Goal: Task Accomplishment & Management: Complete application form

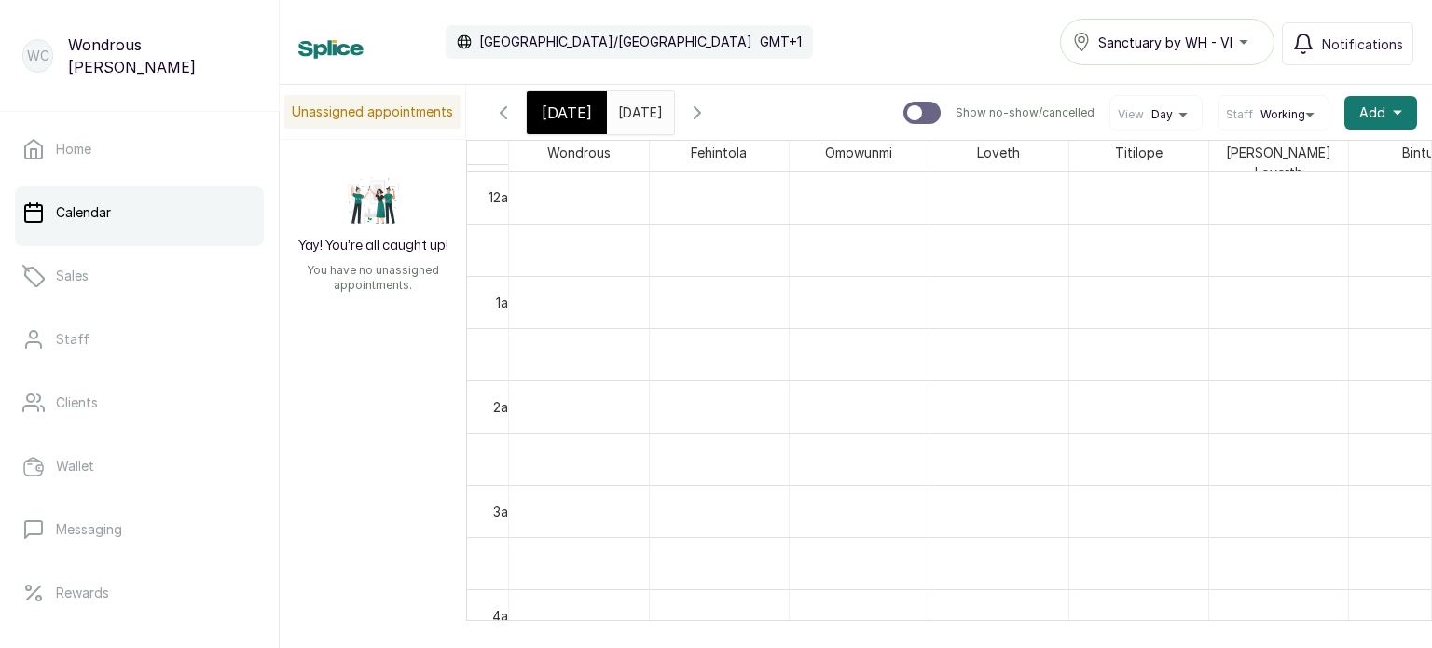
scroll to position [1051, 0]
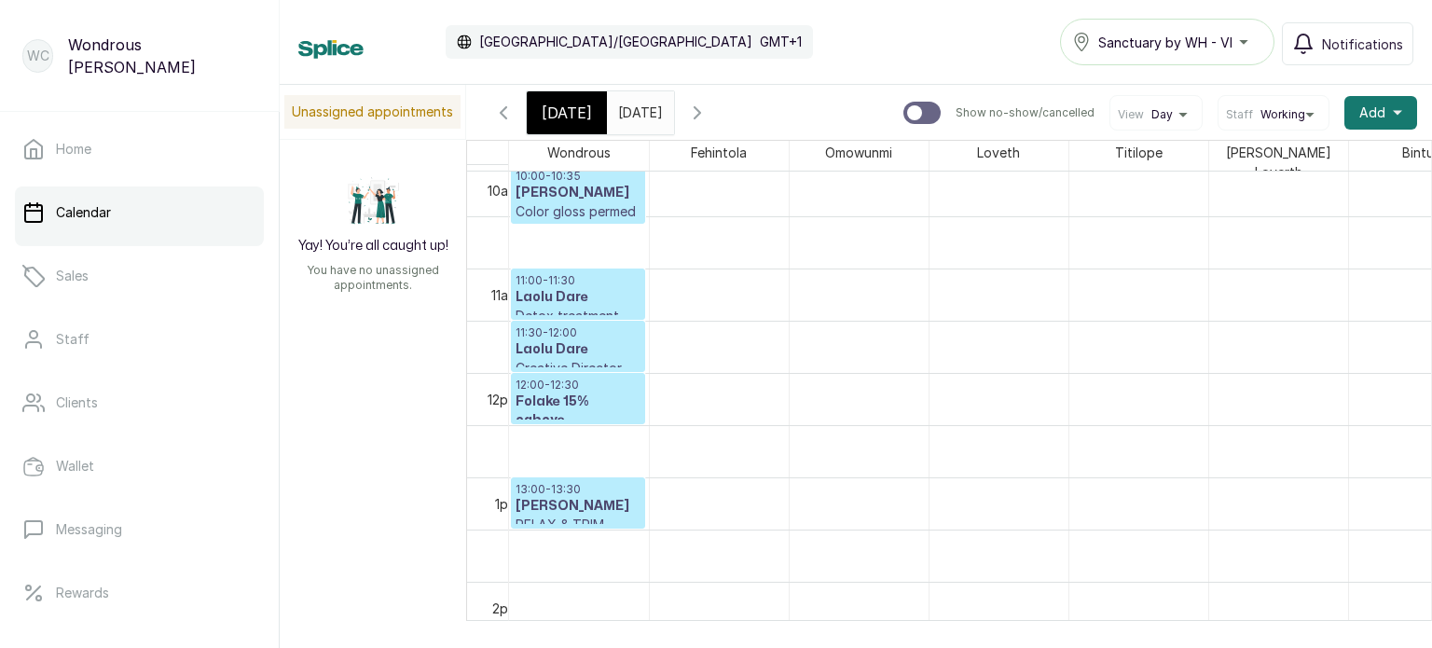
click at [570, 115] on span "[DATE]" at bounding box center [566, 113] width 50 height 22
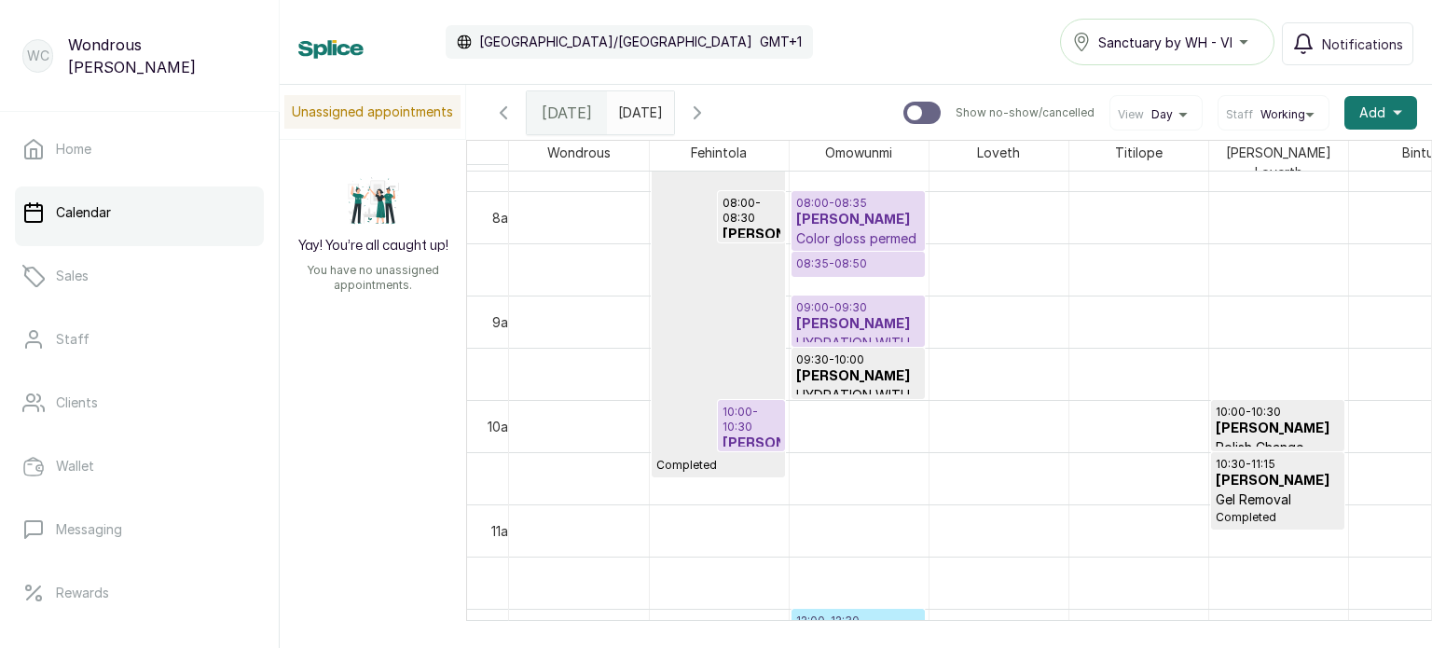
scroll to position [816, 0]
click at [827, 314] on h3 "[PERSON_NAME]" at bounding box center [858, 323] width 124 height 19
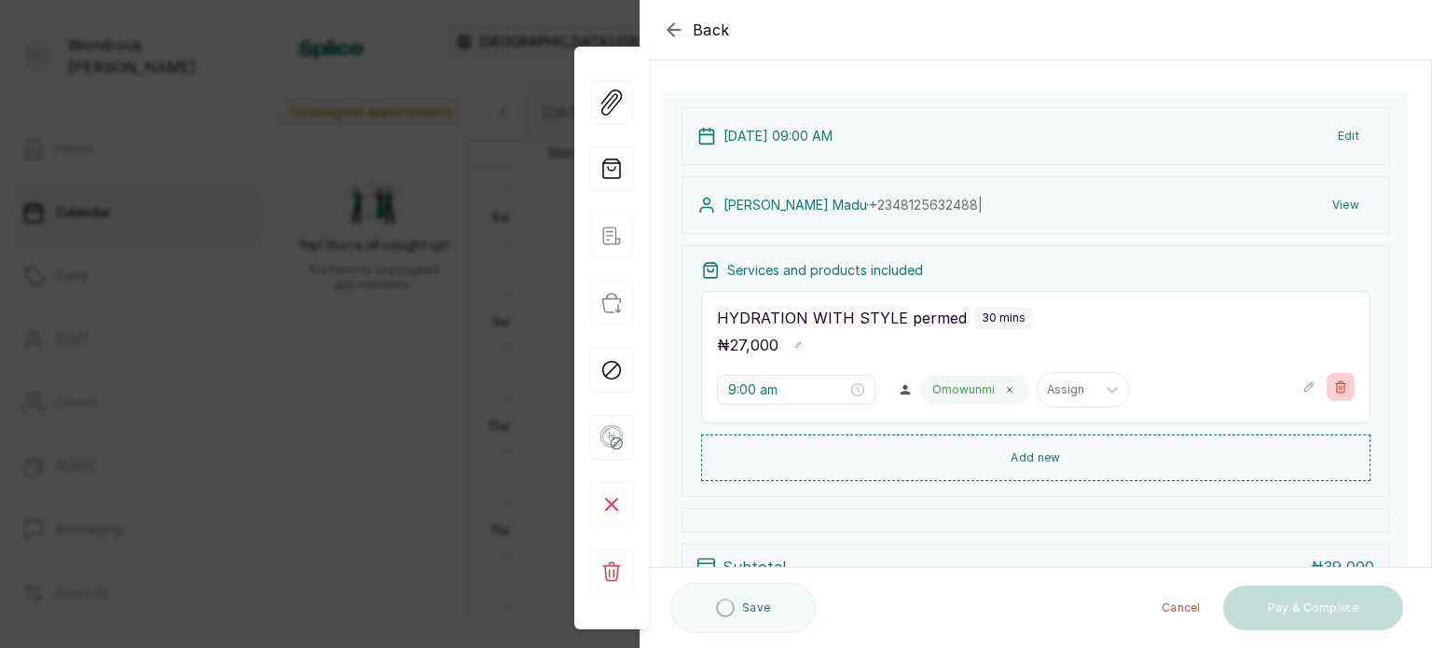
click at [1335, 382] on button "Show no-show/cancelled" at bounding box center [1340, 387] width 28 height 28
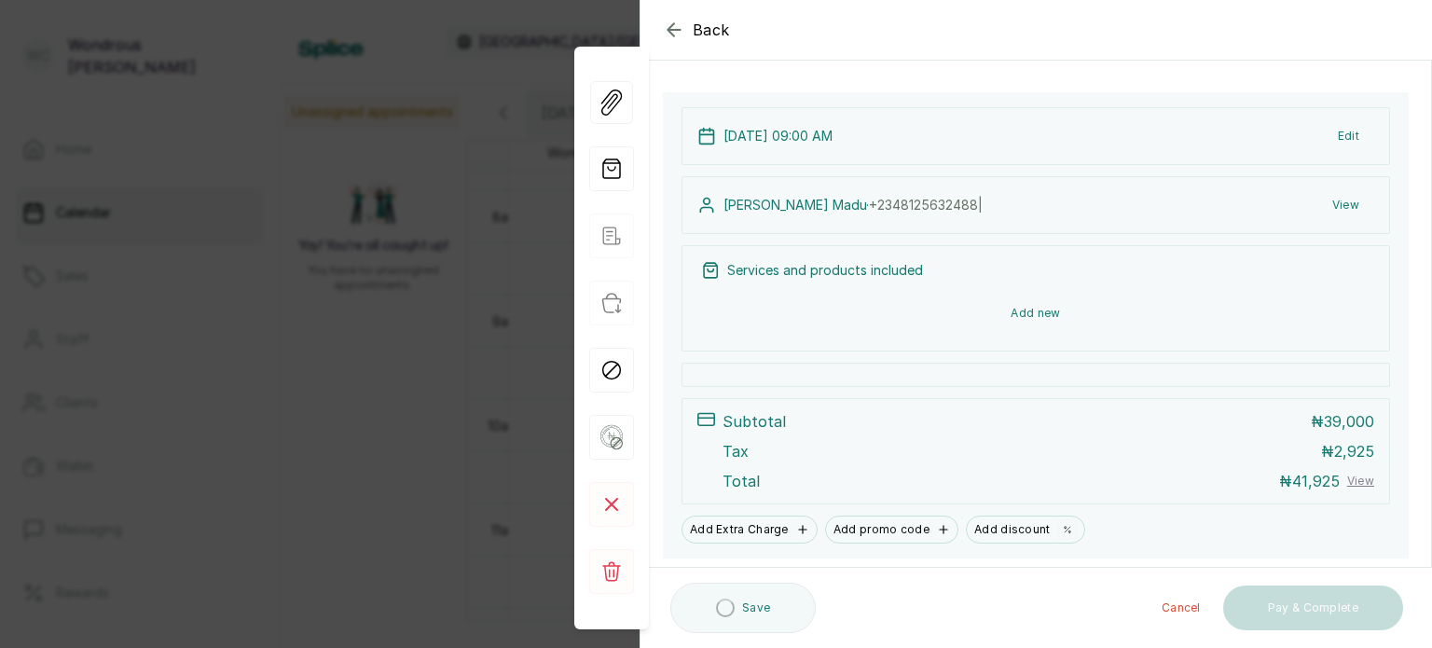
click at [1071, 310] on button "Add new" at bounding box center [1035, 313] width 669 height 45
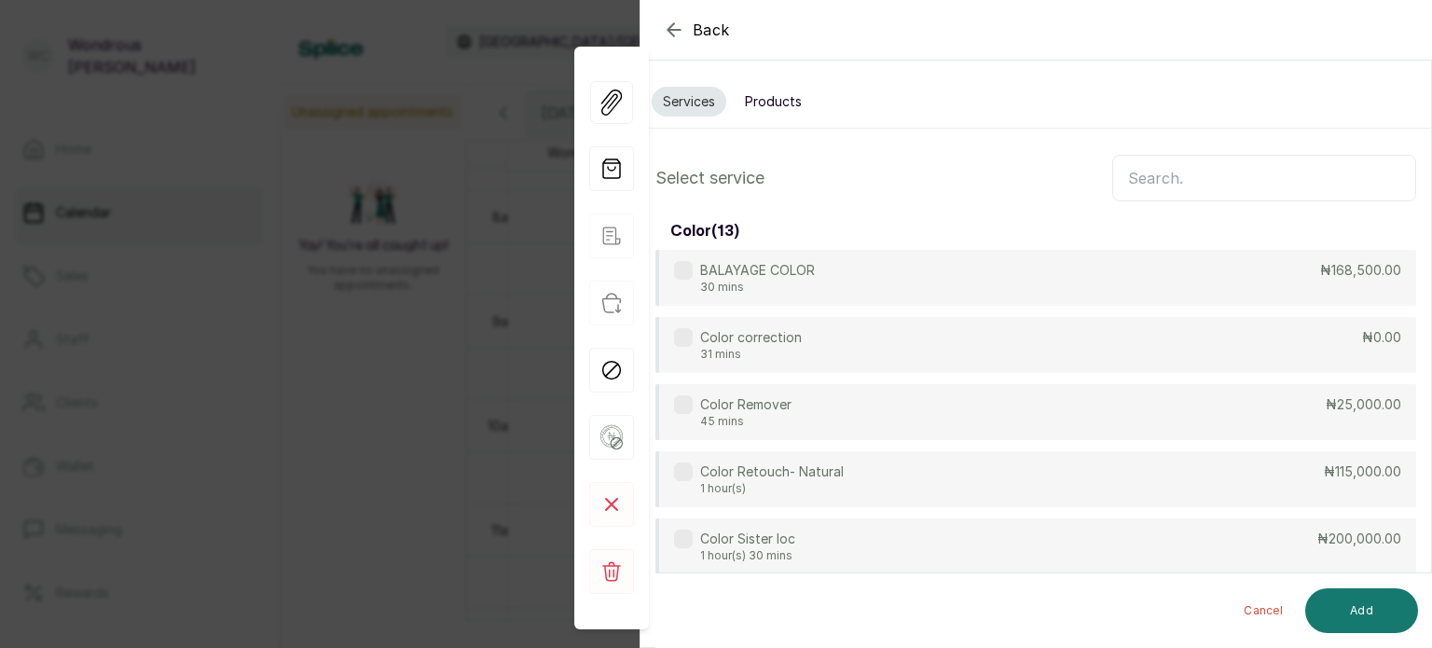
click at [1148, 167] on input "text" at bounding box center [1264, 178] width 304 height 47
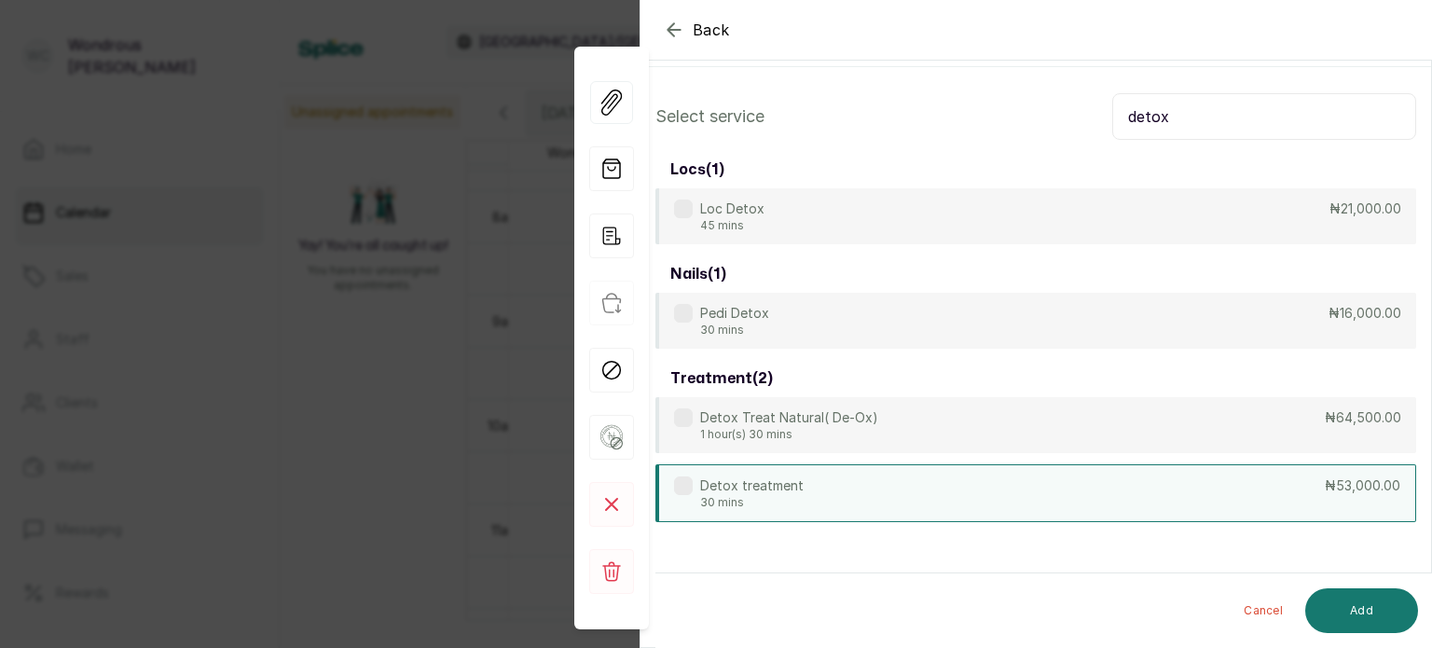
type input "detox"
click at [965, 499] on div "Detox treatment 30 mins ₦53,000.00" at bounding box center [1035, 493] width 760 height 58
click at [1366, 610] on button "Add" at bounding box center [1361, 610] width 113 height 45
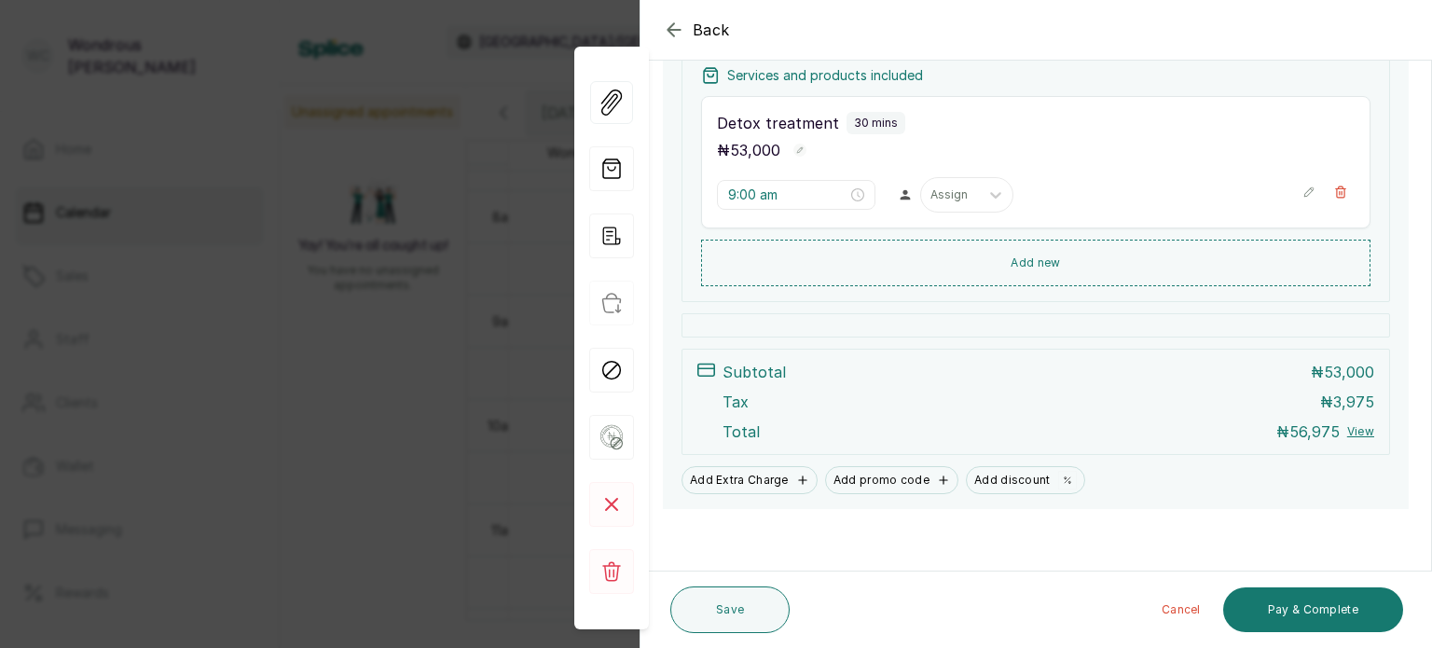
scroll to position [292, 0]
click at [1281, 625] on button "Pay & Complete" at bounding box center [1313, 609] width 180 height 45
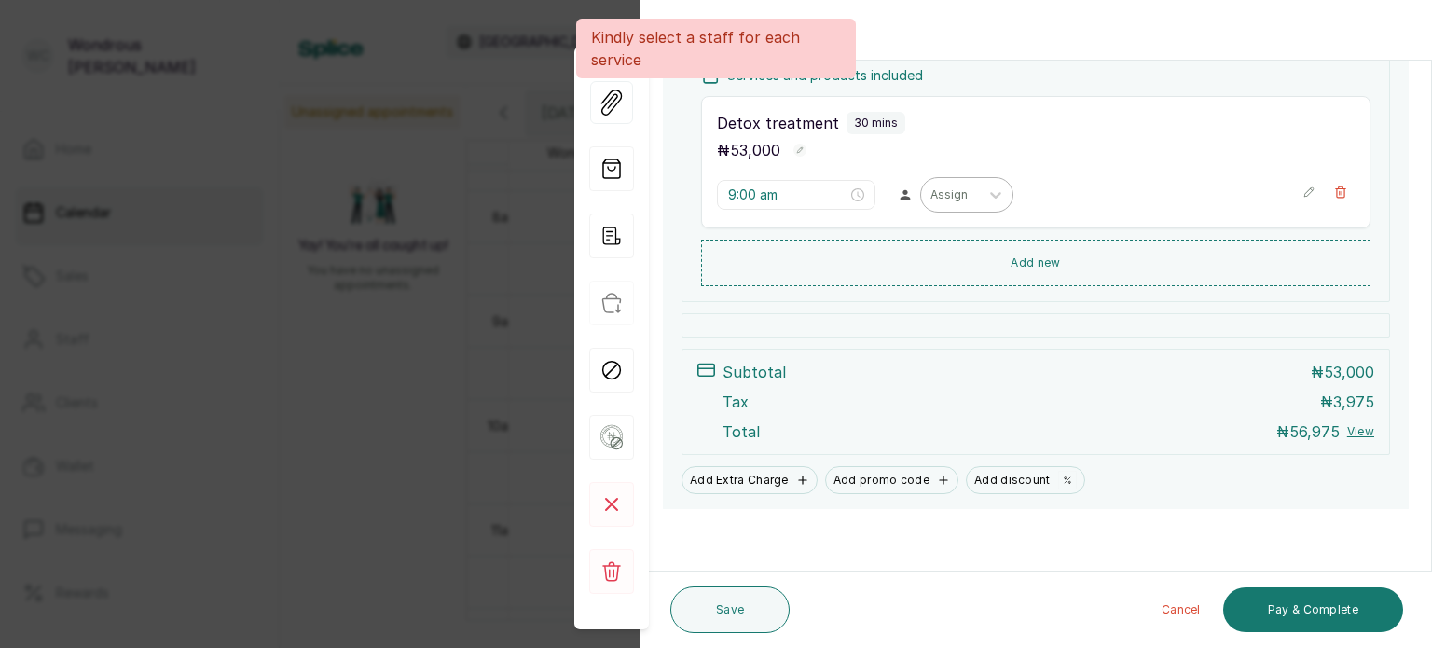
click at [951, 189] on div at bounding box center [949, 194] width 39 height 17
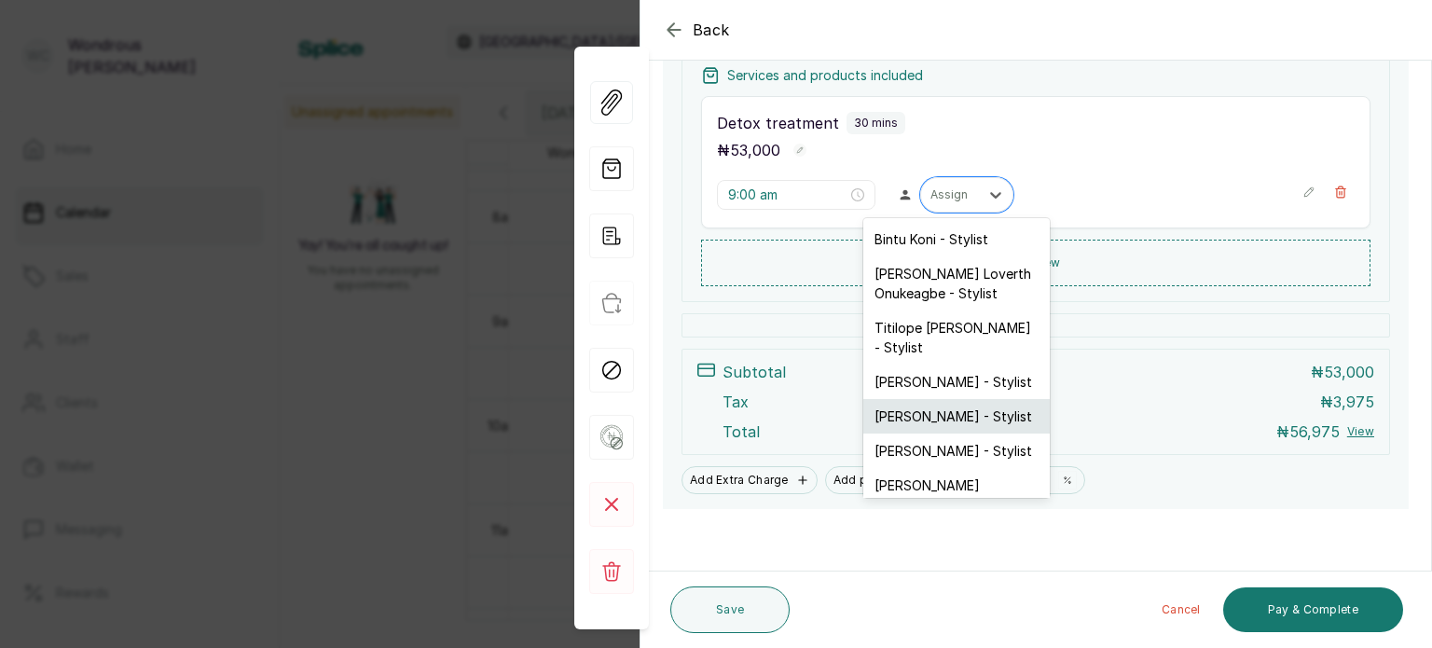
click at [958, 407] on div "[PERSON_NAME] - Stylist" at bounding box center [956, 416] width 186 height 34
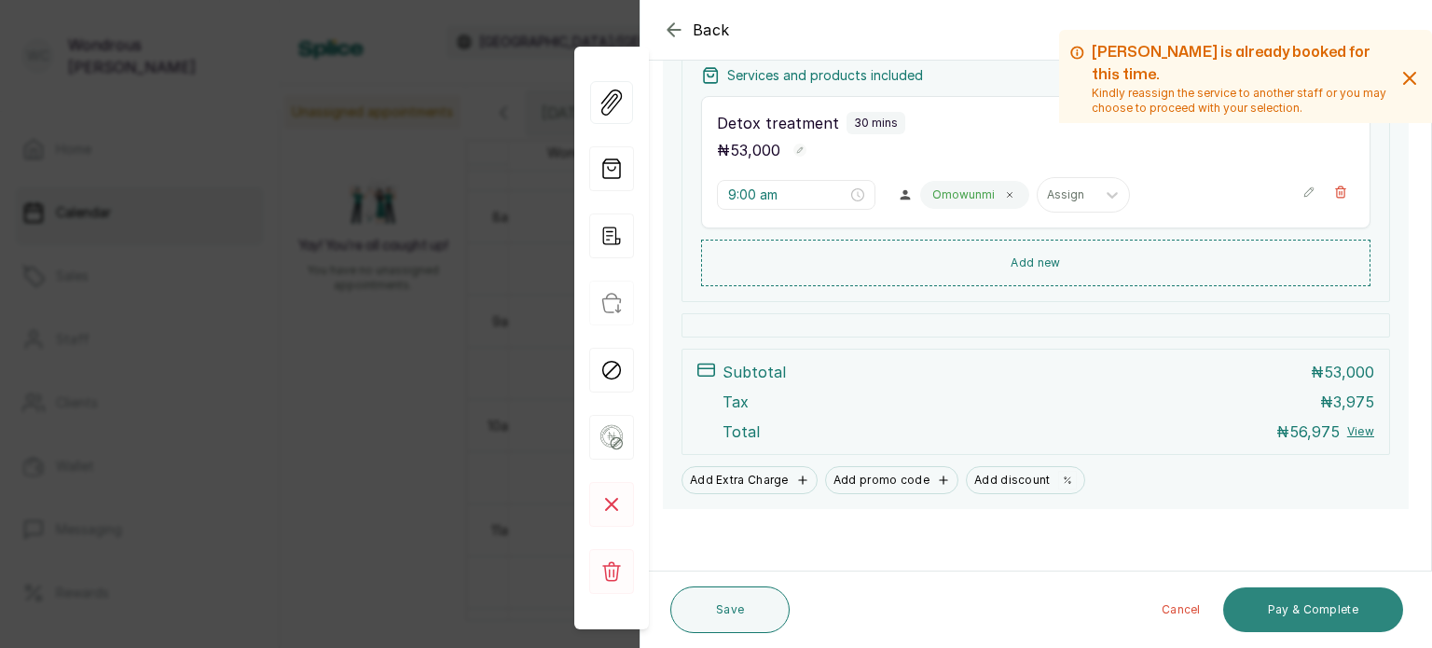
click at [1277, 596] on button "Pay & Complete" at bounding box center [1313, 609] width 180 height 45
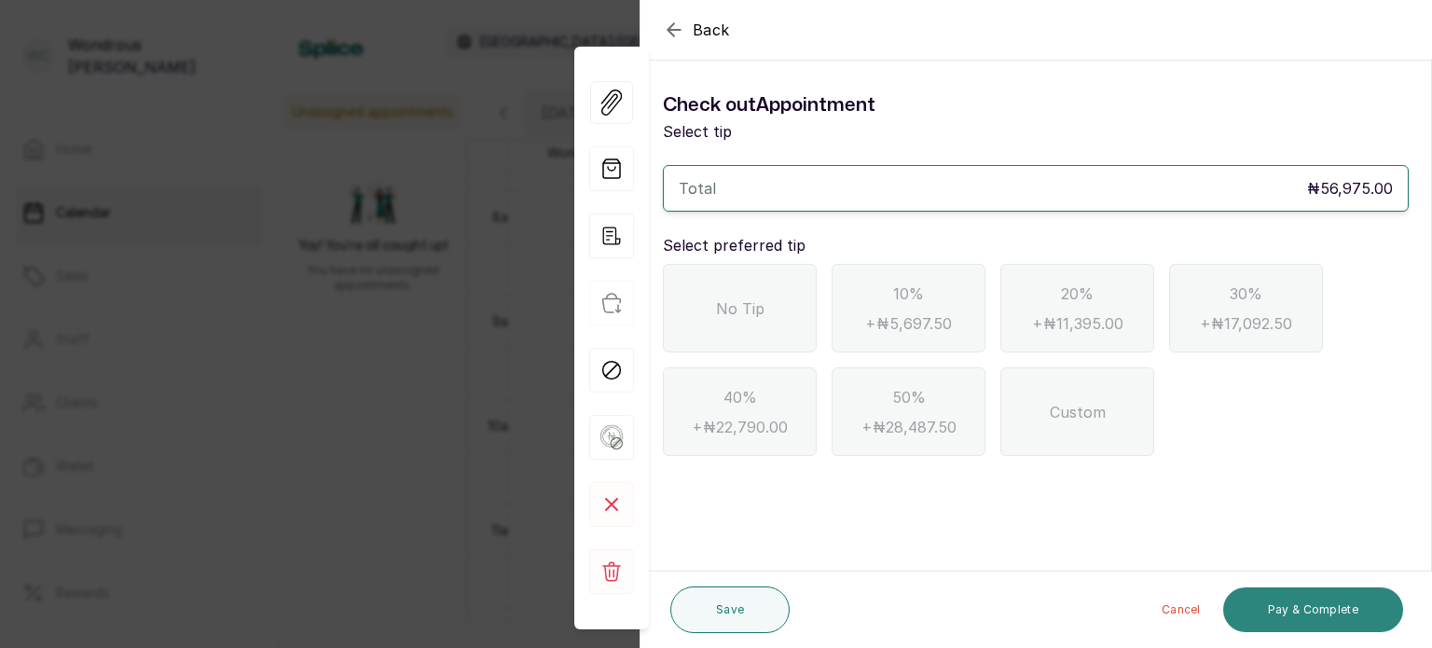
scroll to position [0, 0]
click at [731, 312] on span "No Tip" at bounding box center [740, 308] width 48 height 22
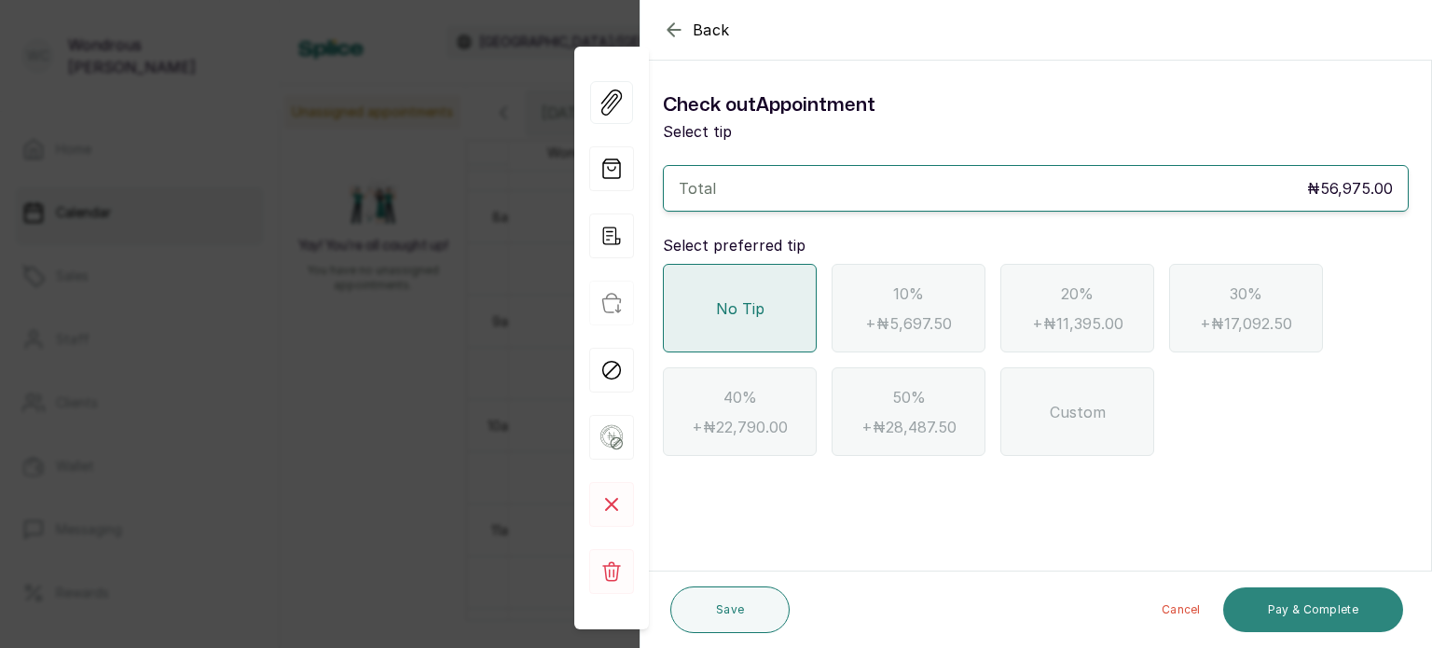
click at [1284, 605] on button "Pay & Complete" at bounding box center [1313, 609] width 180 height 45
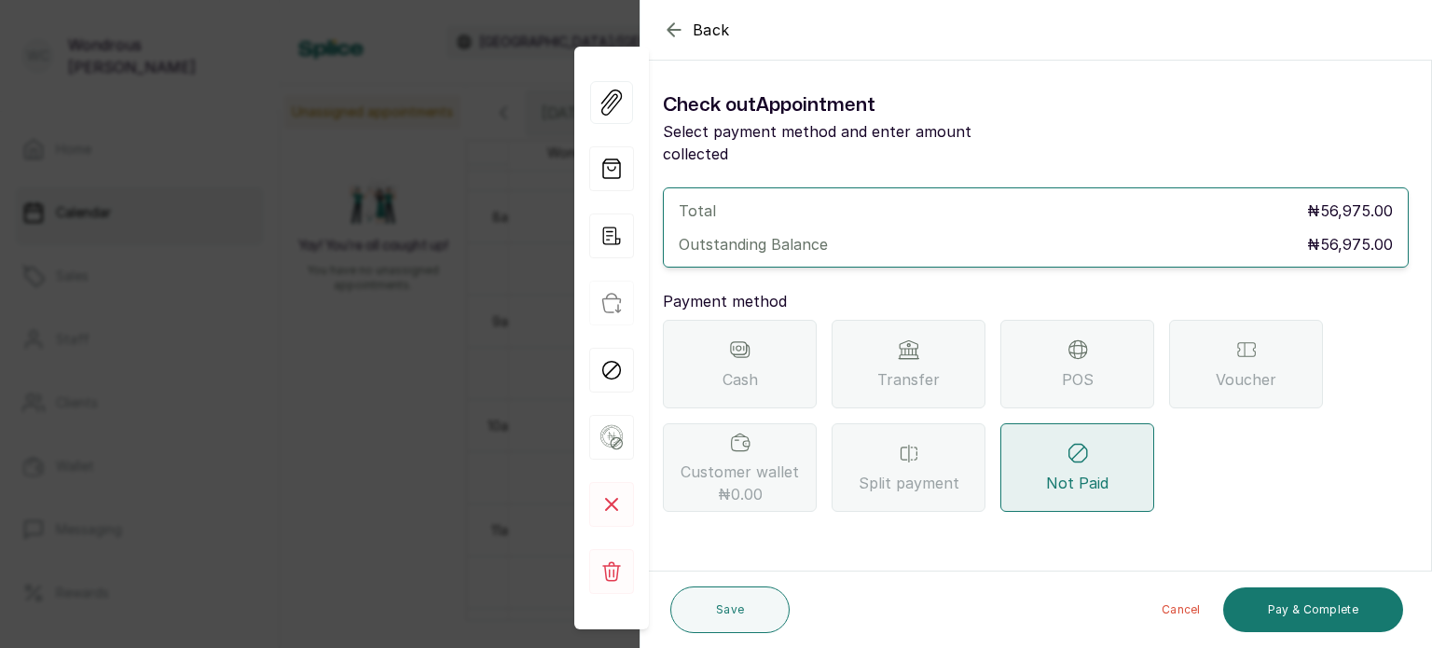
click at [982, 350] on div "Transfer" at bounding box center [908, 364] width 154 height 89
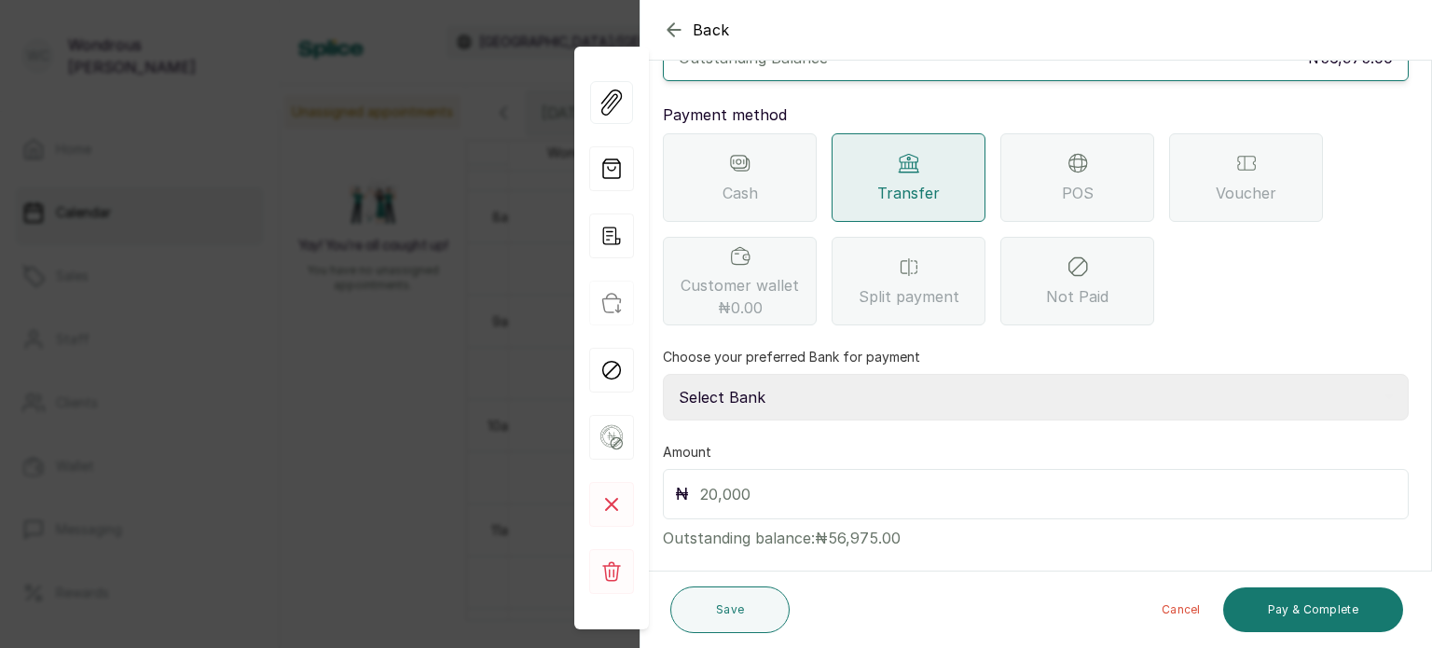
scroll to position [191, 0]
click at [944, 369] on select "Select Bank SBYWH ENTERPRISE Union Bank of Nigeria SBYWH ENTERPRISE Guaranty Tr…" at bounding box center [1036, 392] width 746 height 47
select select "4d00f10c-fa79-43ea-807e-2e57bb9eff76"
click at [663, 369] on select "Select Bank SBYWH ENTERPRISE Union Bank of Nigeria SBYWH ENTERPRISE Guaranty Tr…" at bounding box center [1036, 392] width 746 height 47
click at [798, 476] on input "text" at bounding box center [1048, 489] width 696 height 26
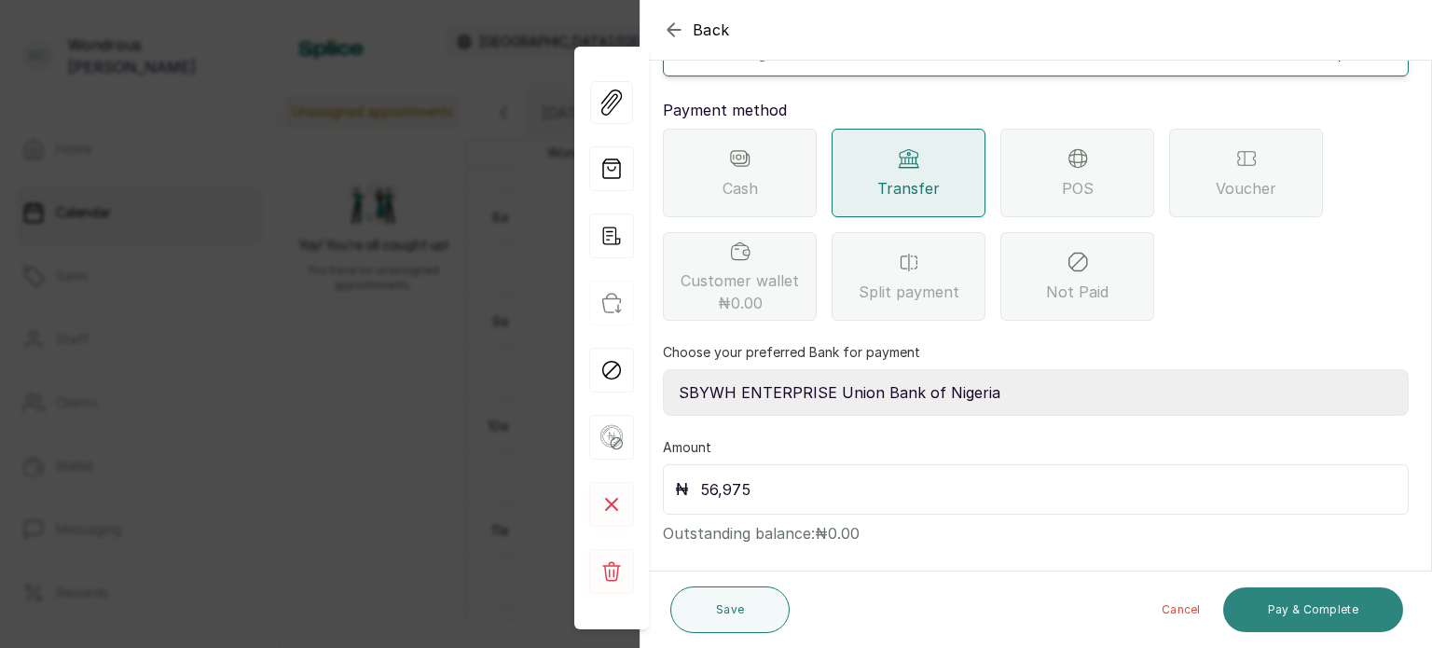
type input "56,975"
click at [1314, 606] on button "Pay & Complete" at bounding box center [1313, 609] width 180 height 45
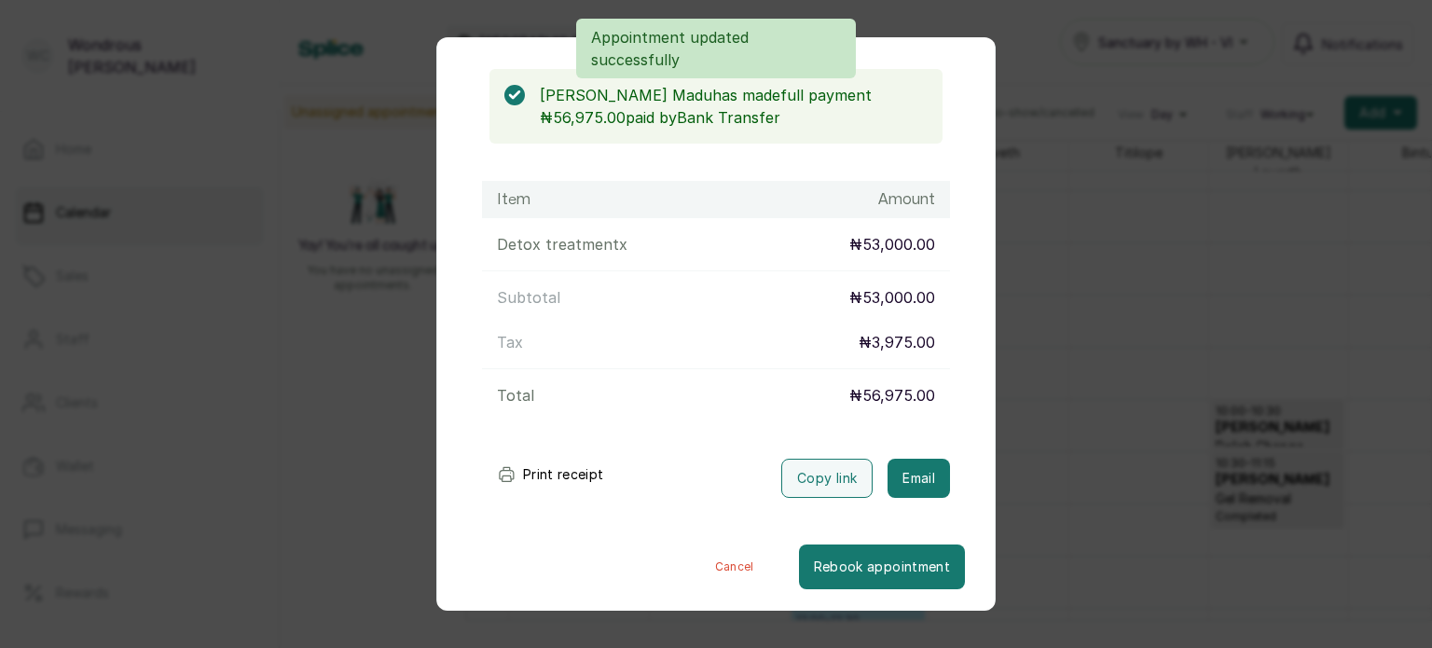
scroll to position [157, 0]
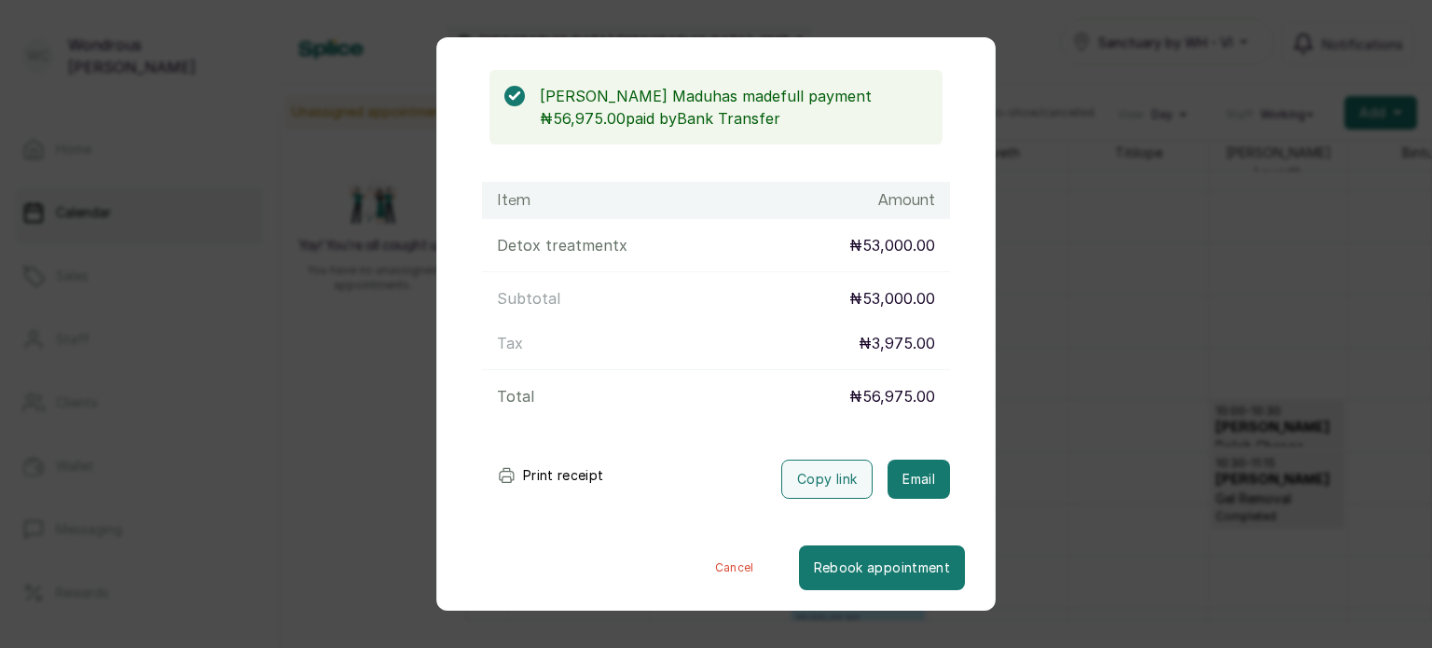
click at [533, 472] on button "Print receipt" at bounding box center [550, 475] width 137 height 37
click at [1201, 368] on div "Transaction Details Booking ID: # SPJF5GfK Date: [DATE] ・ 9:00 AM Billed to: [P…" at bounding box center [716, 324] width 1432 height 648
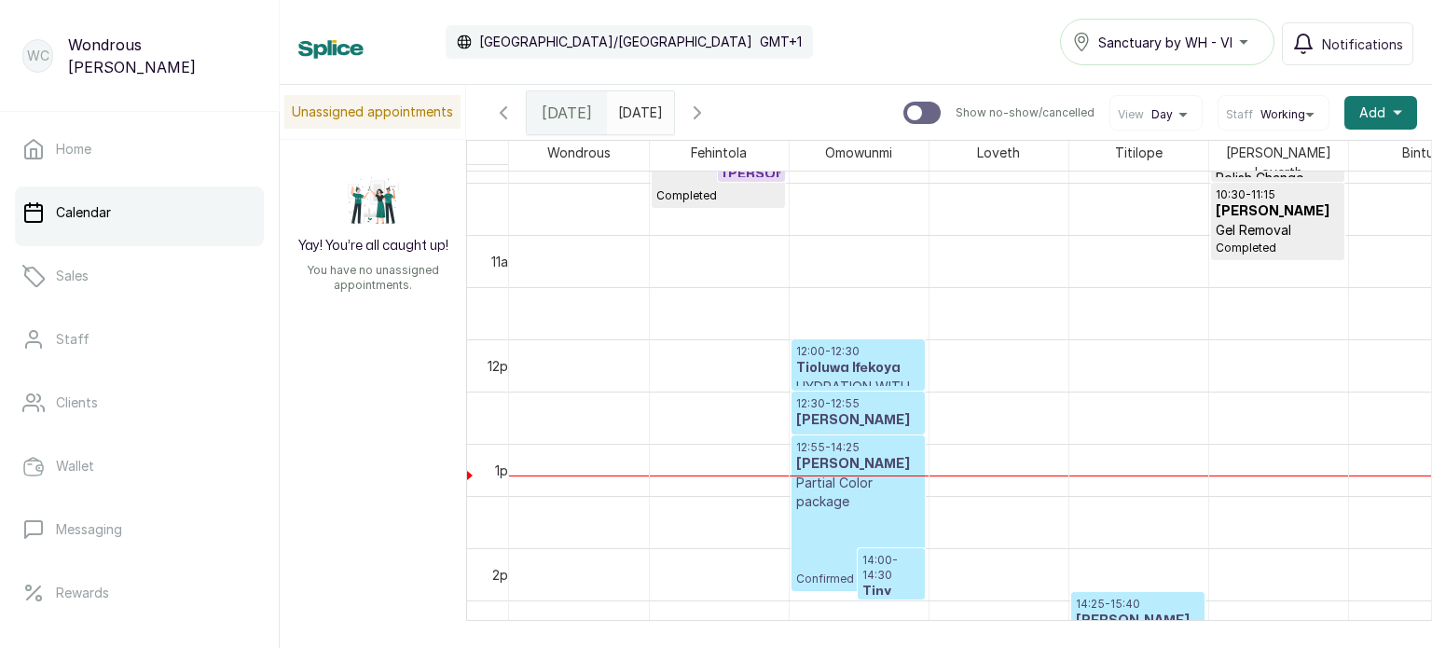
scroll to position [1086, 0]
click at [856, 358] on h3 "Tioluwa Ifekoya" at bounding box center [858, 367] width 124 height 19
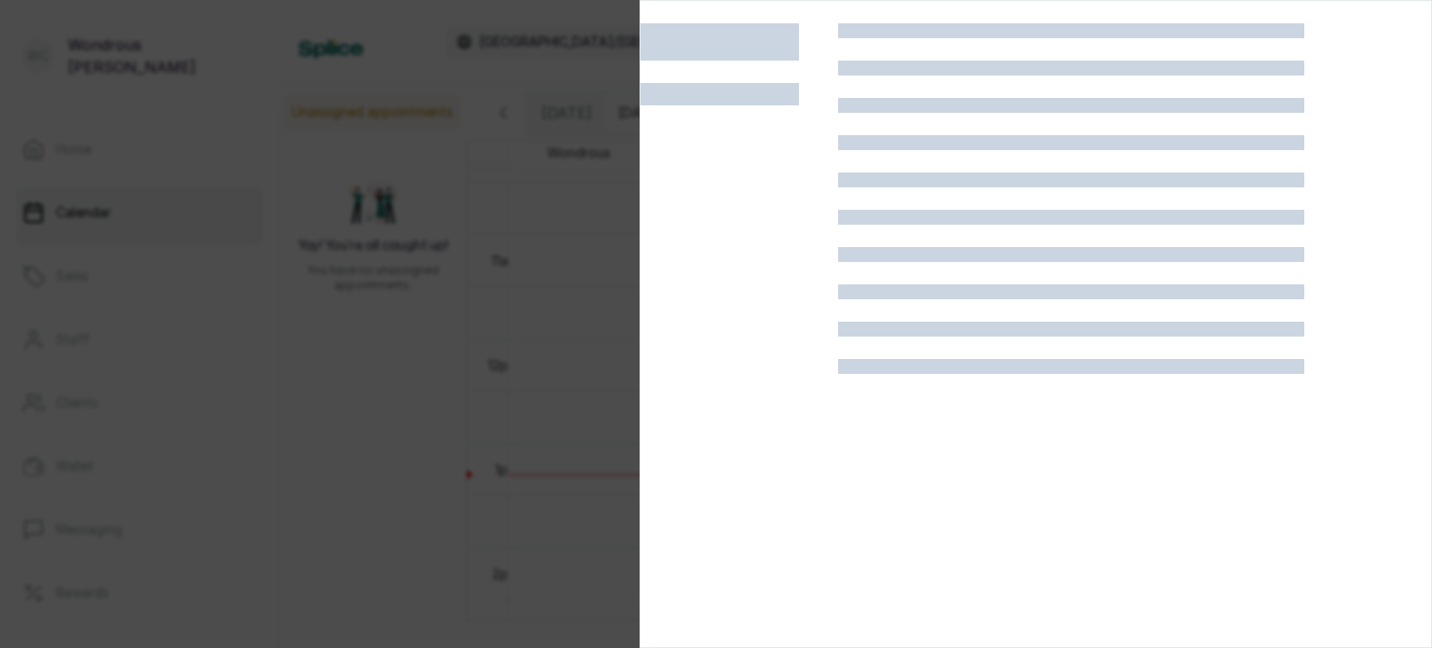
click at [856, 359] on div at bounding box center [1071, 366] width 466 height 15
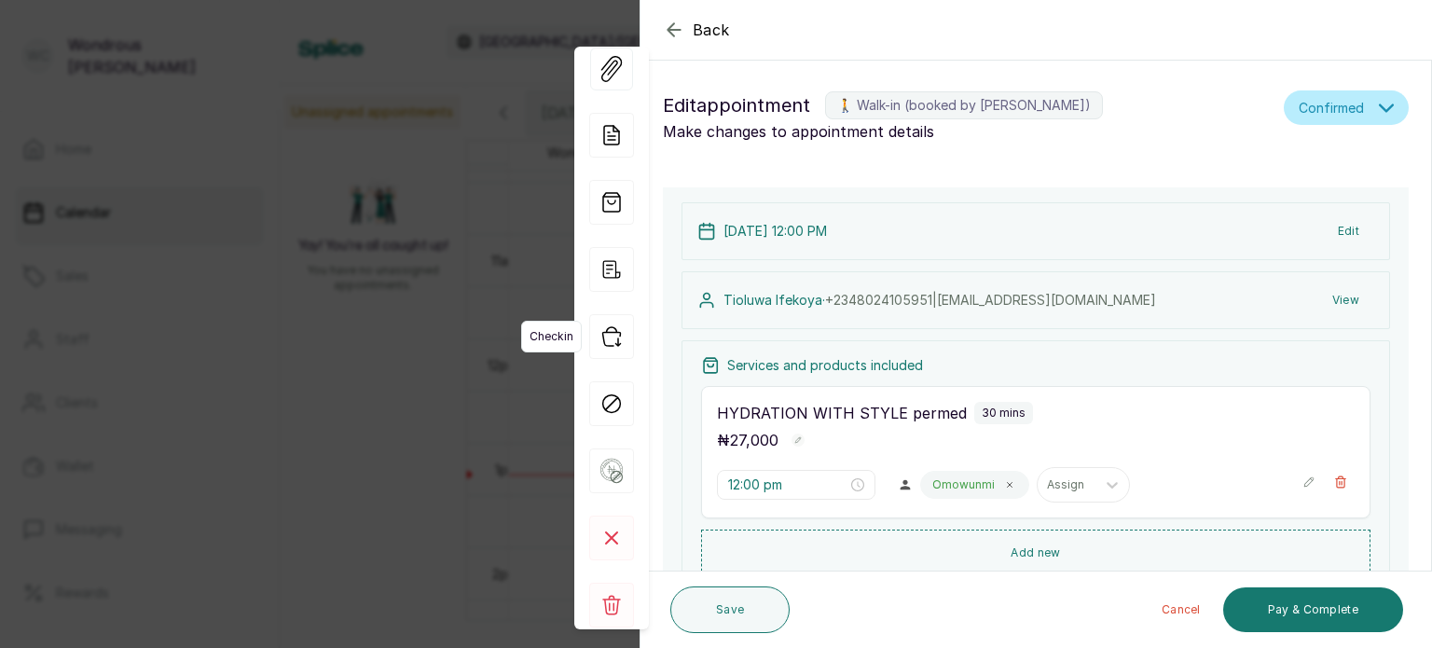
click at [612, 345] on icon "button" at bounding box center [611, 336] width 45 height 45
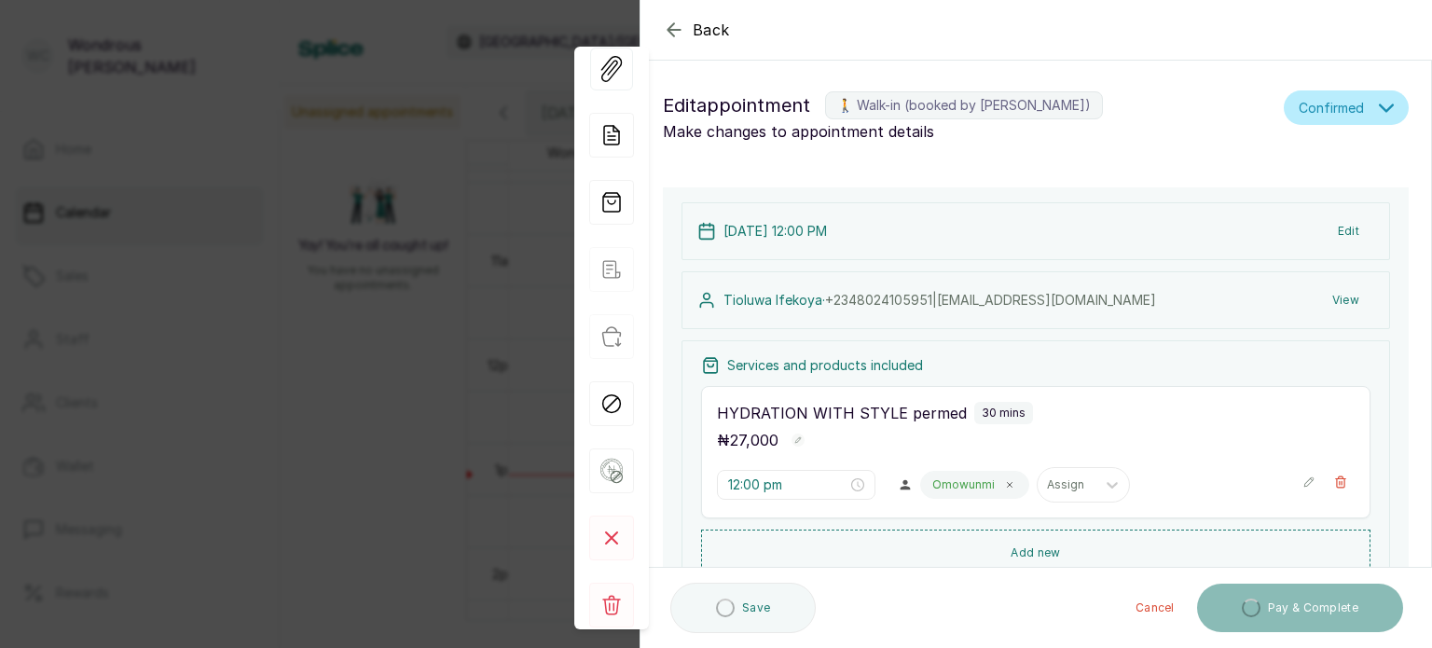
click at [512, 361] on div "Back Appointment Details Edit appointment 🚶 Walk-in (booked by [PERSON_NAME]) M…" at bounding box center [716, 324] width 1432 height 648
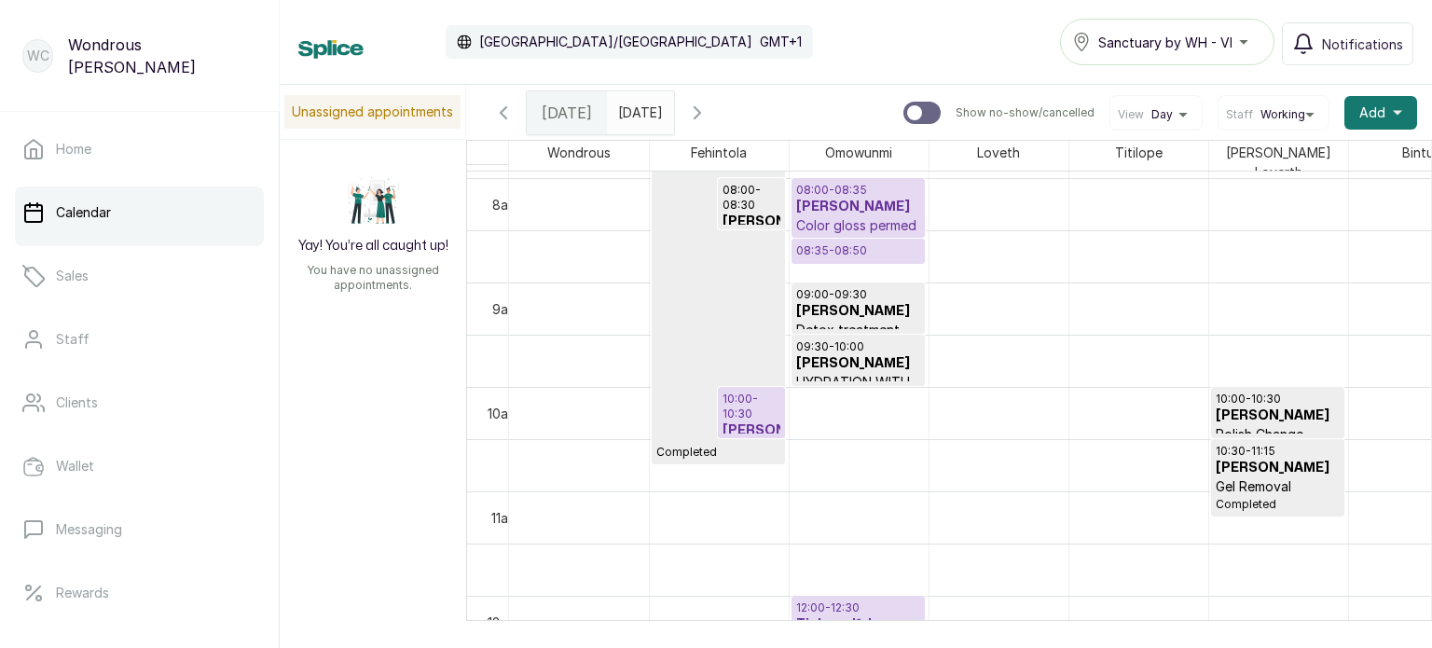
scroll to position [829, 0]
click at [858, 290] on p "09:00 - 09:30" at bounding box center [858, 293] width 124 height 15
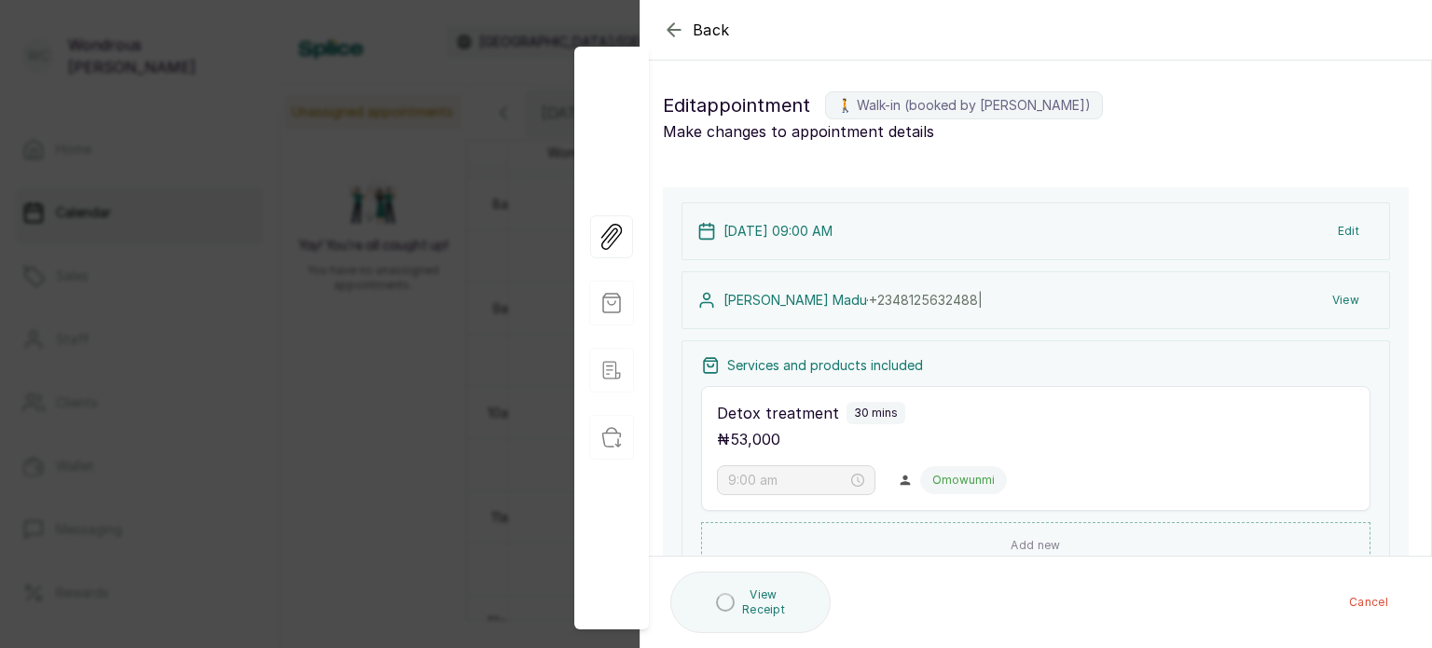
click at [1332, 295] on button "View" at bounding box center [1345, 300] width 57 height 34
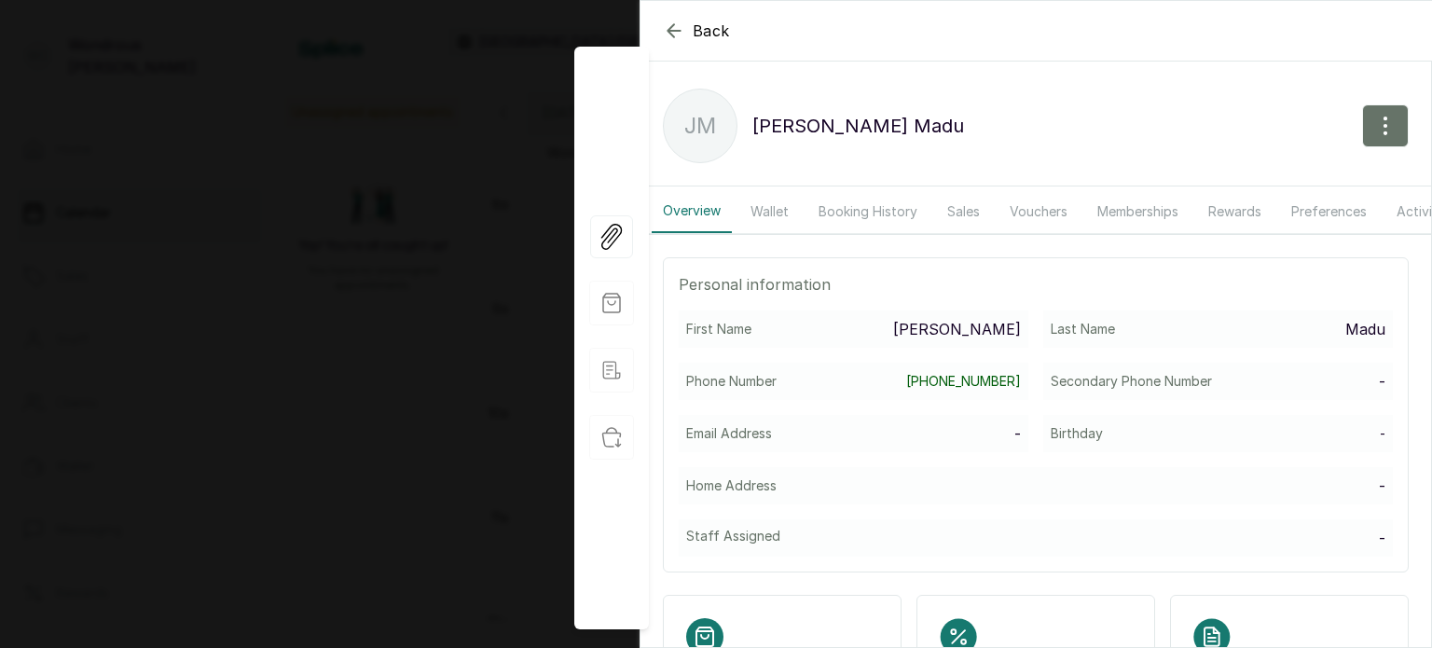
click at [872, 203] on button "Booking History" at bounding box center [867, 211] width 121 height 43
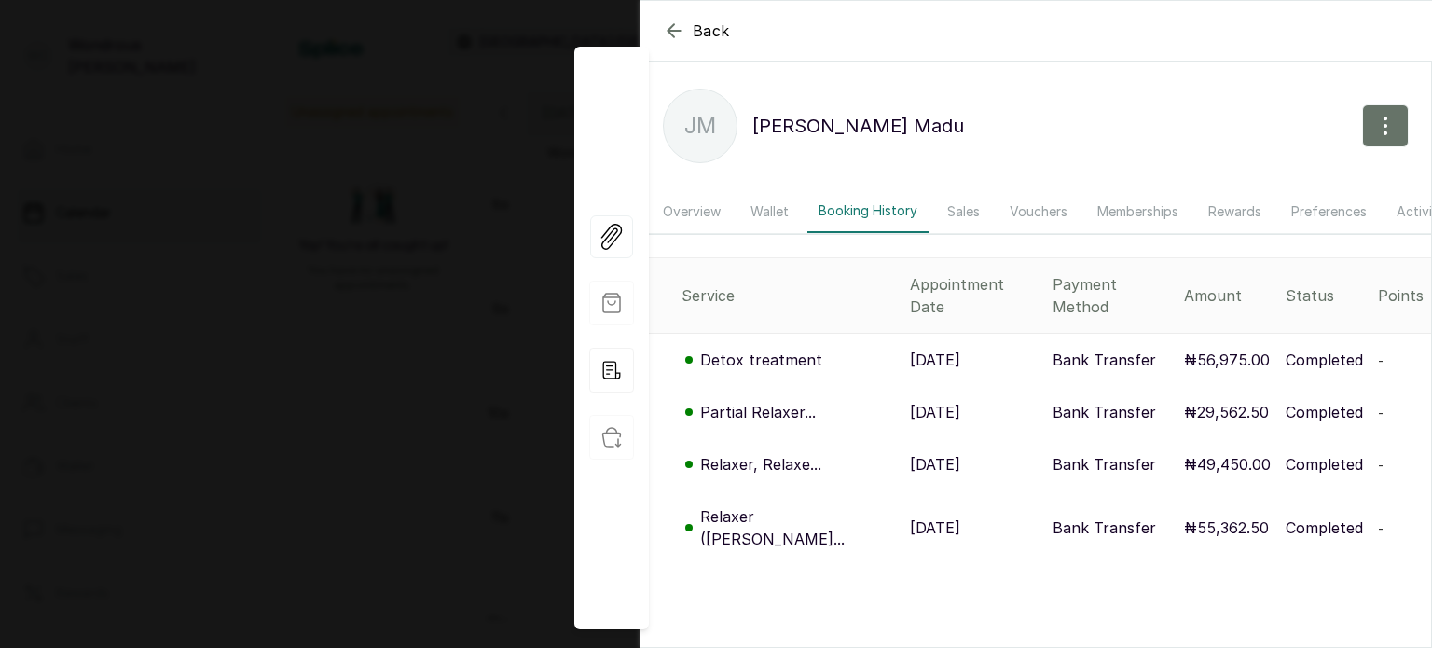
click at [361, 308] on div "Back [PERSON_NAME] [PERSON_NAME] Overview Wallet Booking History Sales Vouchers…" at bounding box center [716, 324] width 1432 height 648
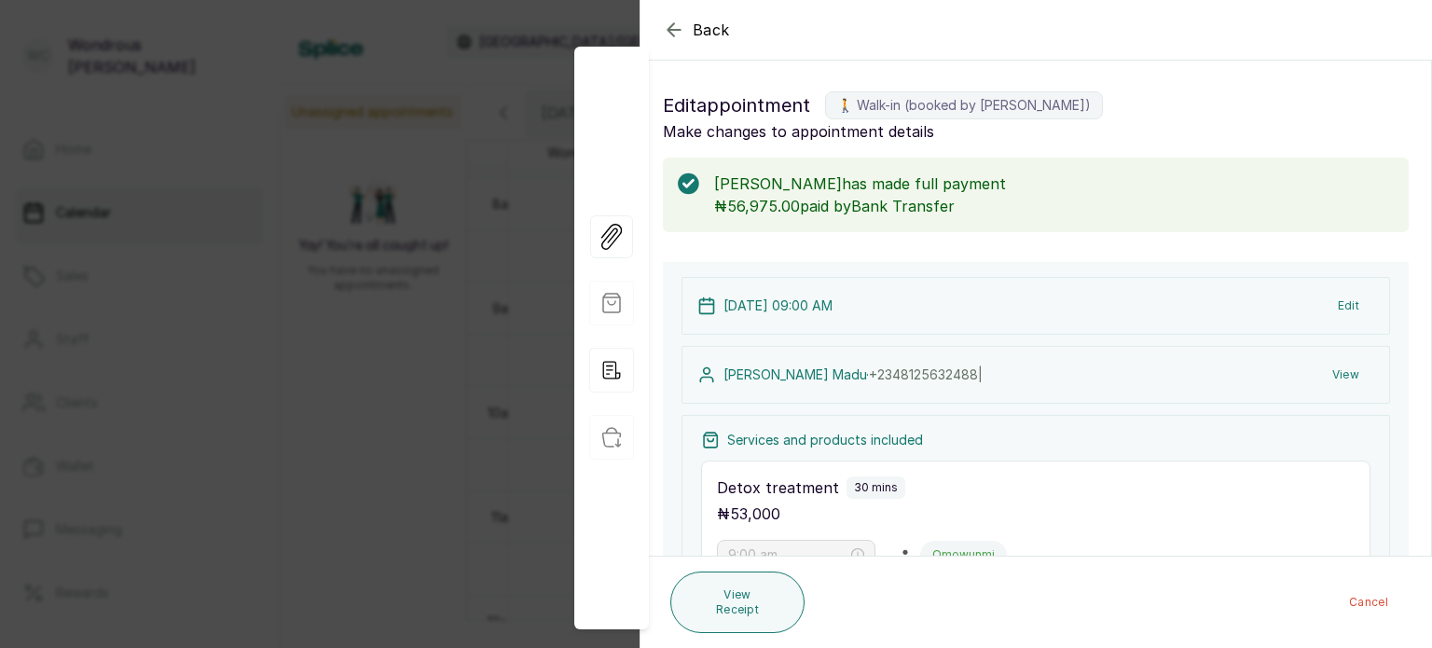
click at [361, 308] on div "Back Appointment Details Edit appointment 🚶 Walk-in (booked by [PERSON_NAME]) M…" at bounding box center [716, 324] width 1432 height 648
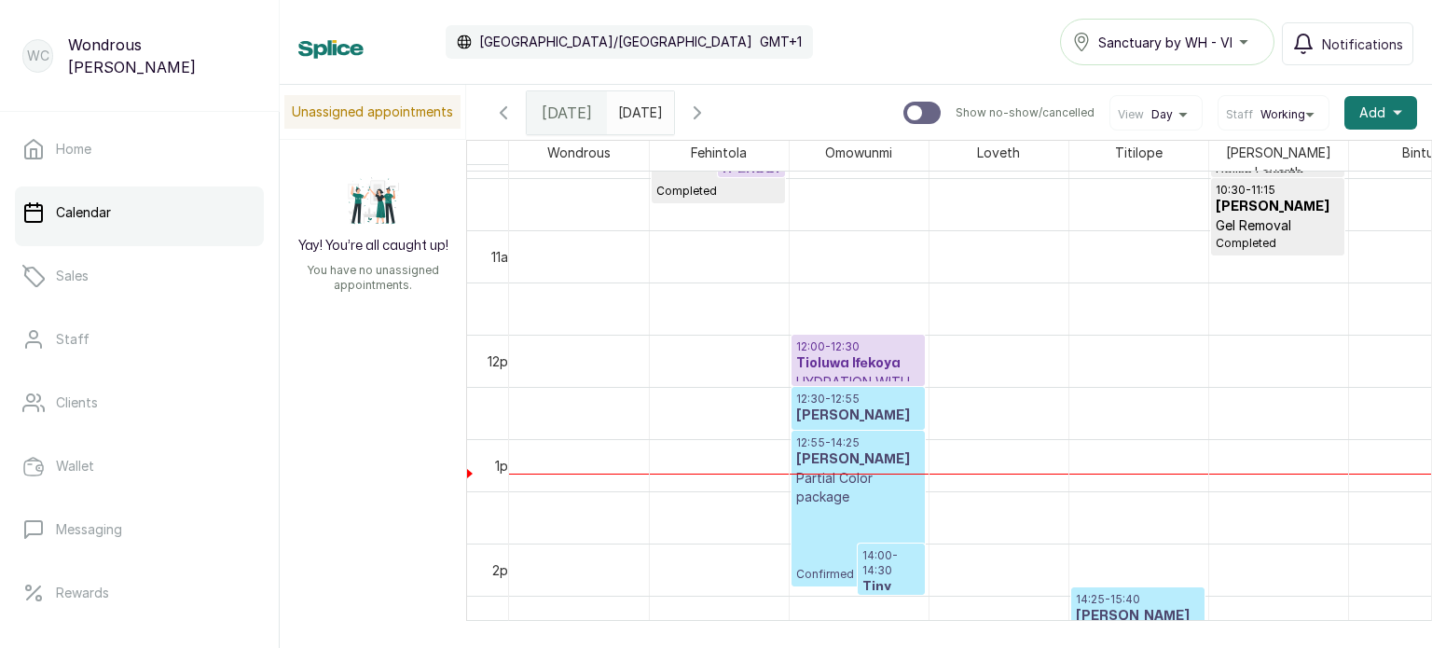
scroll to position [1092, 0]
click at [838, 404] on h3 "[PERSON_NAME]" at bounding box center [858, 413] width 124 height 19
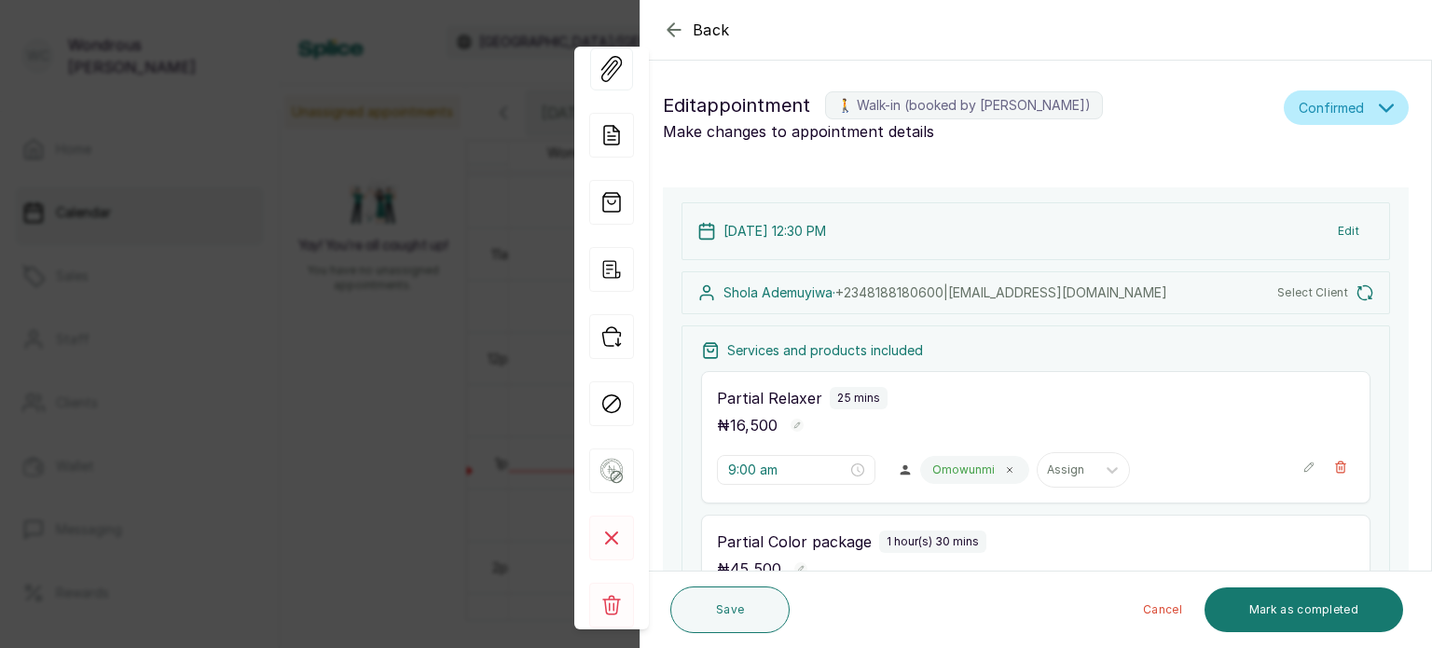
type input "12:30 pm"
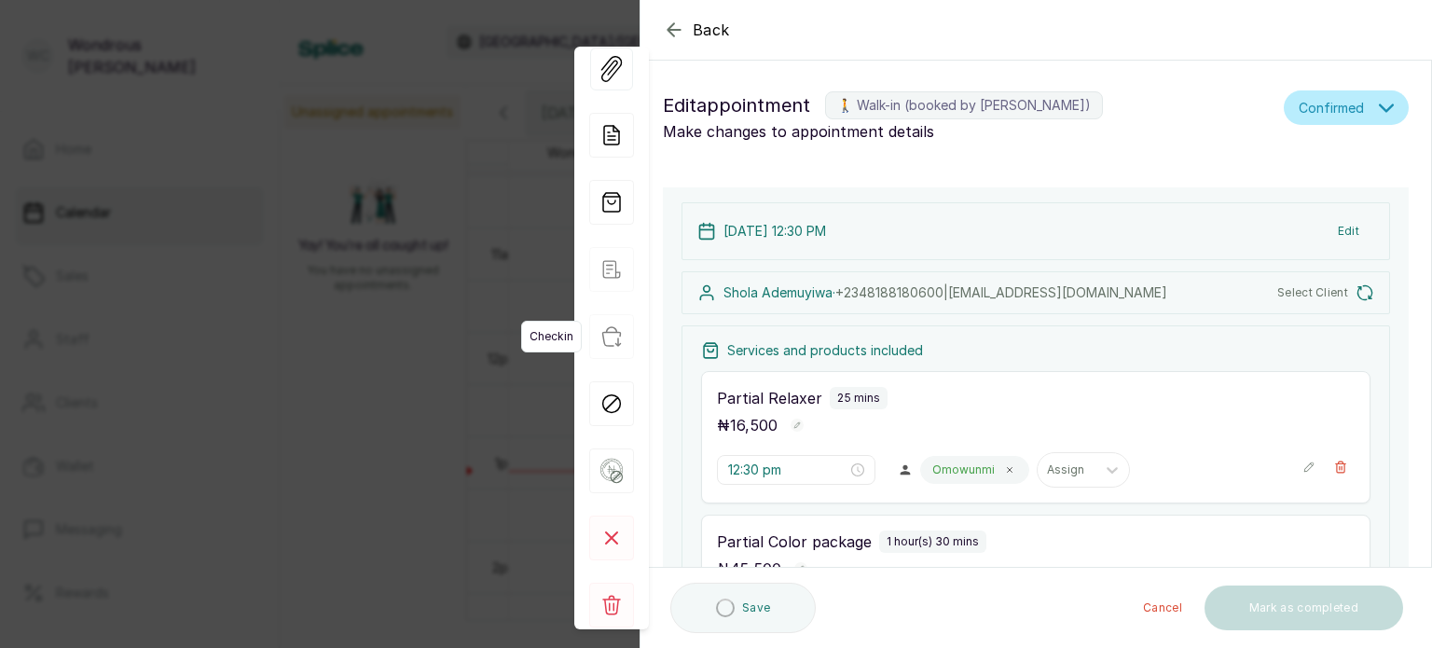
scroll to position [626, 0]
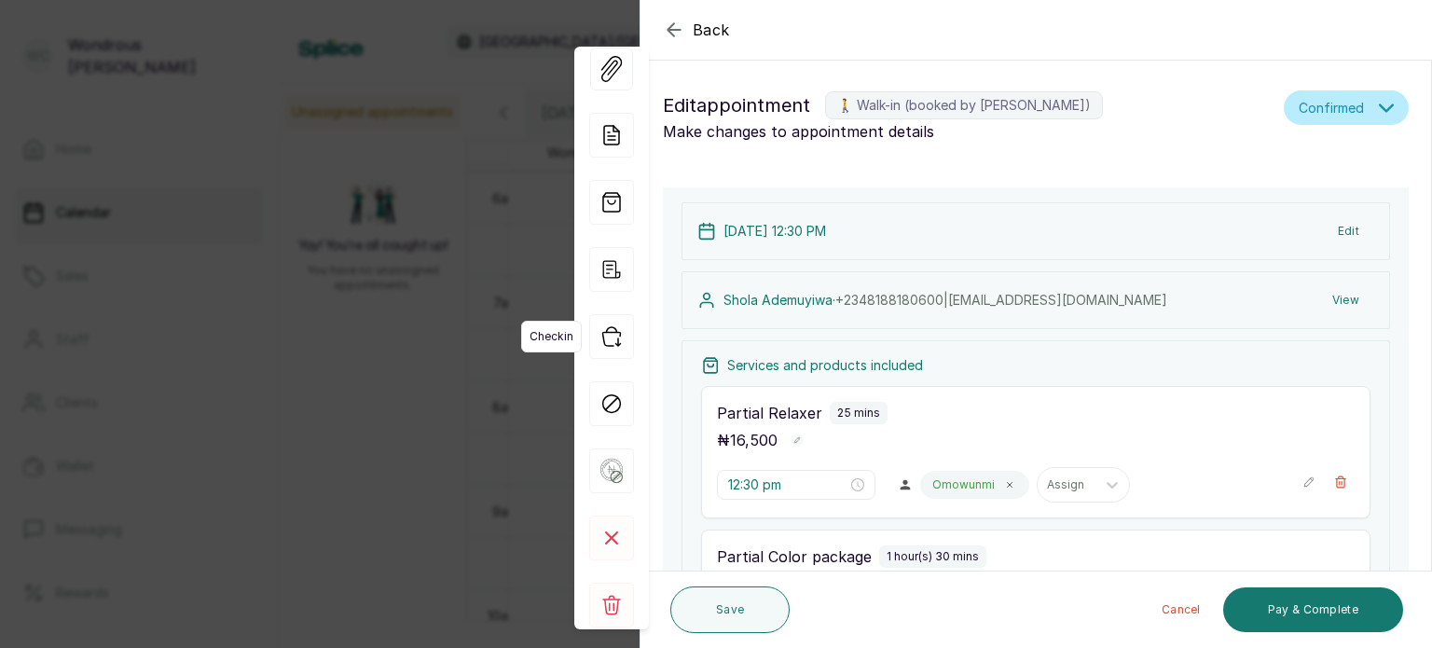
click at [612, 344] on icon "button" at bounding box center [611, 336] width 45 height 45
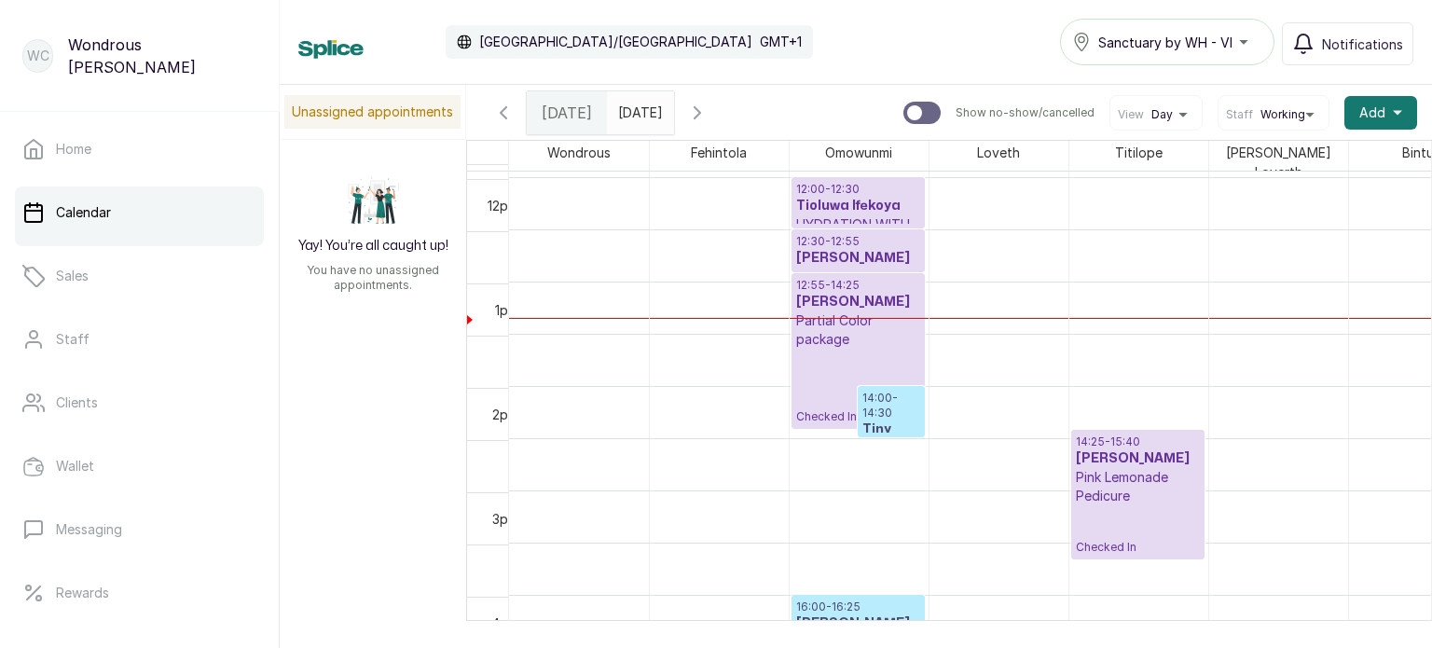
scroll to position [1247, 0]
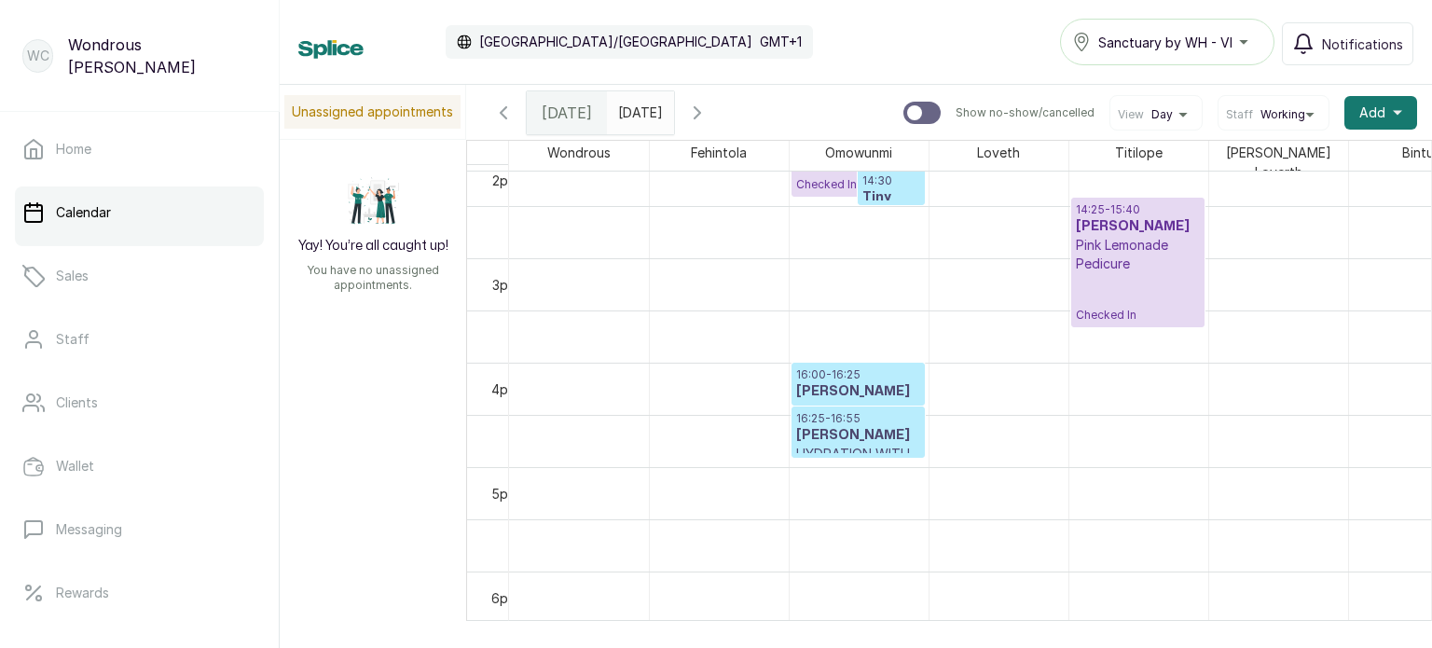
click at [637, 101] on input "[DATE]" at bounding box center [623, 108] width 30 height 32
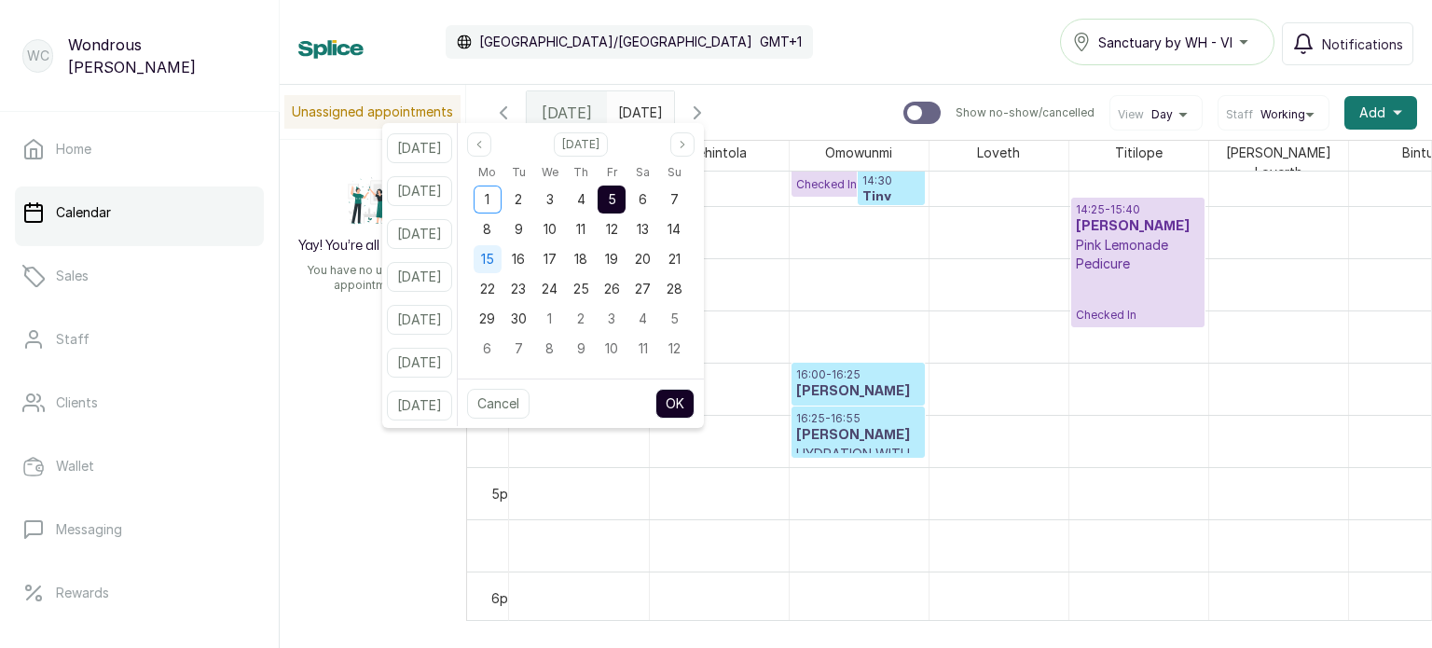
click at [501, 268] on div "15" at bounding box center [487, 259] width 28 height 28
click at [694, 404] on button "OK" at bounding box center [674, 404] width 39 height 30
type input "[DATE]"
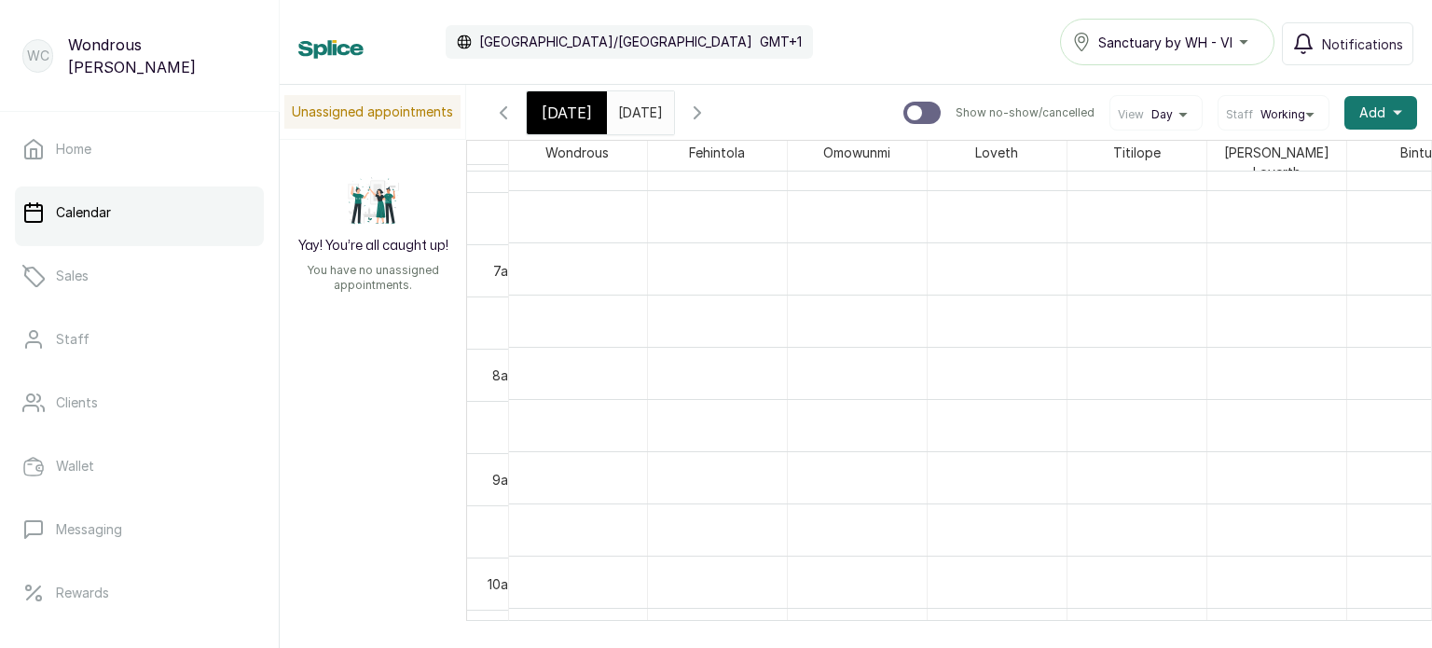
scroll to position [660, 0]
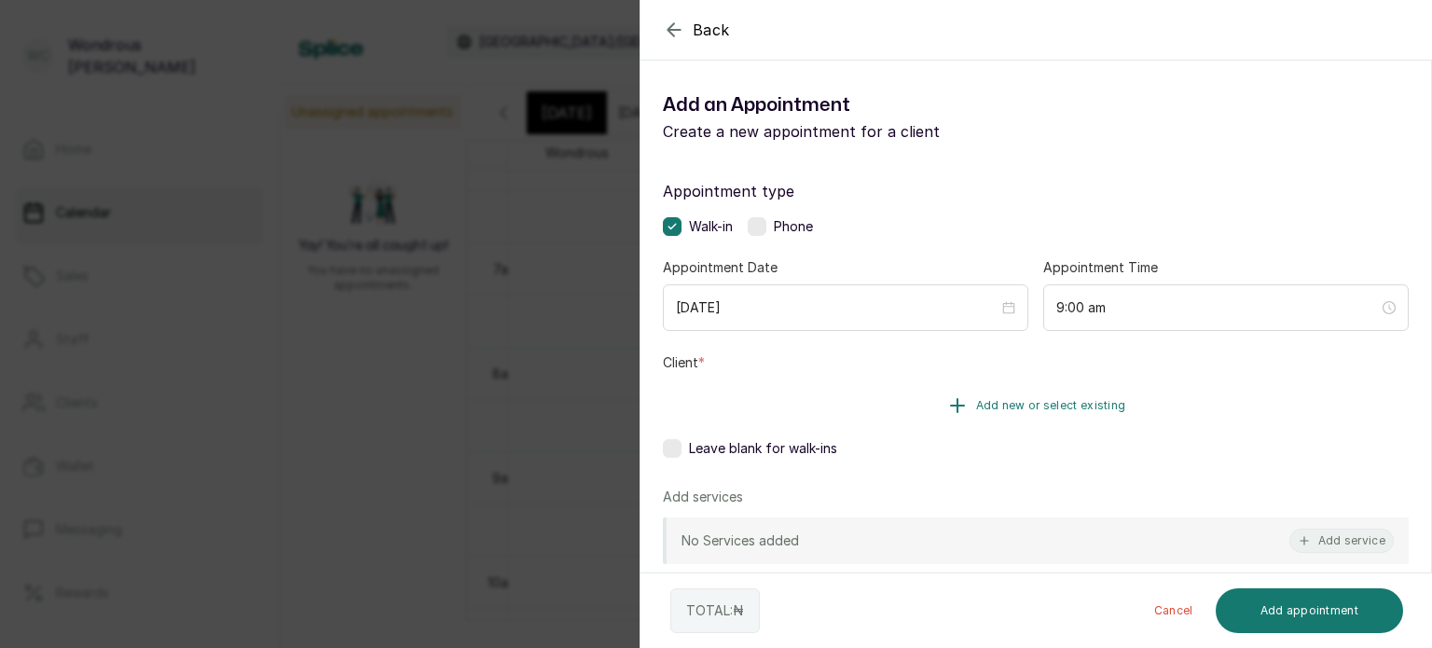
click at [893, 405] on button "Add new or select existing" at bounding box center [1036, 405] width 746 height 52
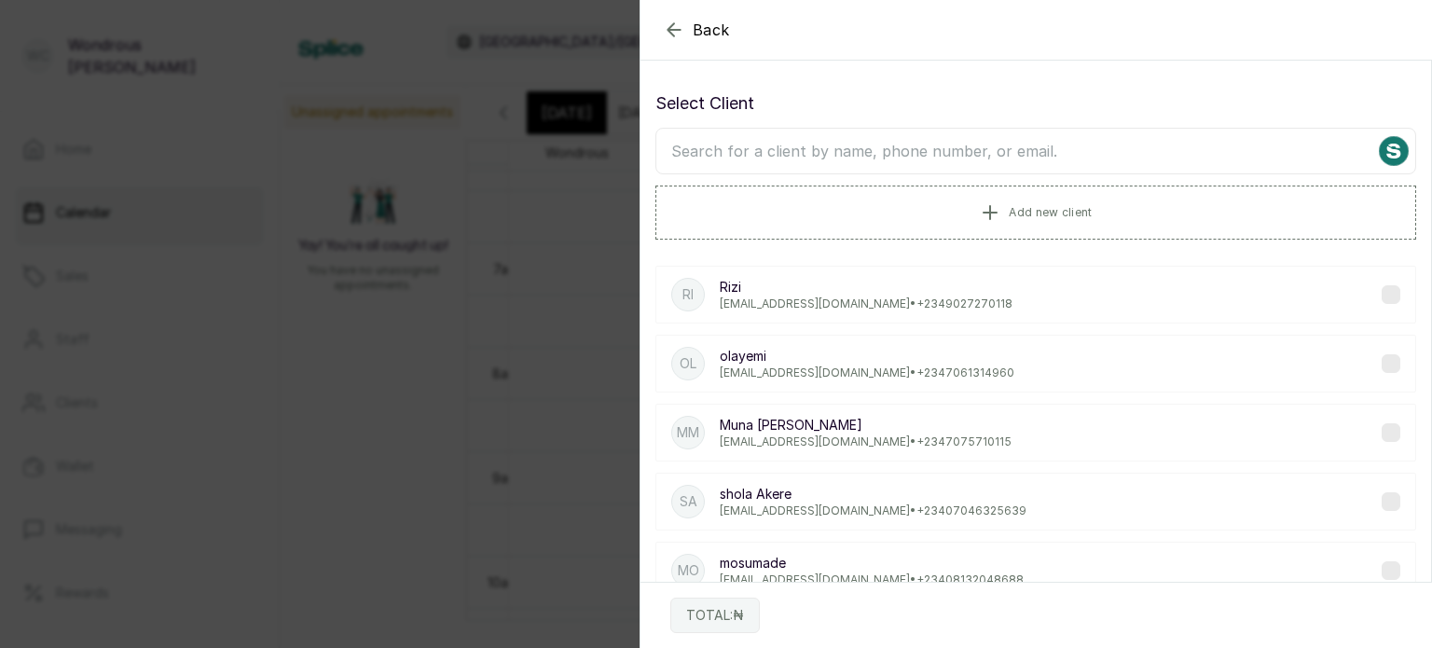
click at [801, 159] on input "text" at bounding box center [1035, 151] width 760 height 47
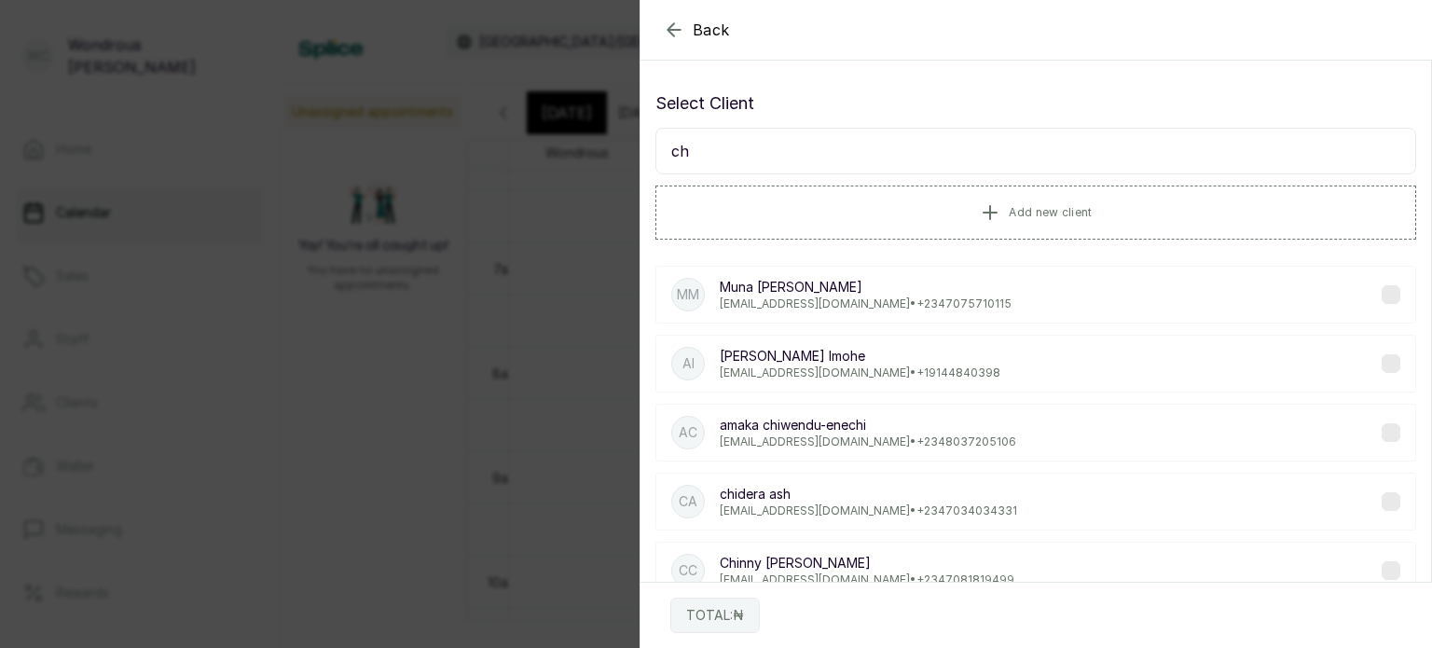
type input "c"
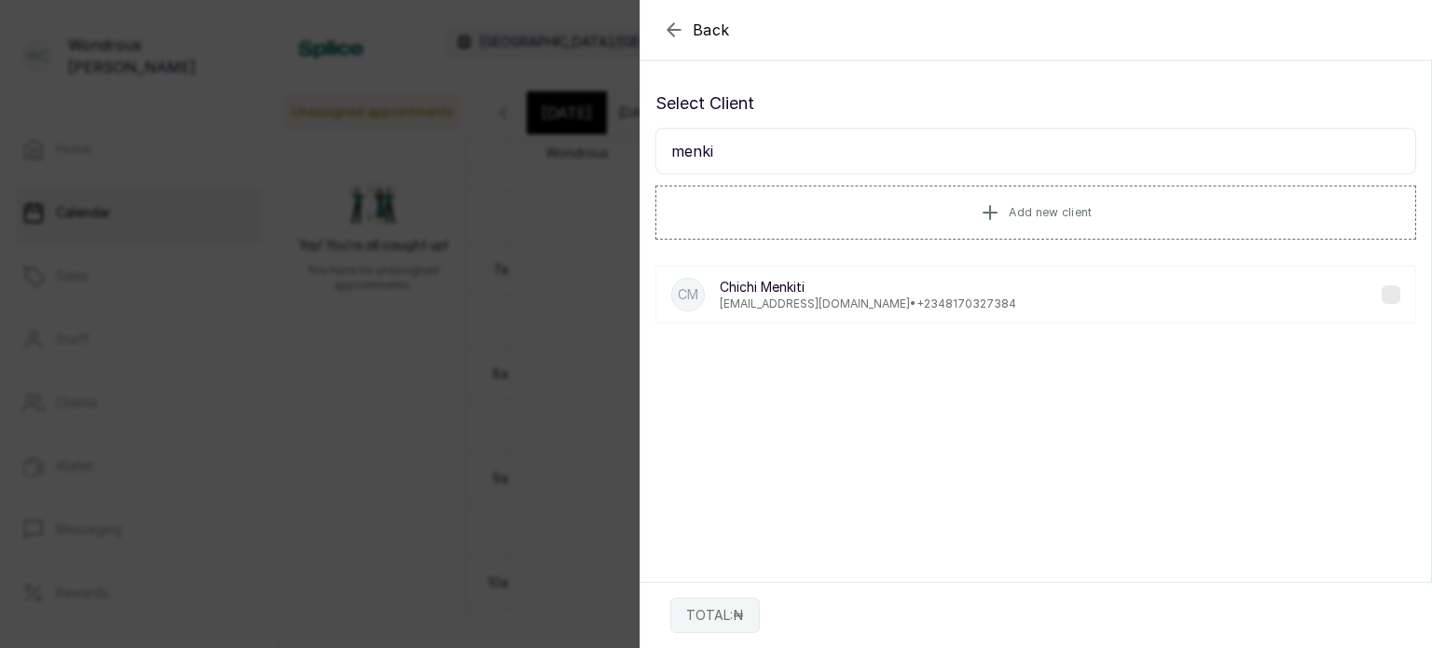
type input "menki"
click at [824, 297] on p "[EMAIL_ADDRESS][DOMAIN_NAME] • [PHONE_NUMBER]" at bounding box center [867, 303] width 296 height 15
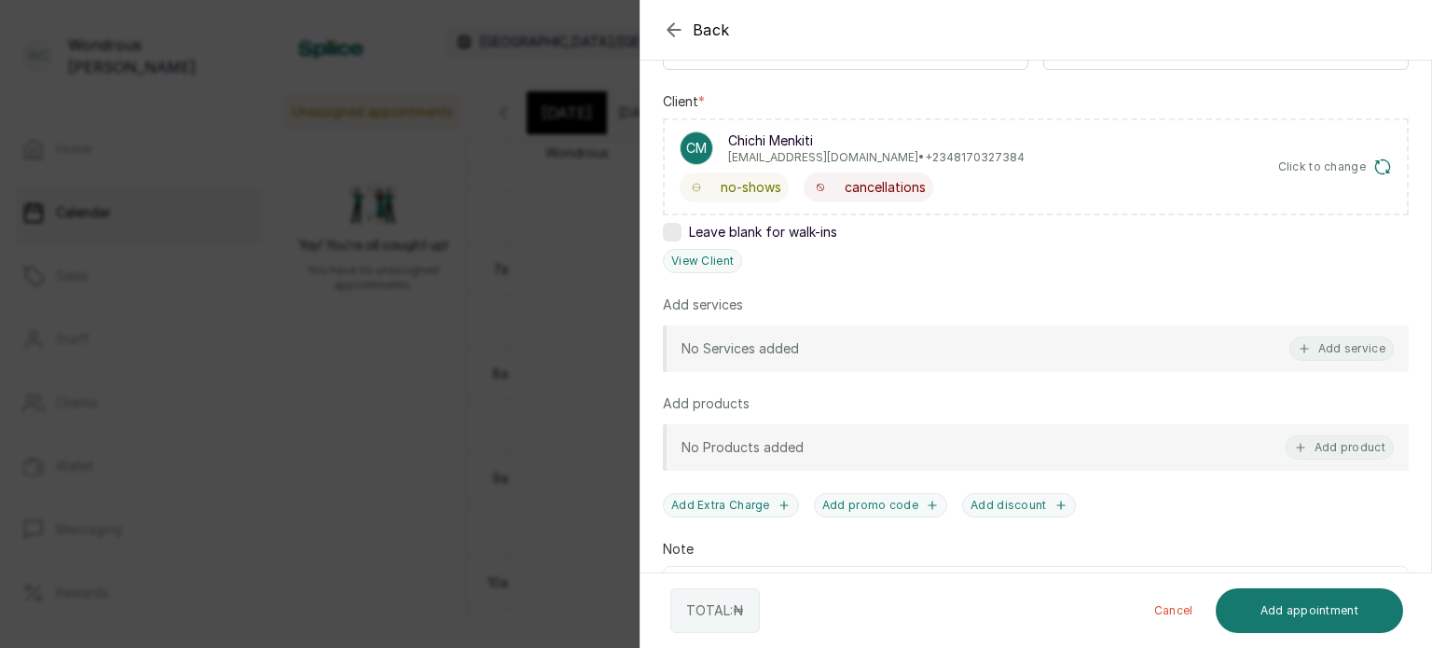
scroll to position [272, 0]
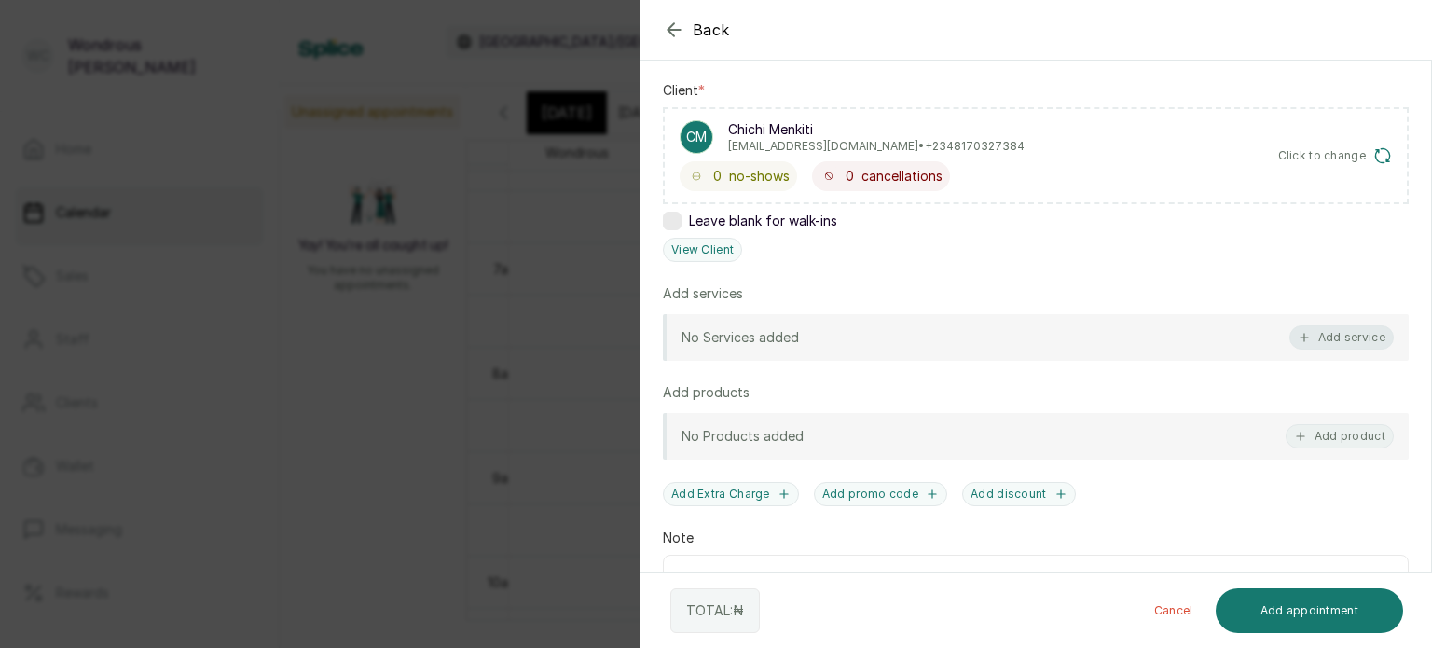
click at [1313, 336] on button "Add service" at bounding box center [1341, 337] width 104 height 24
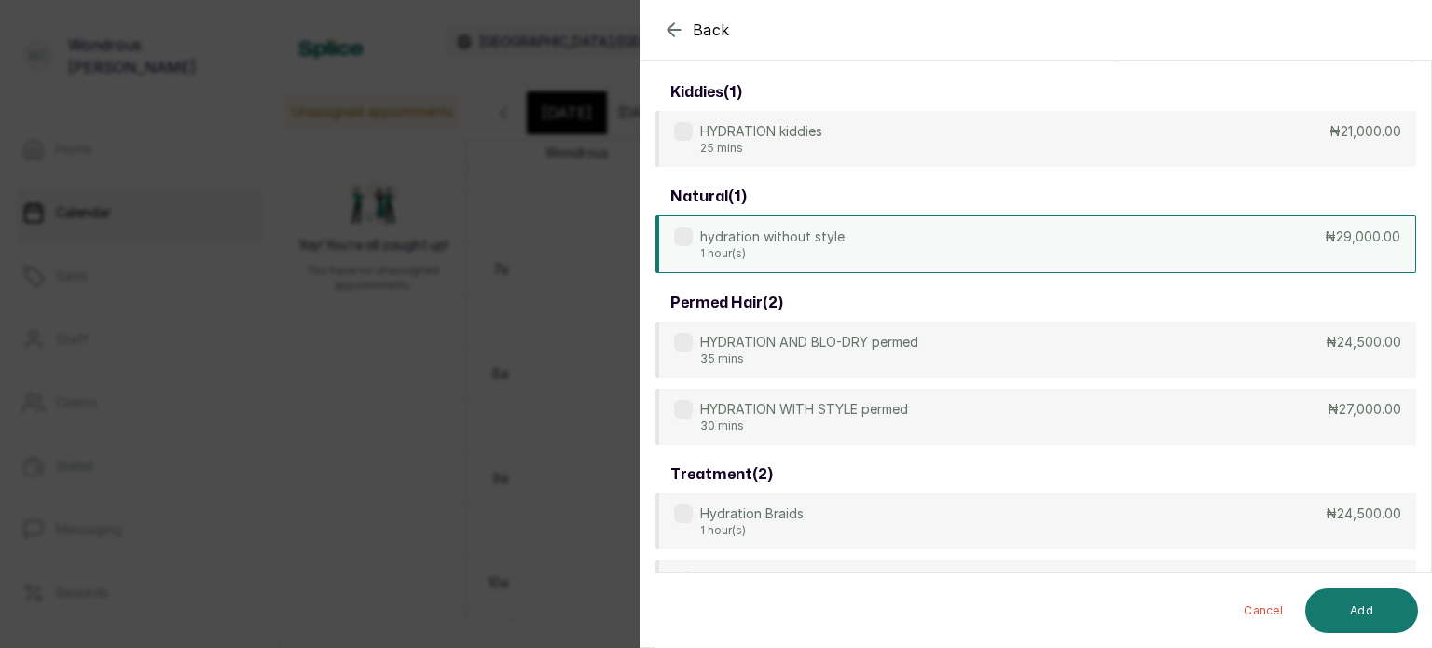
scroll to position [0, 0]
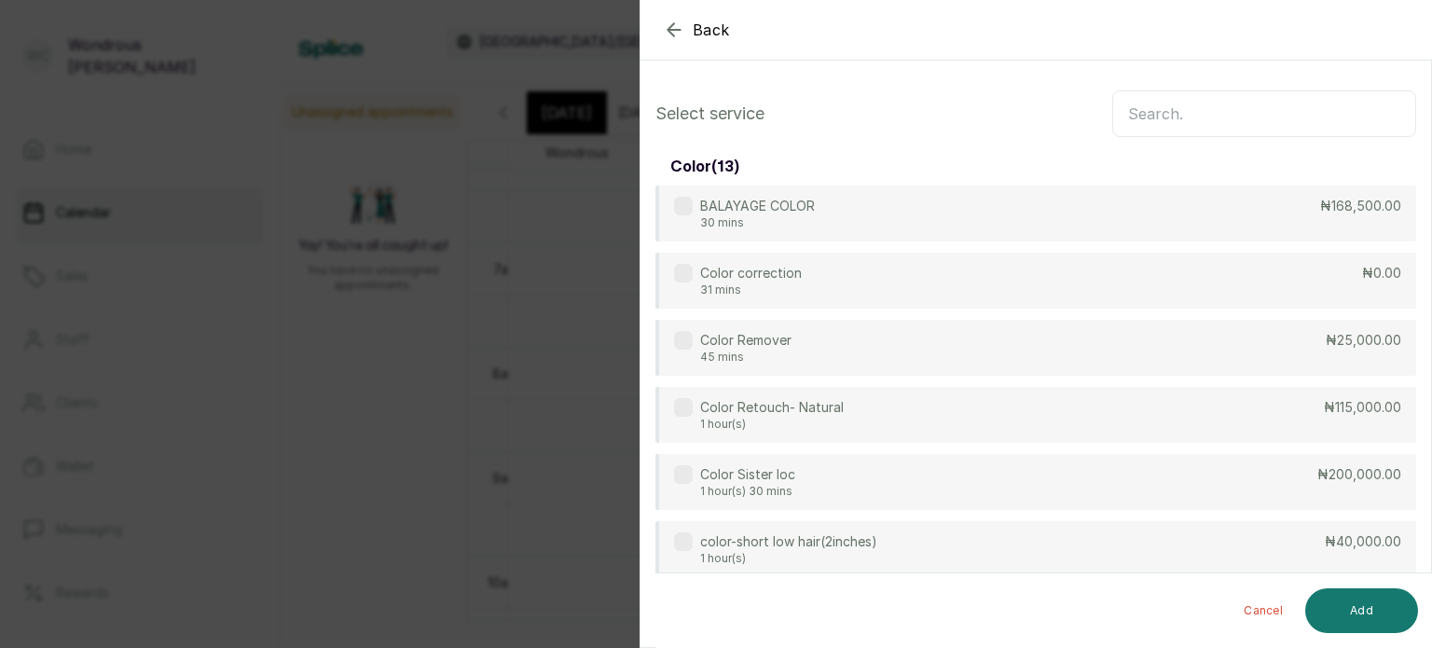
click at [1164, 107] on input "text" at bounding box center [1264, 113] width 304 height 47
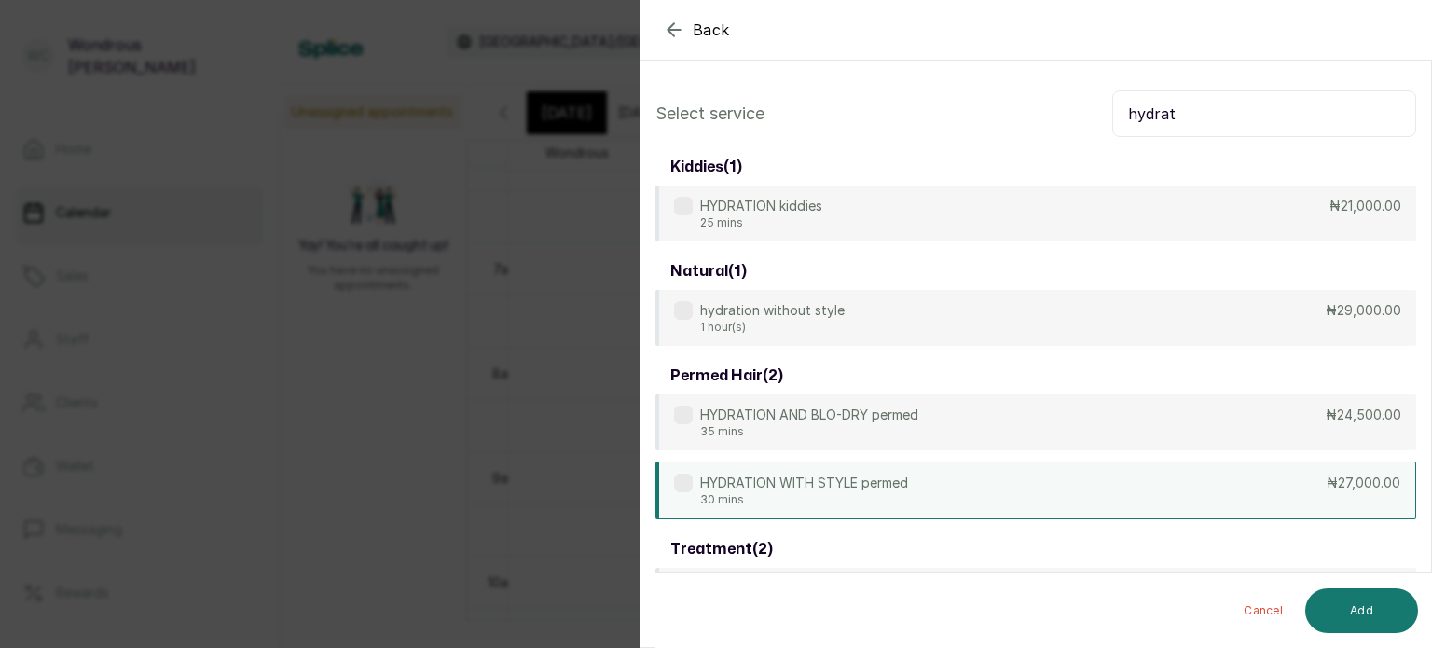
type input "hydrat"
click at [1060, 485] on div "HYDRATION WITH STYLE permed 30 mins ₦27,000.00" at bounding box center [1035, 490] width 760 height 58
click at [1362, 610] on button "Add" at bounding box center [1361, 610] width 113 height 45
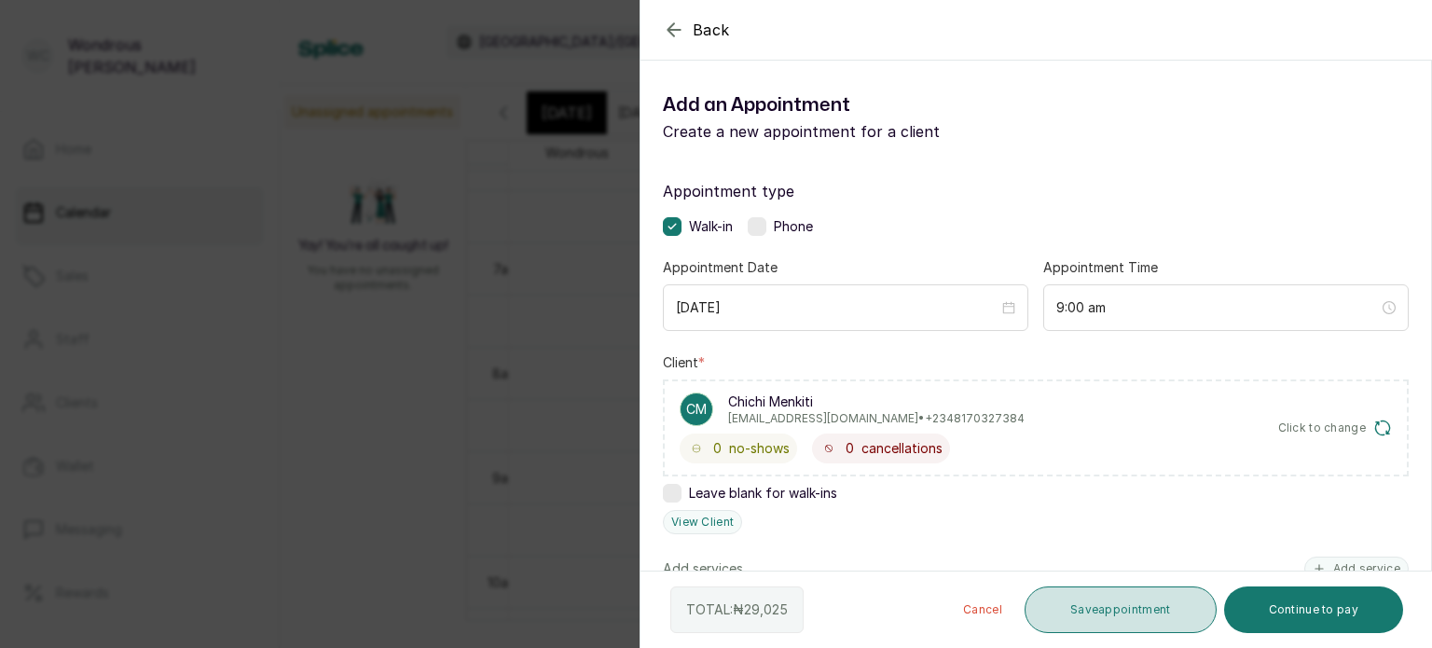
click at [1109, 614] on button "Save appointment" at bounding box center [1120, 609] width 192 height 47
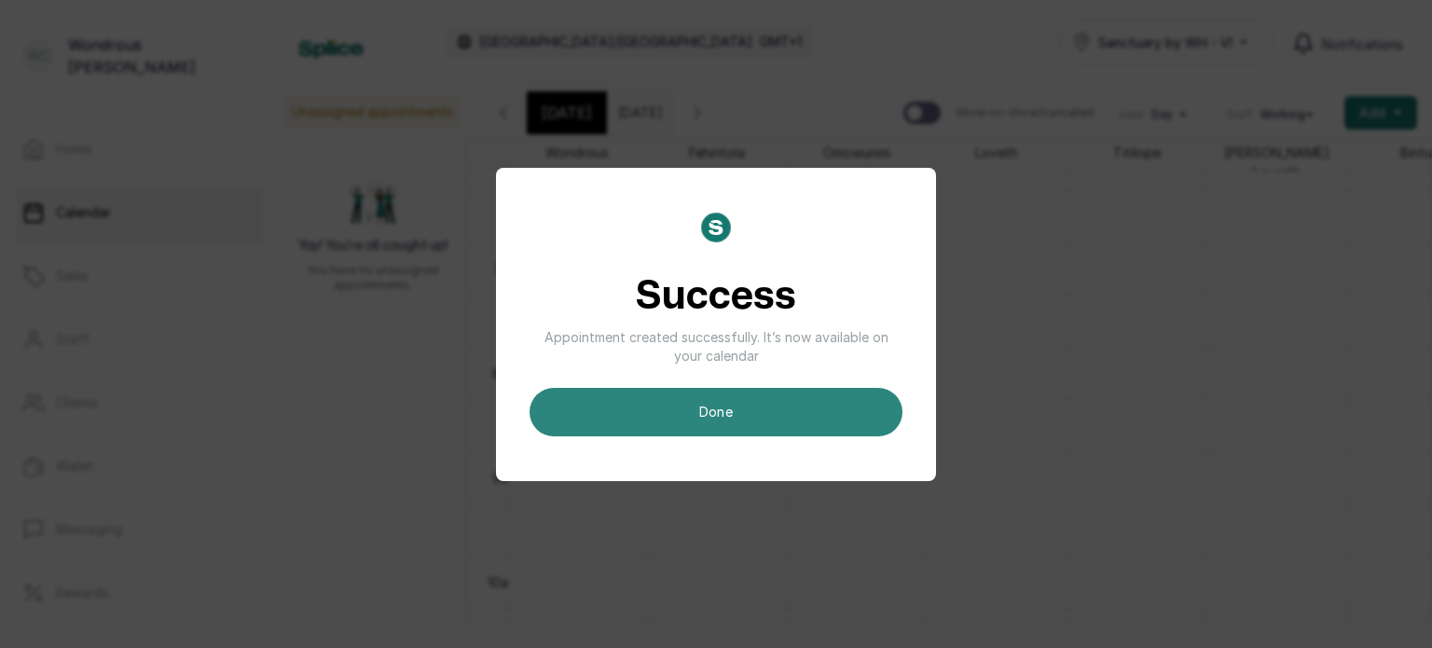
click at [794, 409] on button "done" at bounding box center [715, 412] width 373 height 48
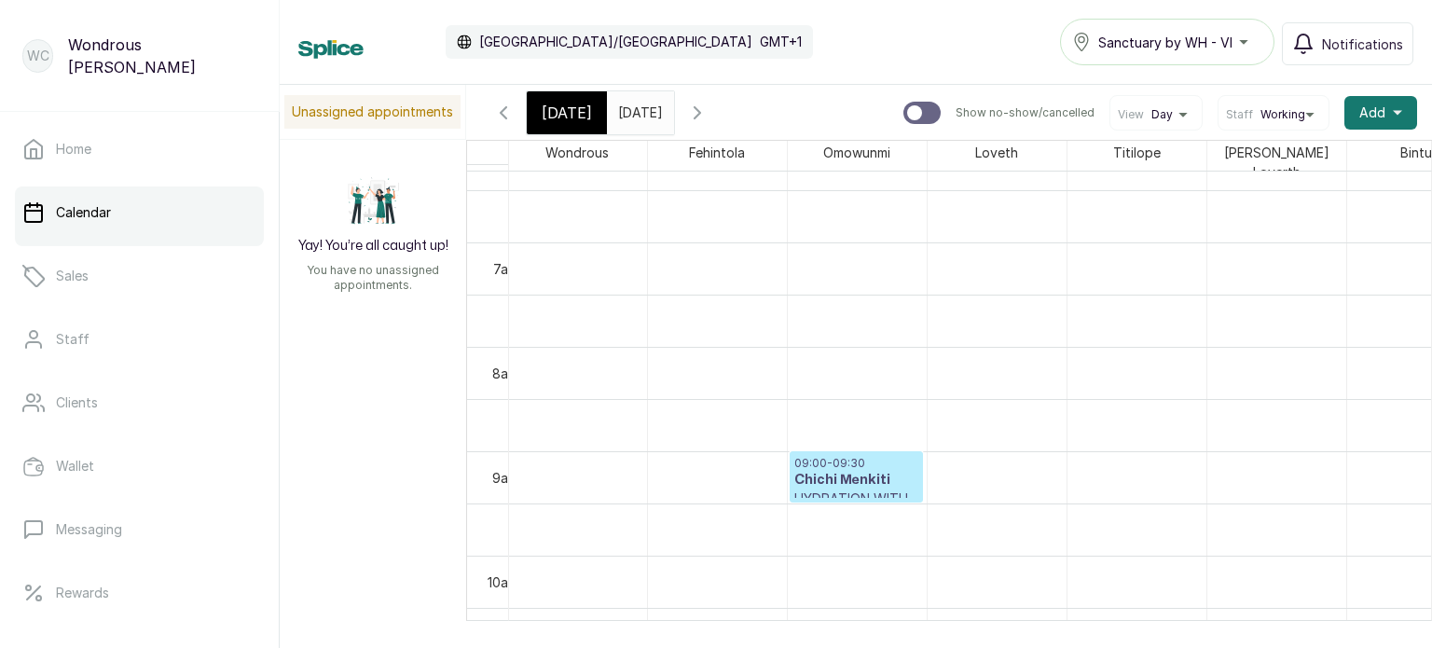
click at [637, 111] on input "[DATE]" at bounding box center [623, 108] width 30 height 32
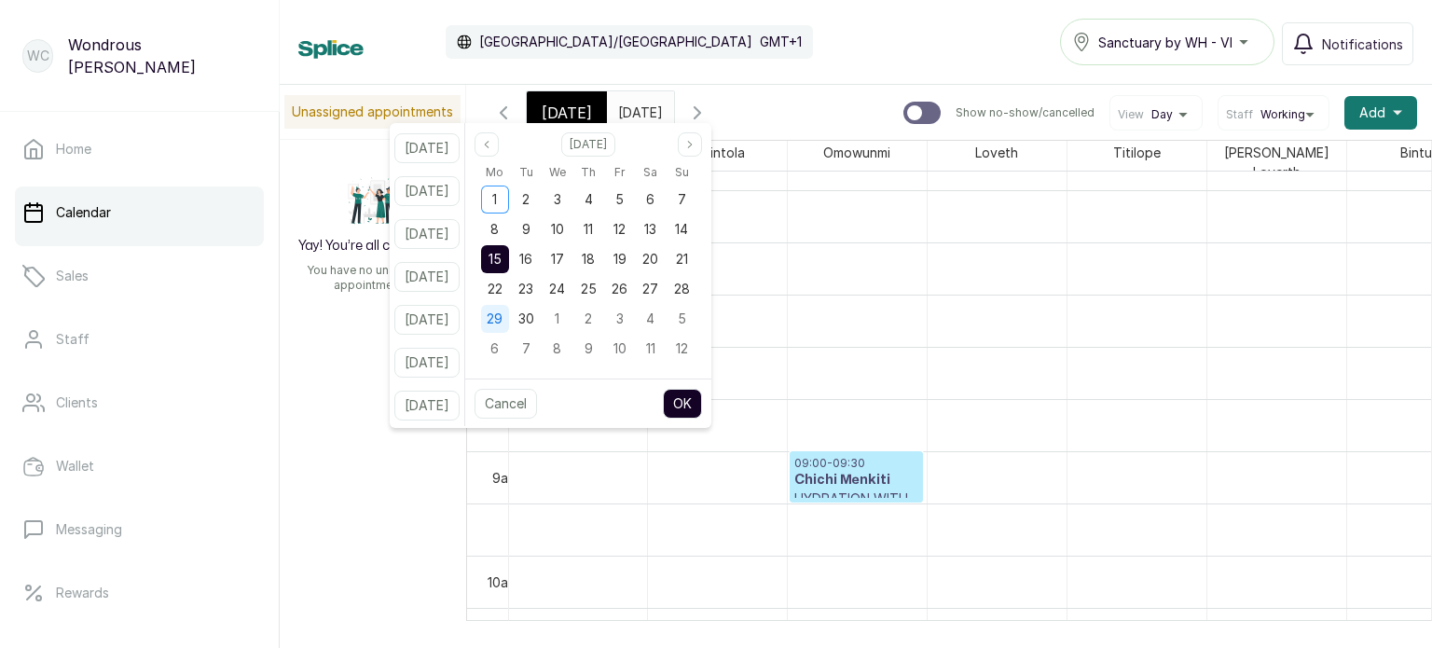
click at [502, 313] on span "29" at bounding box center [494, 318] width 16 height 16
click at [702, 404] on button "OK" at bounding box center [682, 404] width 39 height 30
type input "[DATE]"
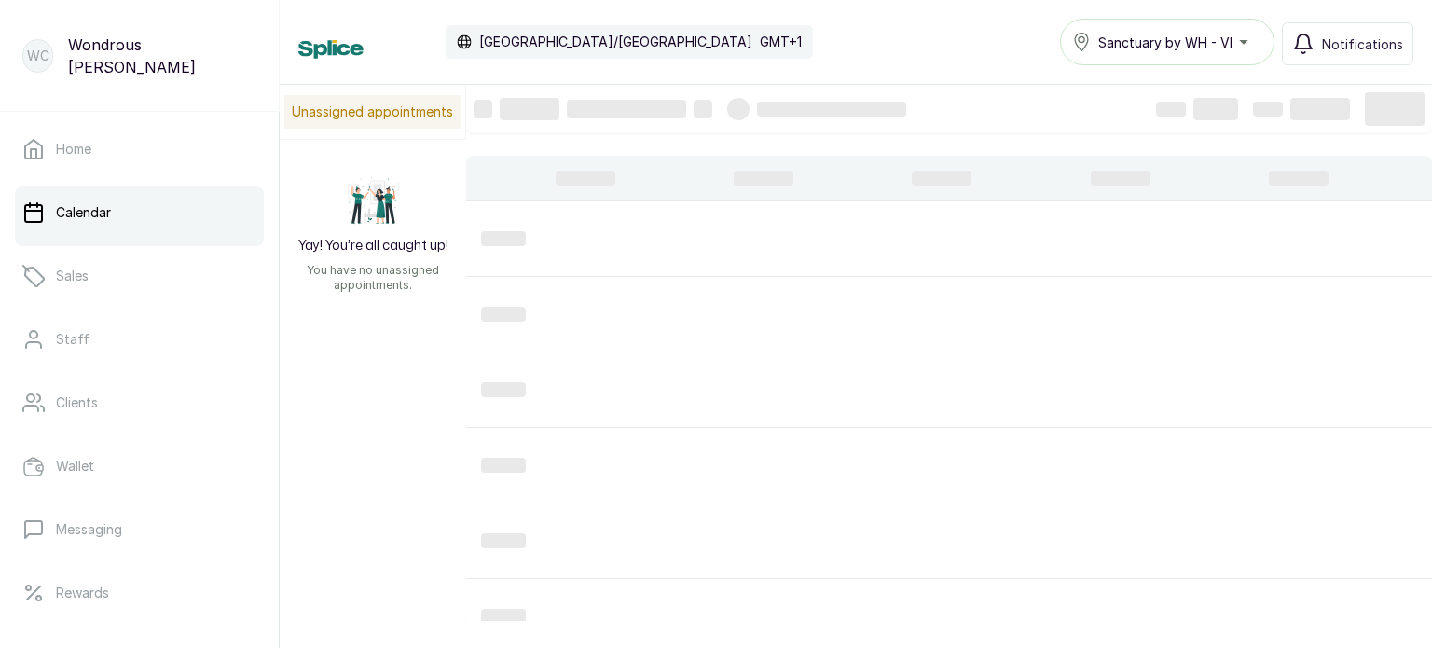
scroll to position [628, 0]
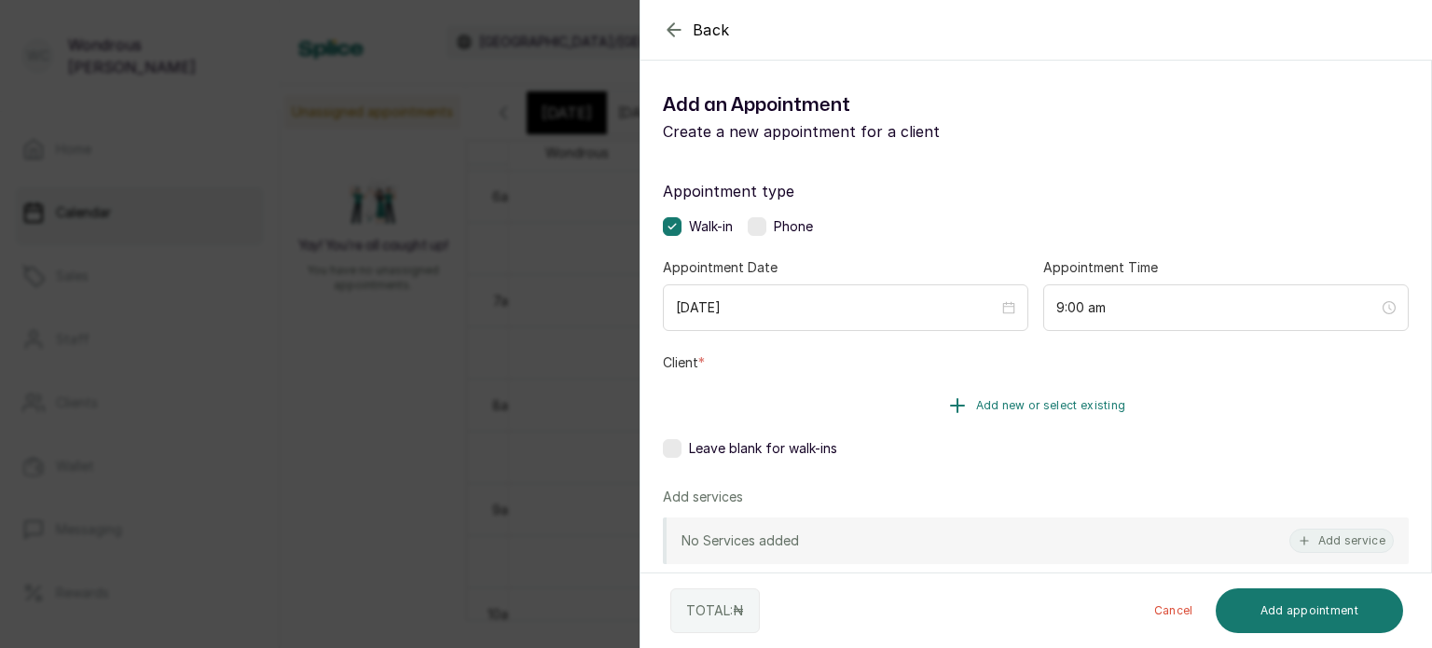
click at [910, 413] on button "Add new or select existing" at bounding box center [1036, 405] width 746 height 52
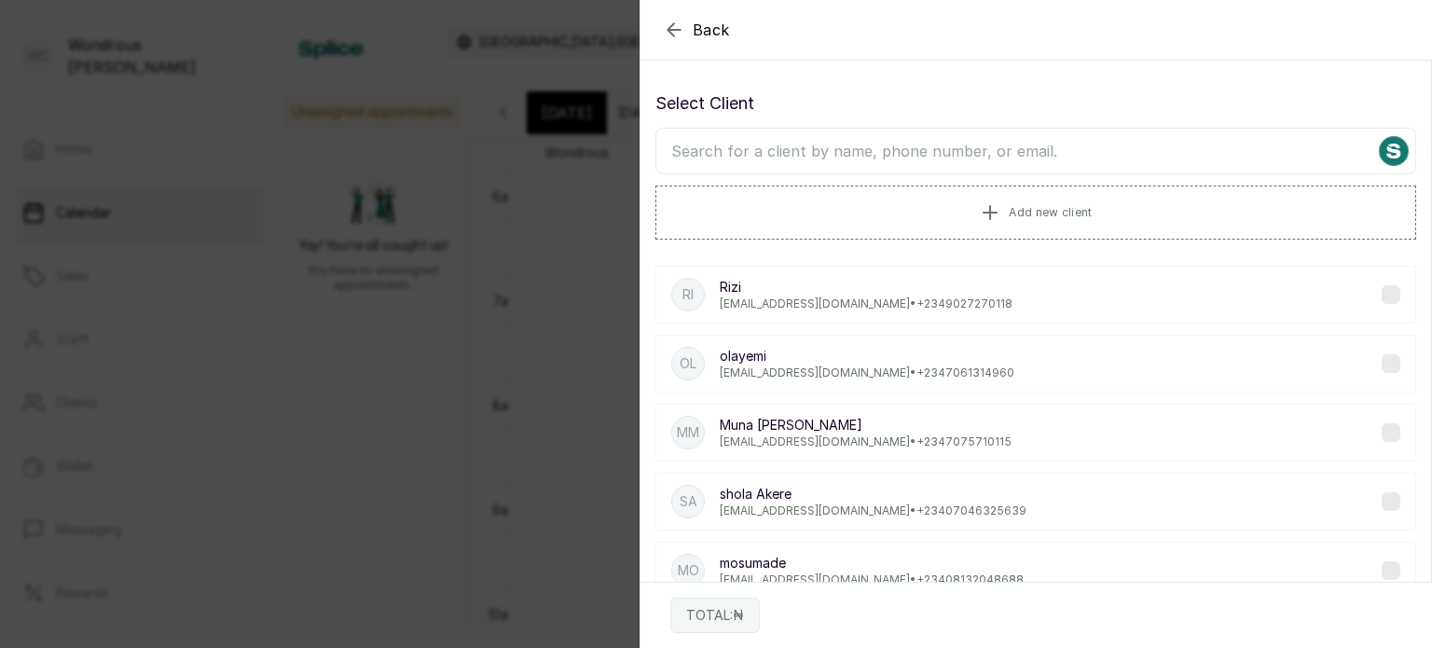
click at [793, 139] on input "text" at bounding box center [1035, 151] width 760 height 47
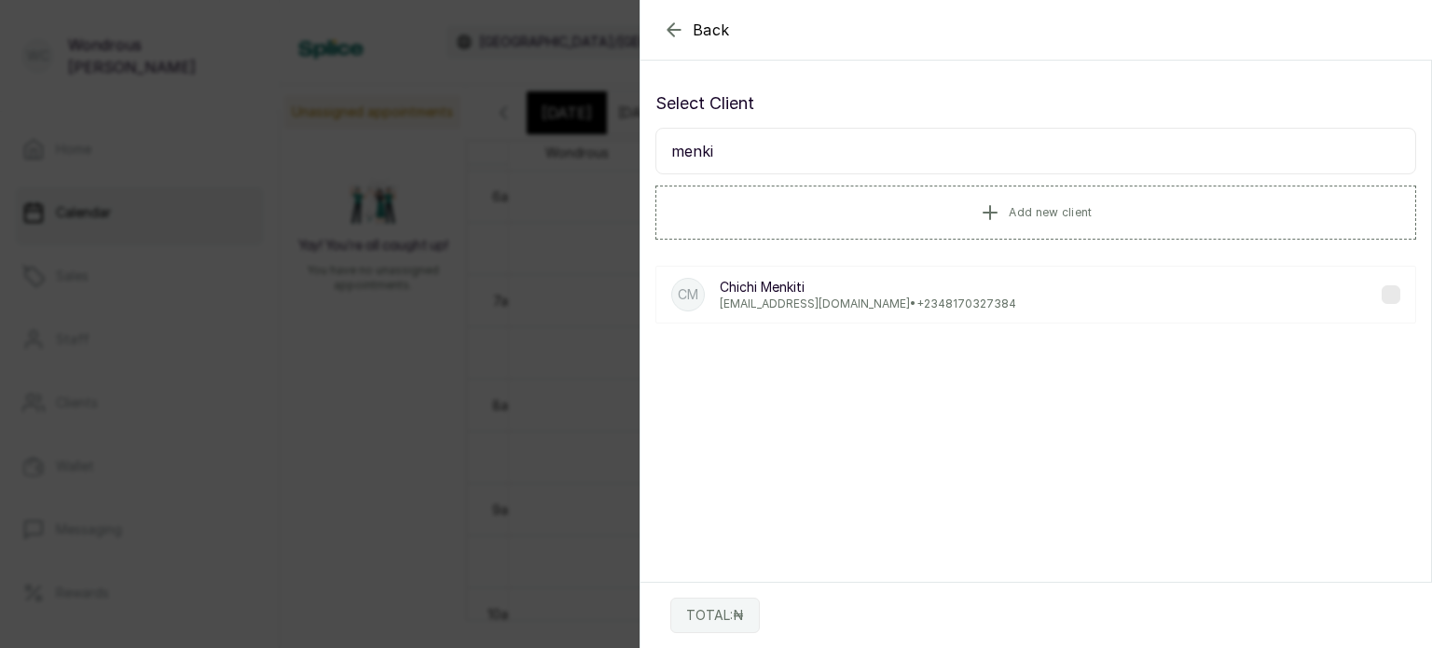
type input "menki"
click at [795, 285] on p "Chichi Menkiti" at bounding box center [867, 287] width 296 height 19
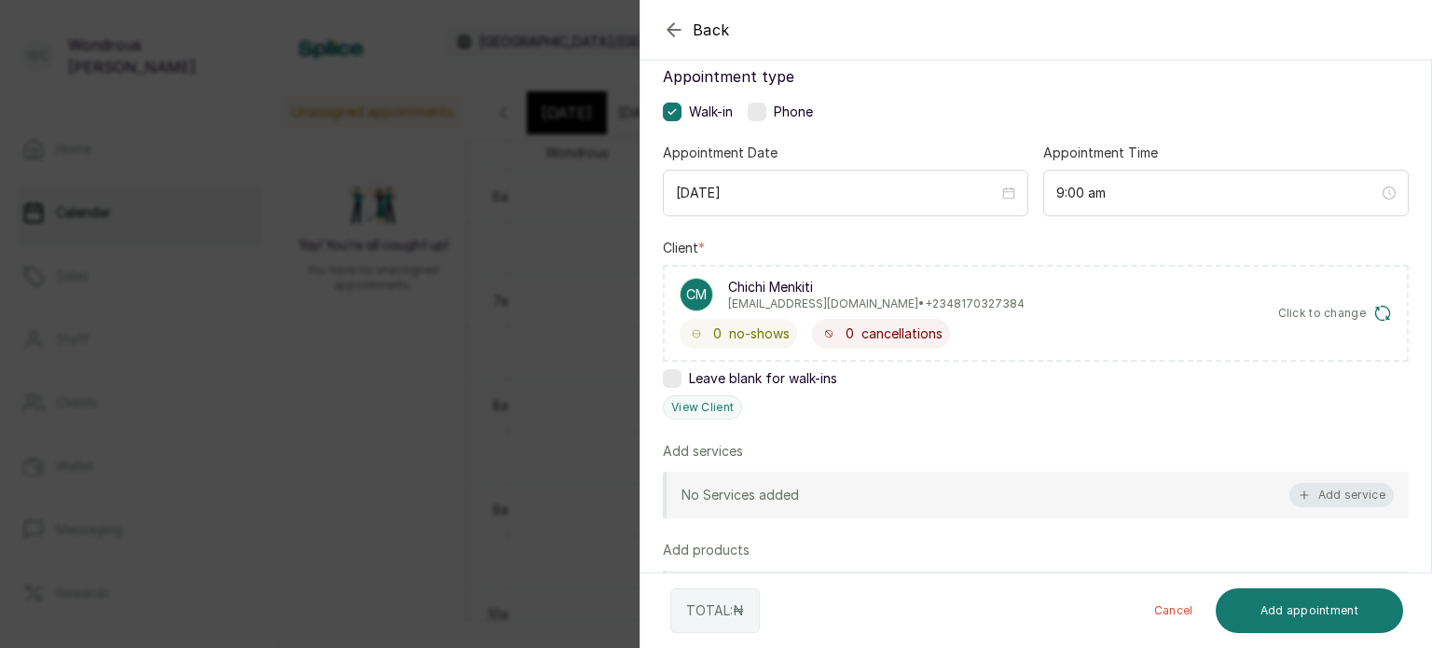
click at [1316, 490] on button "Add service" at bounding box center [1341, 495] width 104 height 24
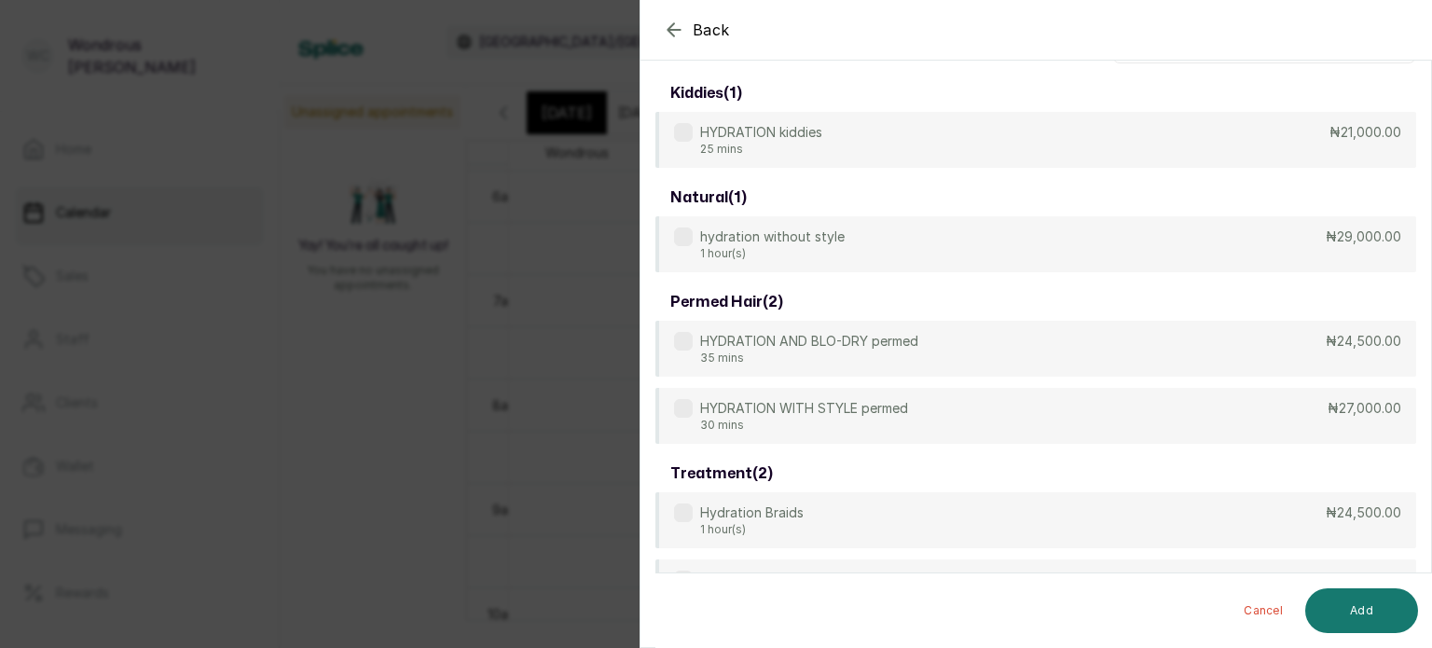
scroll to position [75, 0]
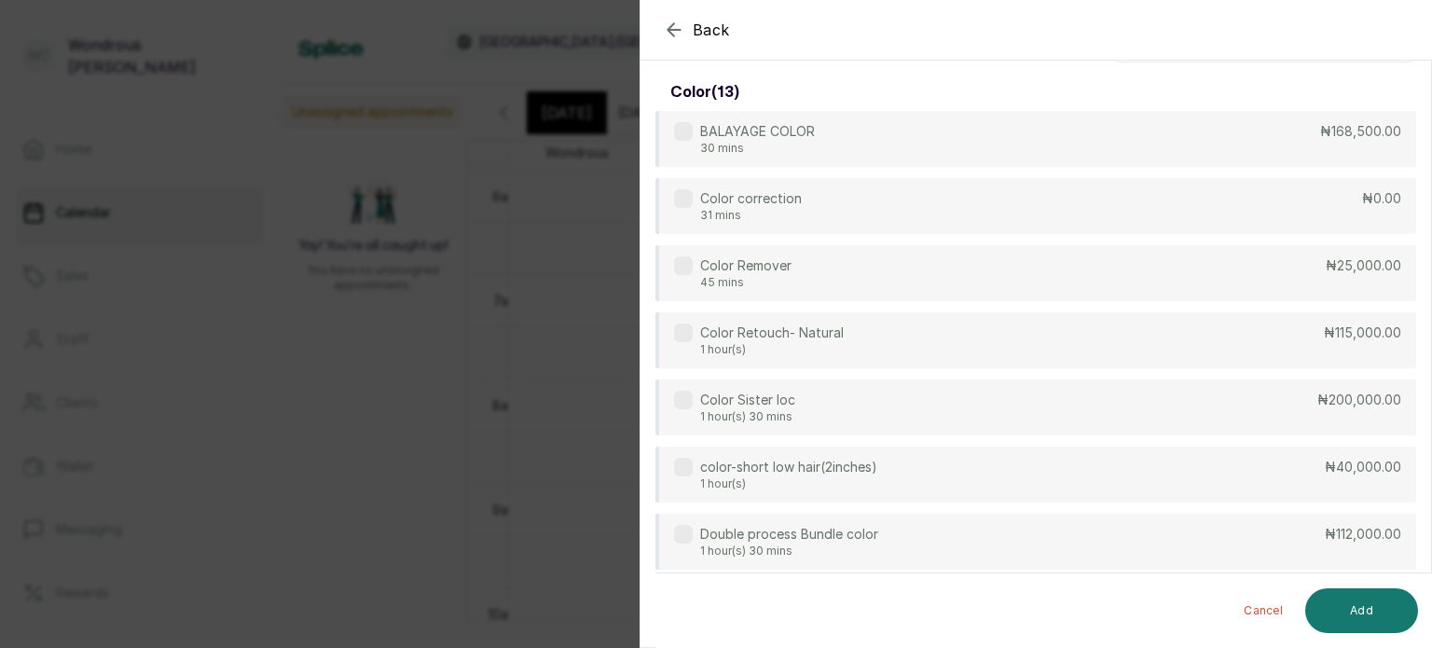
click at [1369, 614] on button "Add" at bounding box center [1361, 610] width 113 height 45
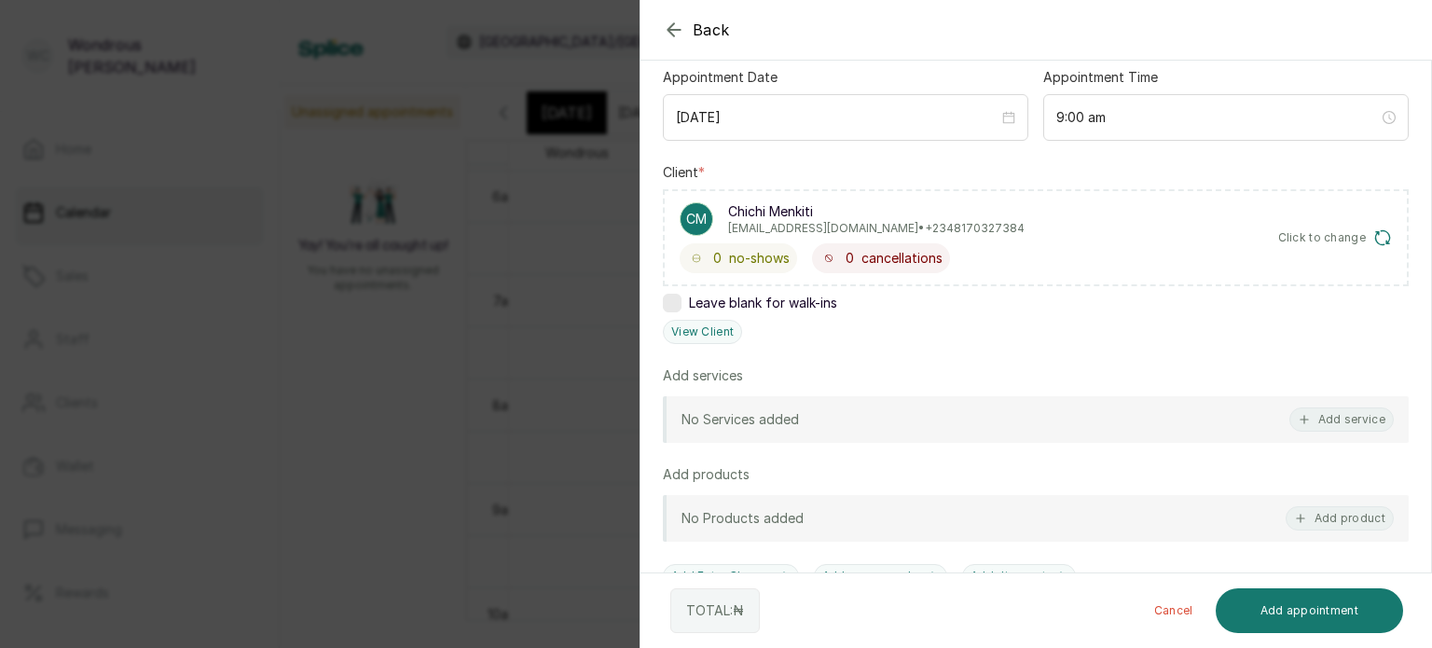
scroll to position [198, 0]
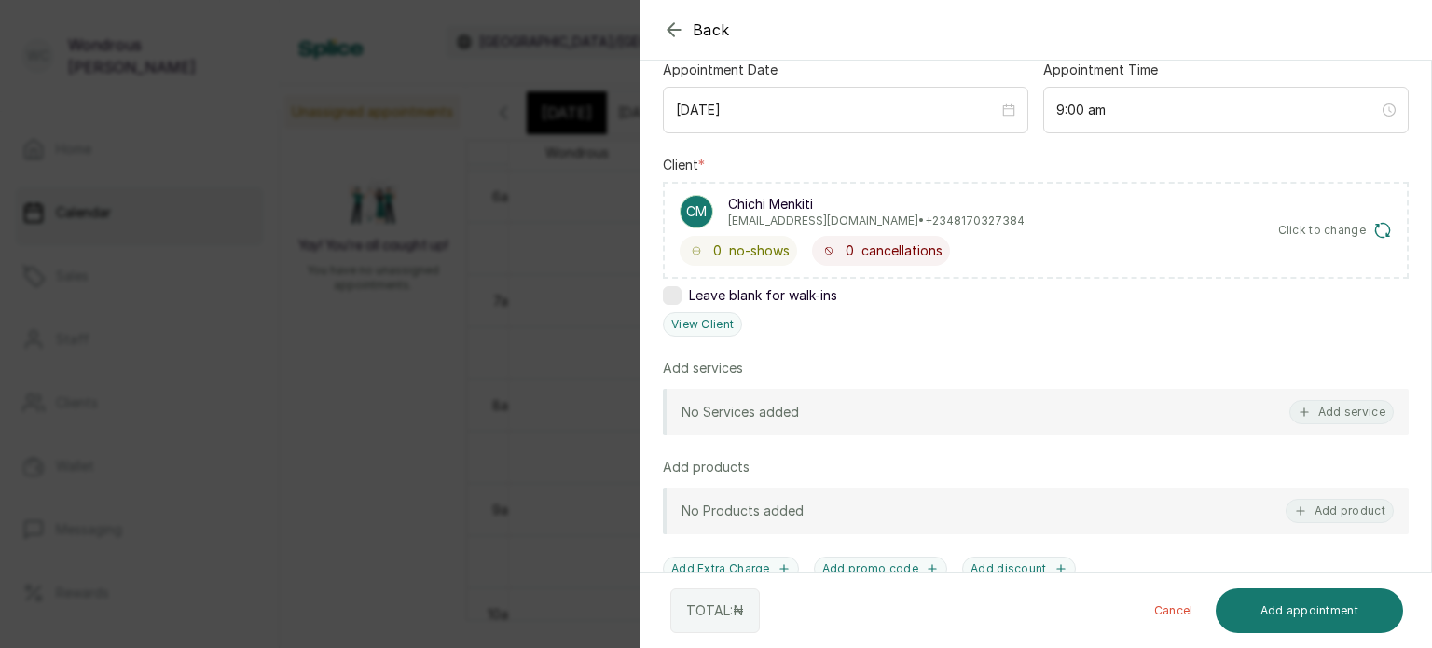
click at [1340, 423] on div "No Services added Add service" at bounding box center [1036, 412] width 746 height 47
click at [1322, 405] on button "Add service" at bounding box center [1341, 412] width 104 height 24
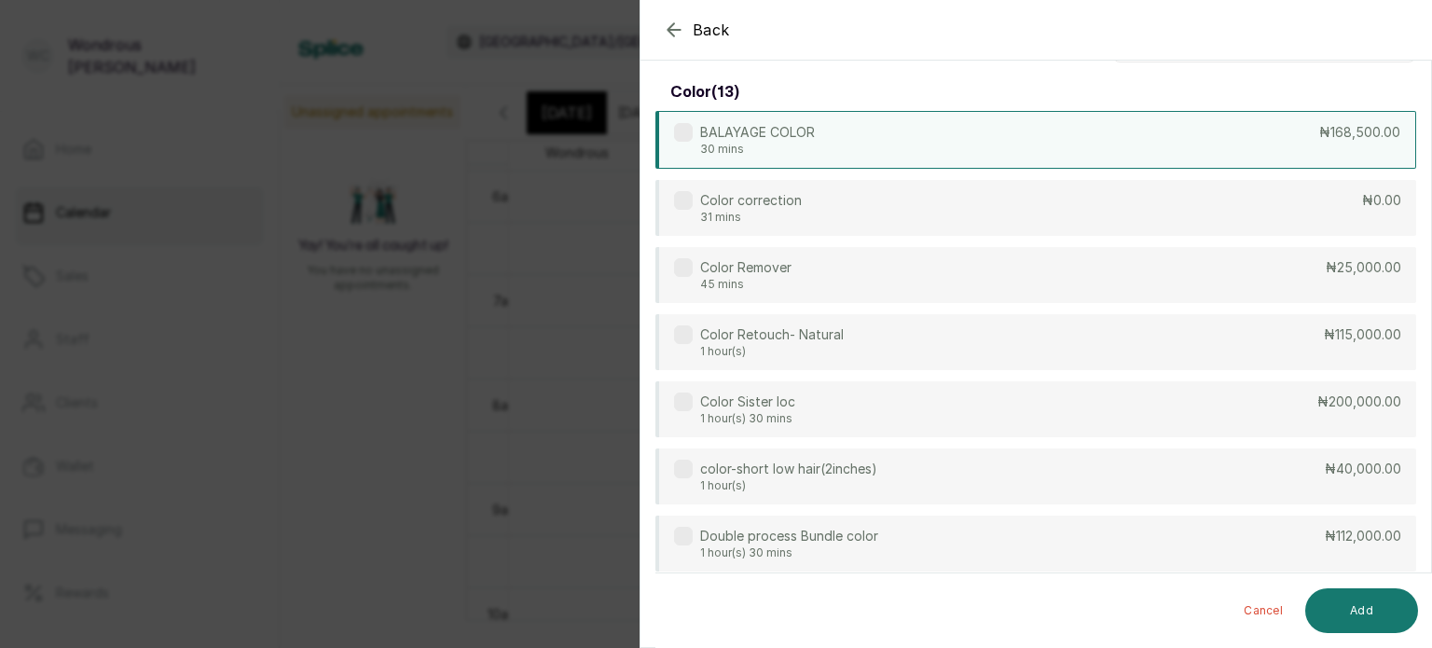
scroll to position [0, 0]
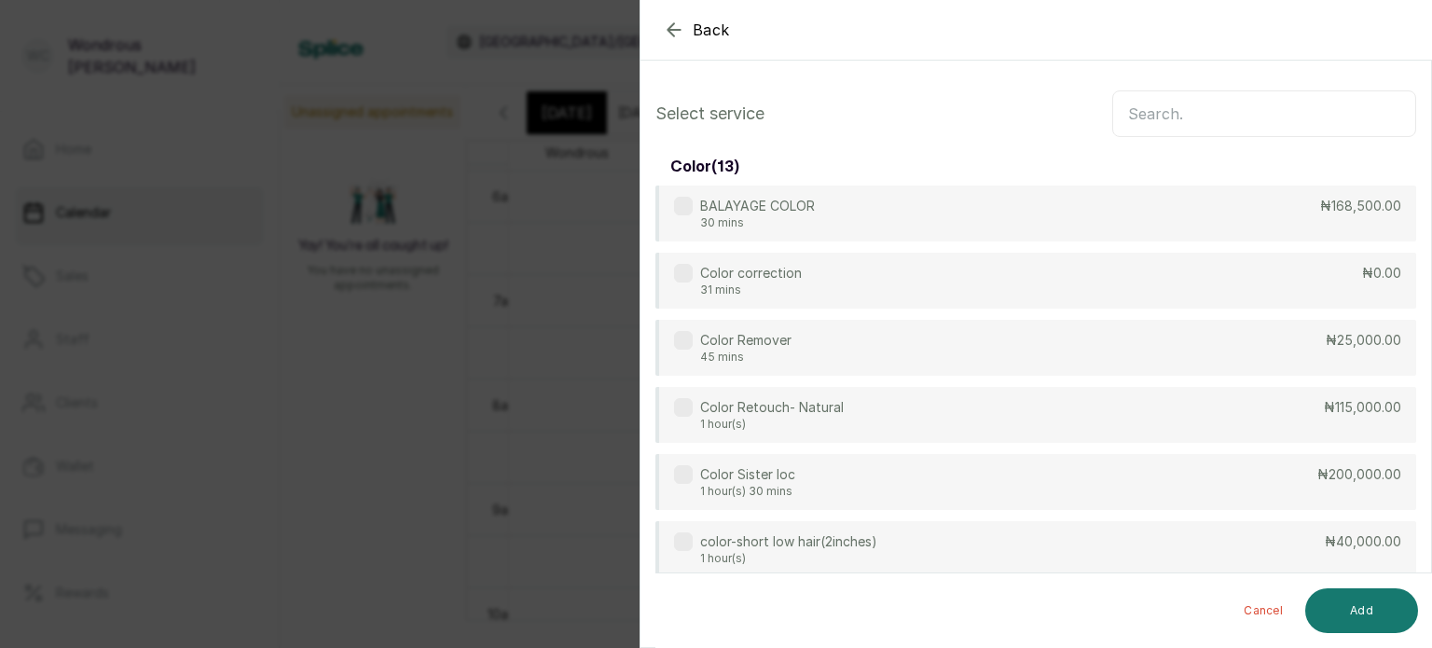
click at [1120, 119] on input "text" at bounding box center [1264, 113] width 304 height 47
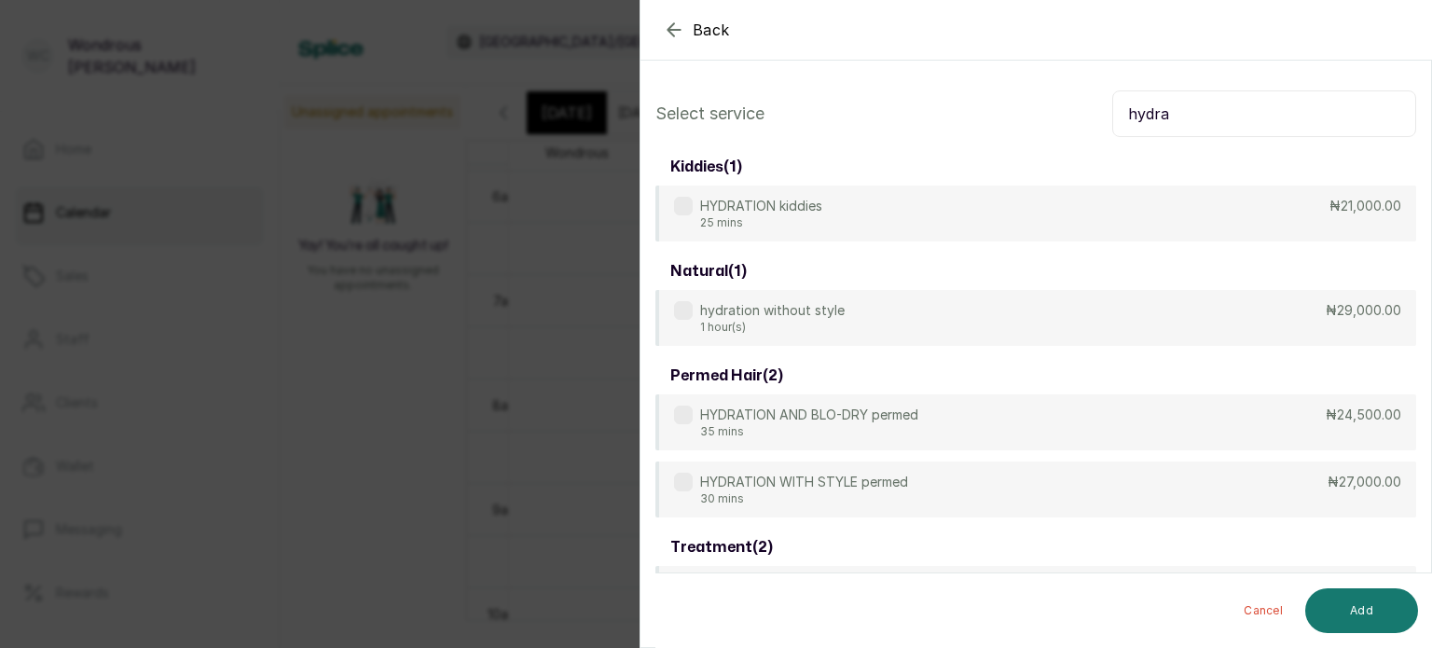
scroll to position [131, 0]
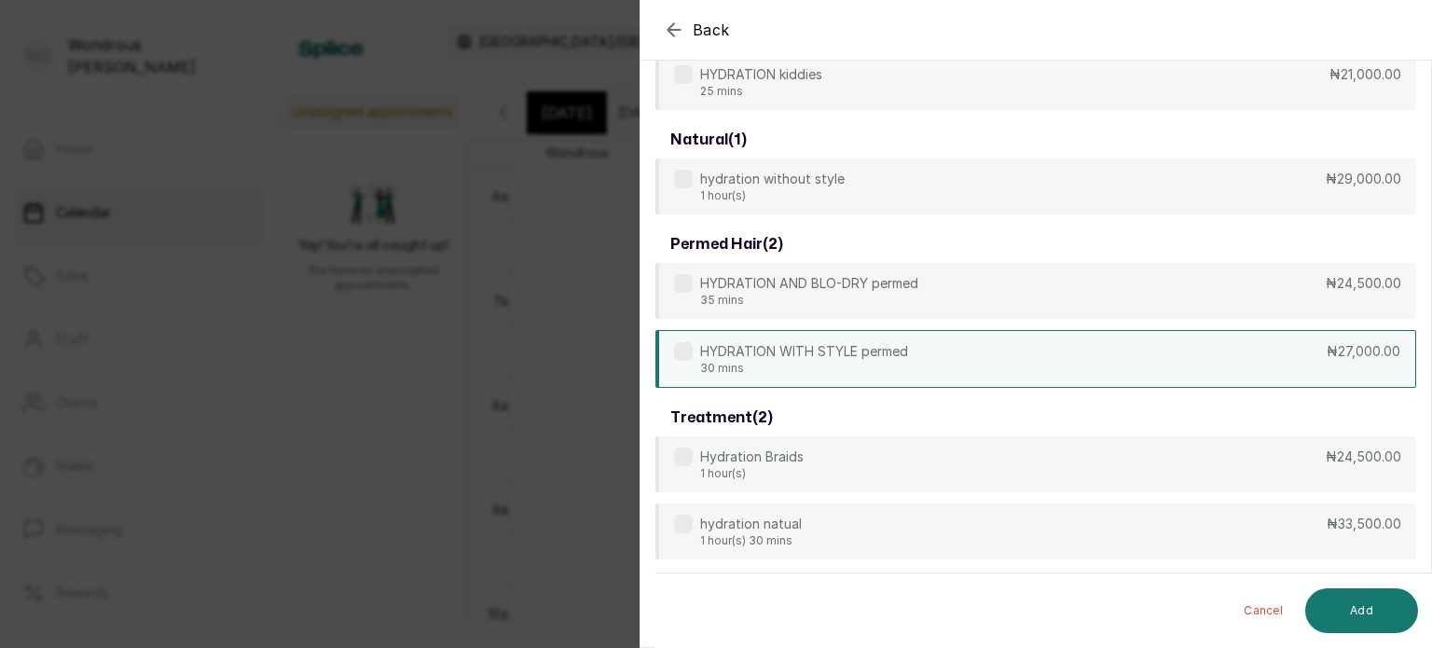
type input "hydra"
click at [977, 355] on div "HYDRATION WITH STYLE permed 30 mins ₦27,000.00" at bounding box center [1035, 359] width 760 height 58
click at [1350, 606] on button "Add" at bounding box center [1361, 610] width 113 height 45
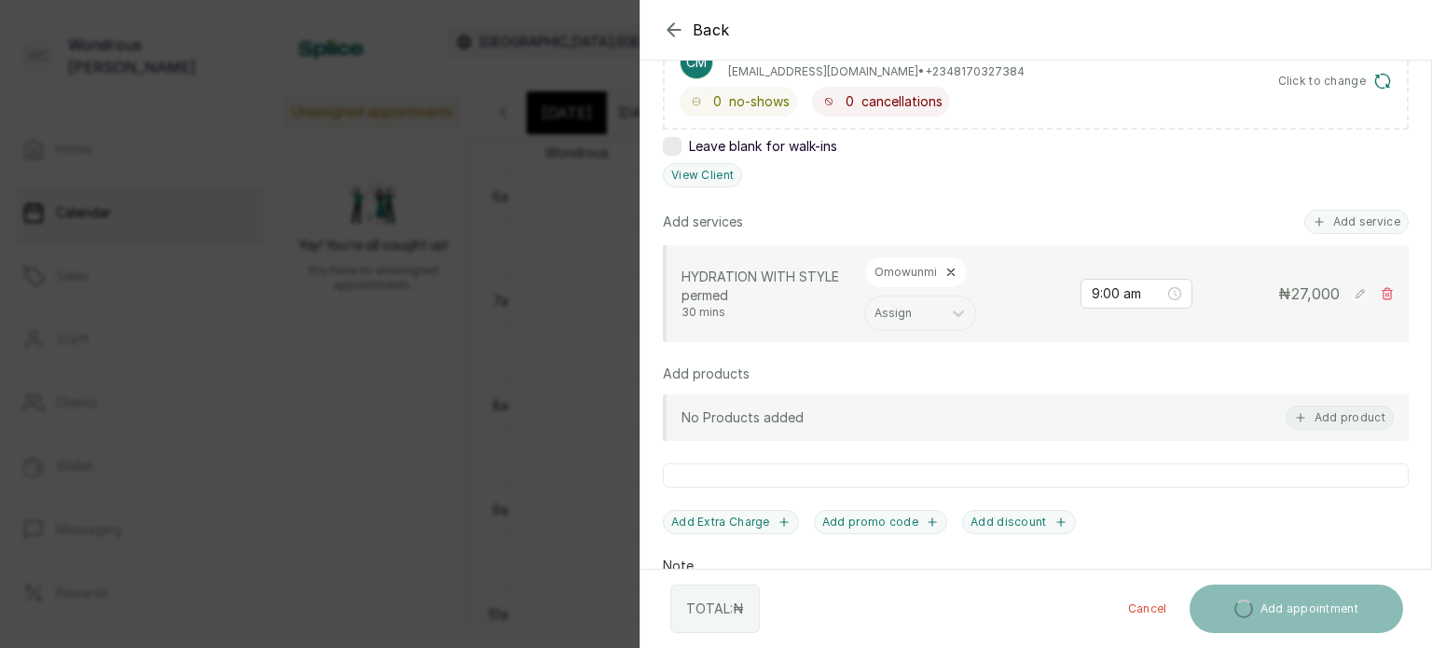
scroll to position [349, 0]
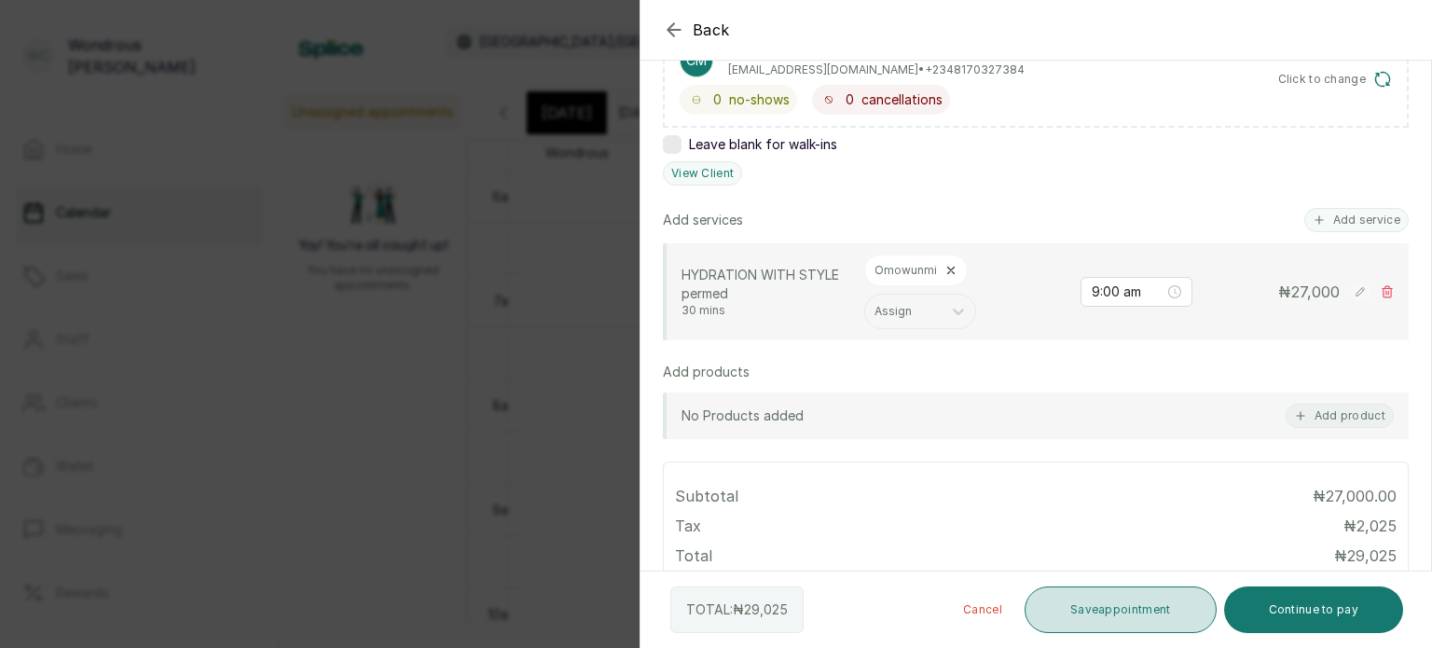
click at [1130, 596] on button "Save appointment" at bounding box center [1120, 609] width 192 height 47
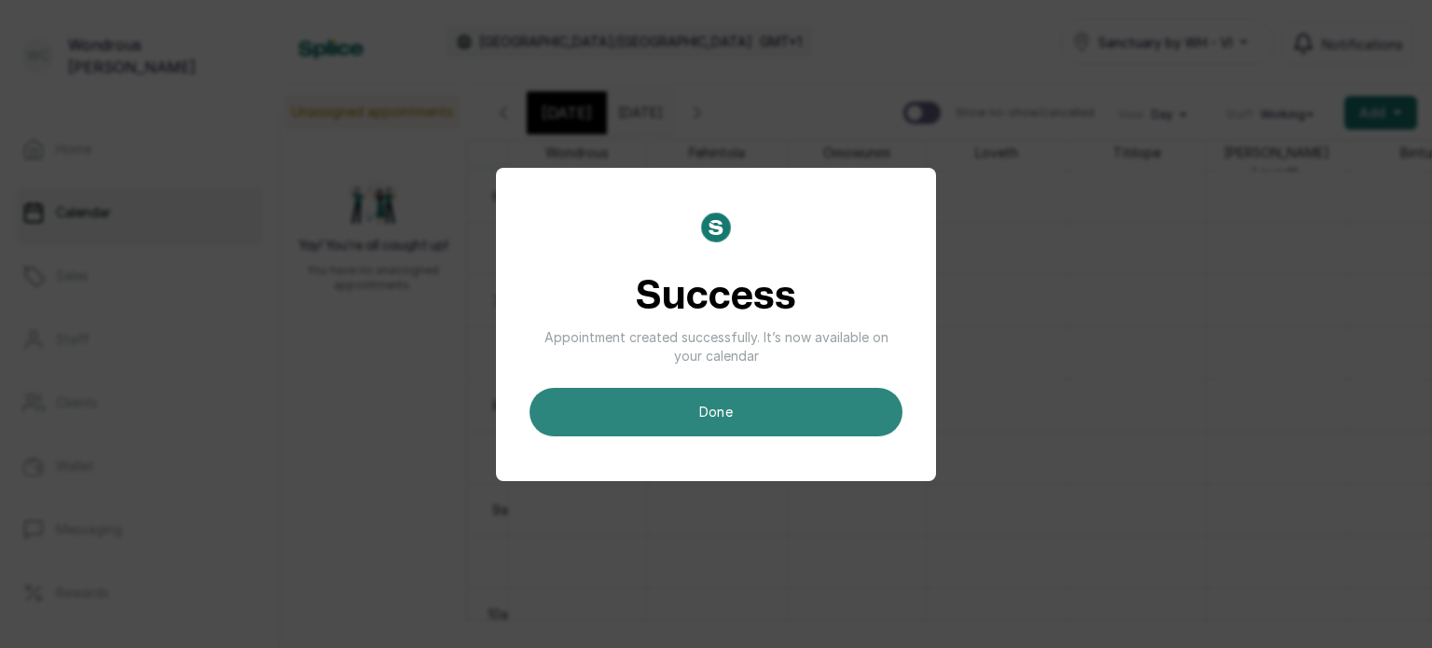
click at [828, 402] on button "done" at bounding box center [715, 412] width 373 height 48
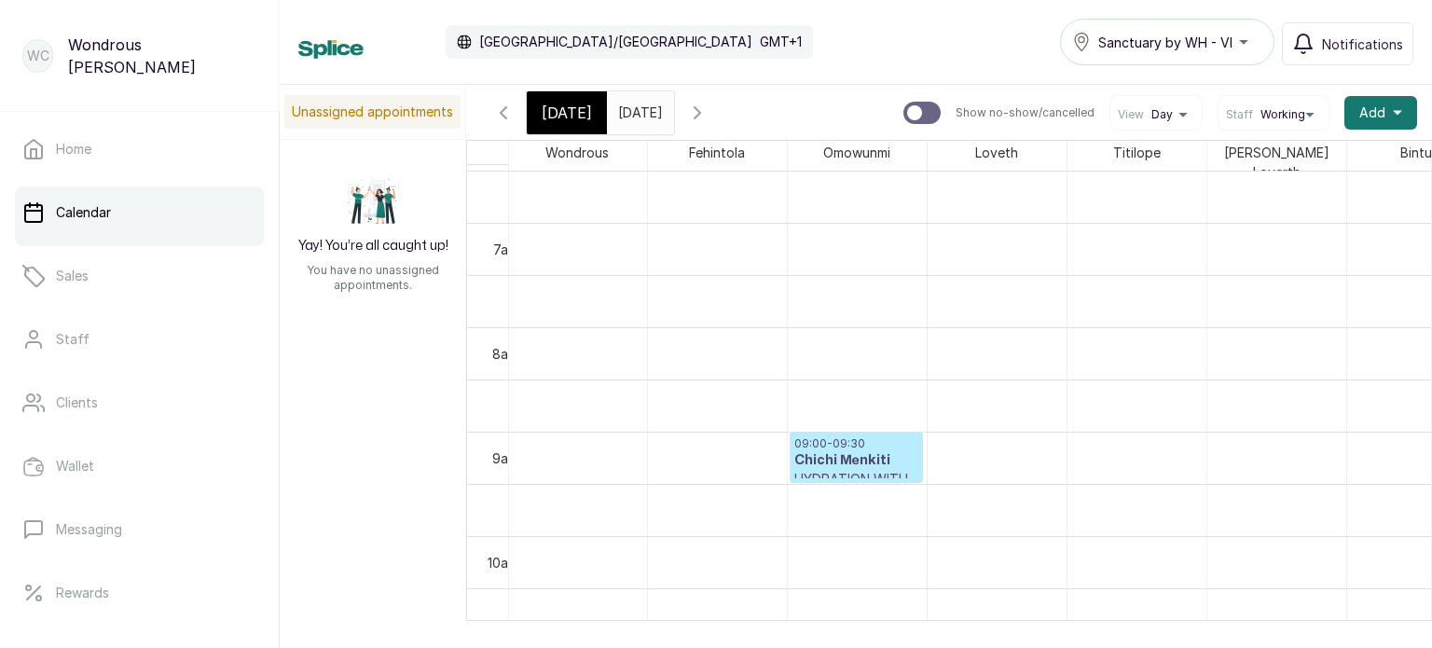
scroll to position [682, 0]
click at [547, 116] on span "[DATE]" at bounding box center [566, 113] width 50 height 22
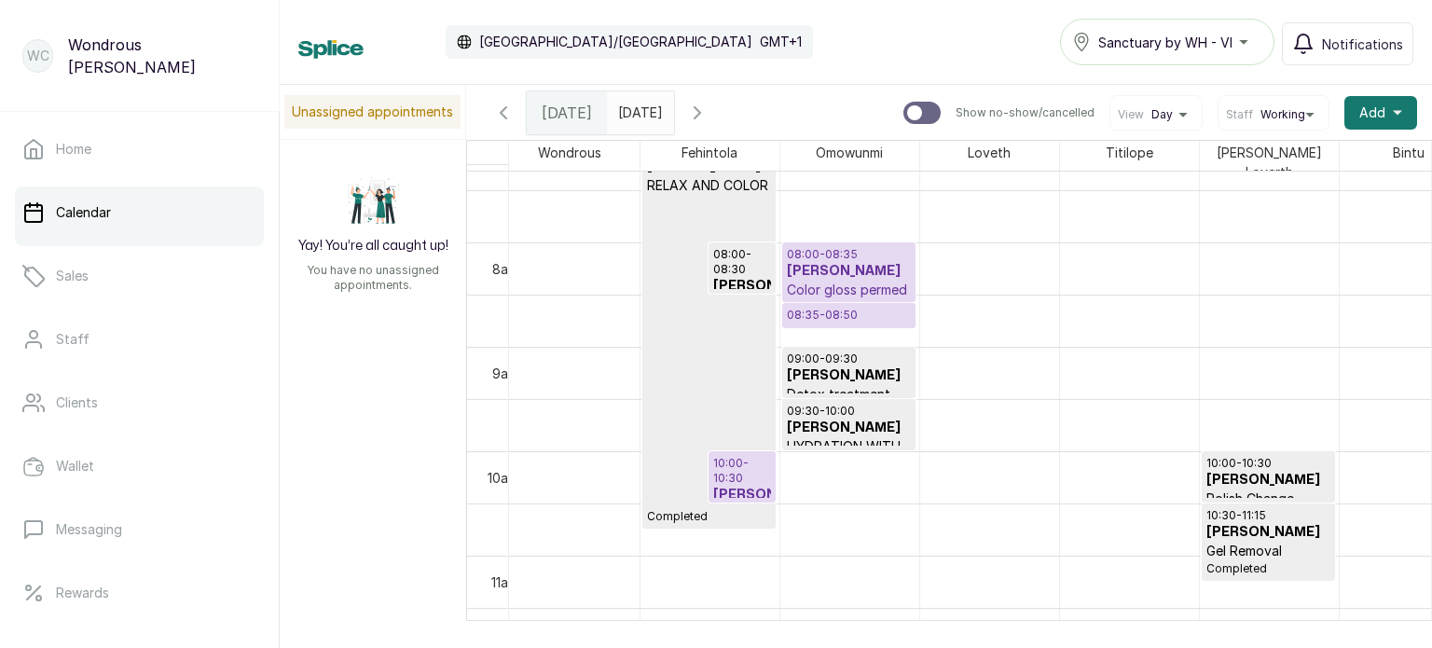
scroll to position [775, 0]
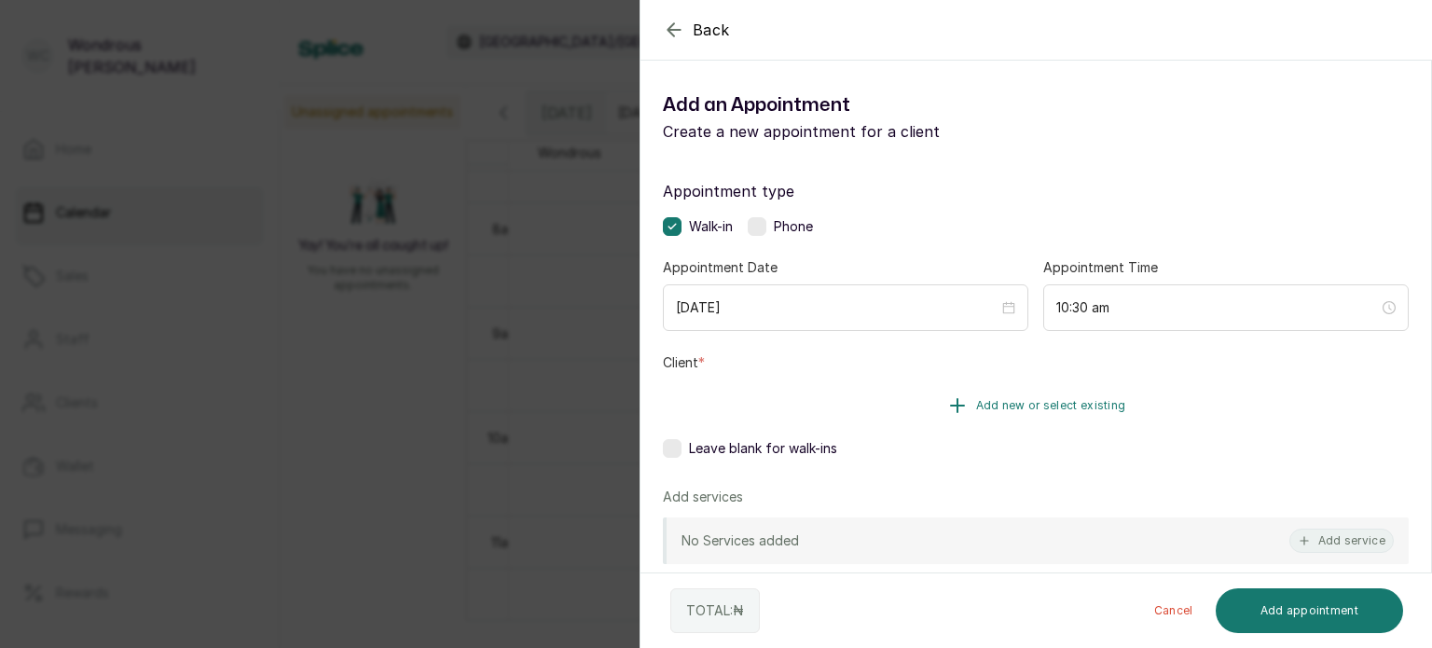
click at [818, 390] on button "Add new or select existing" at bounding box center [1036, 405] width 746 height 52
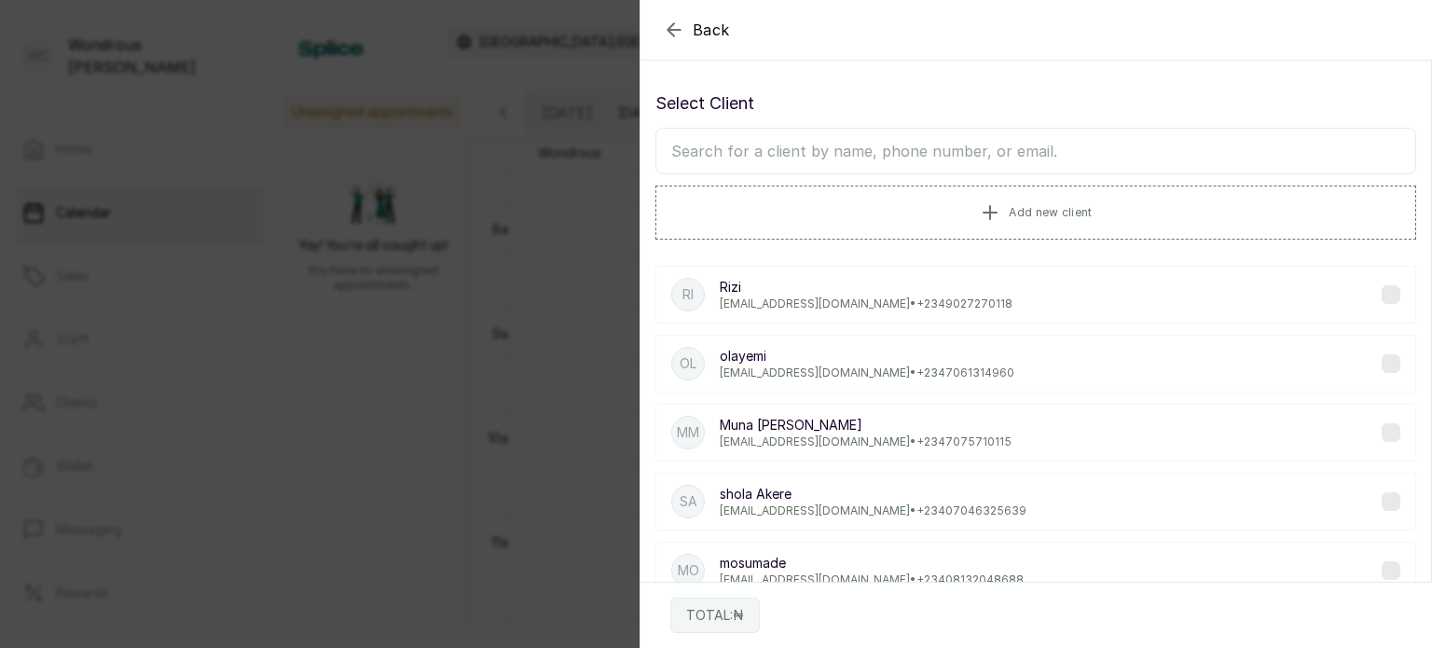
click at [749, 158] on input "text" at bounding box center [1035, 151] width 760 height 47
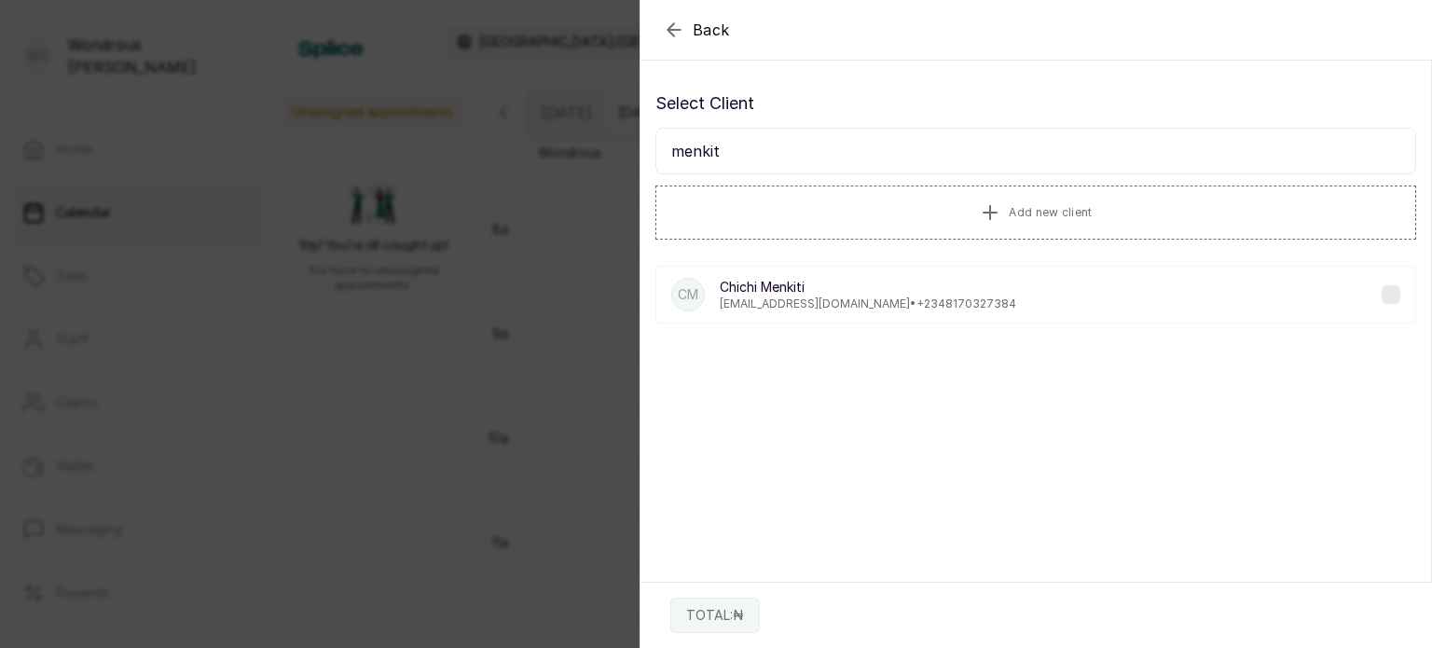
type input "menkit"
click at [840, 291] on p "Chichi Menkiti" at bounding box center [867, 287] width 296 height 19
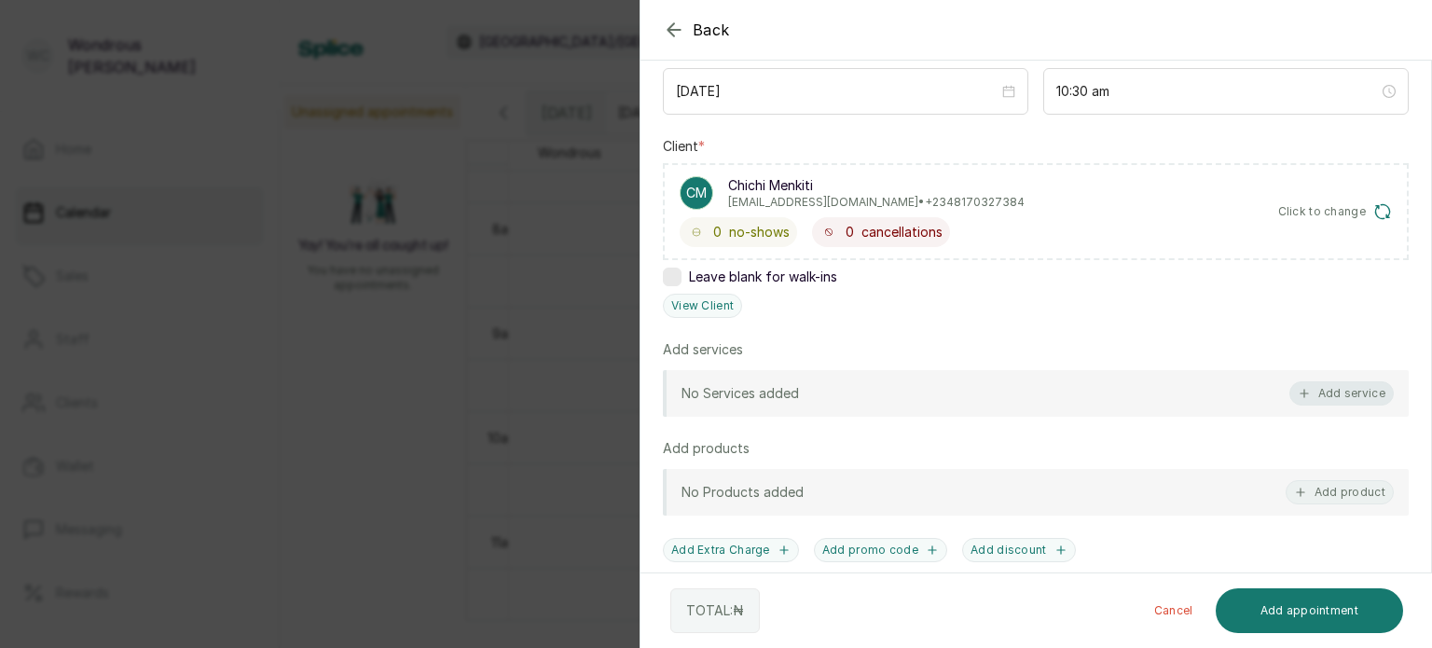
click at [1336, 401] on button "Add service" at bounding box center [1341, 393] width 104 height 24
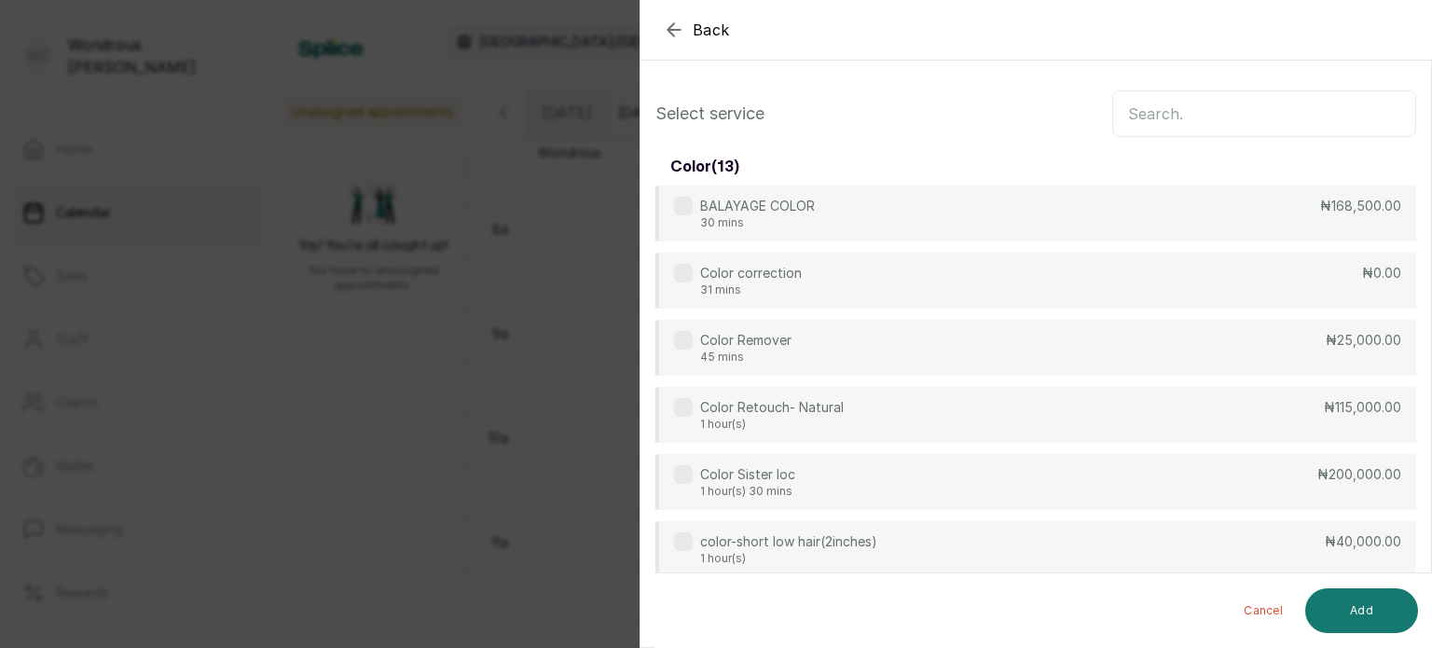
click at [1151, 118] on input "text" at bounding box center [1264, 113] width 304 height 47
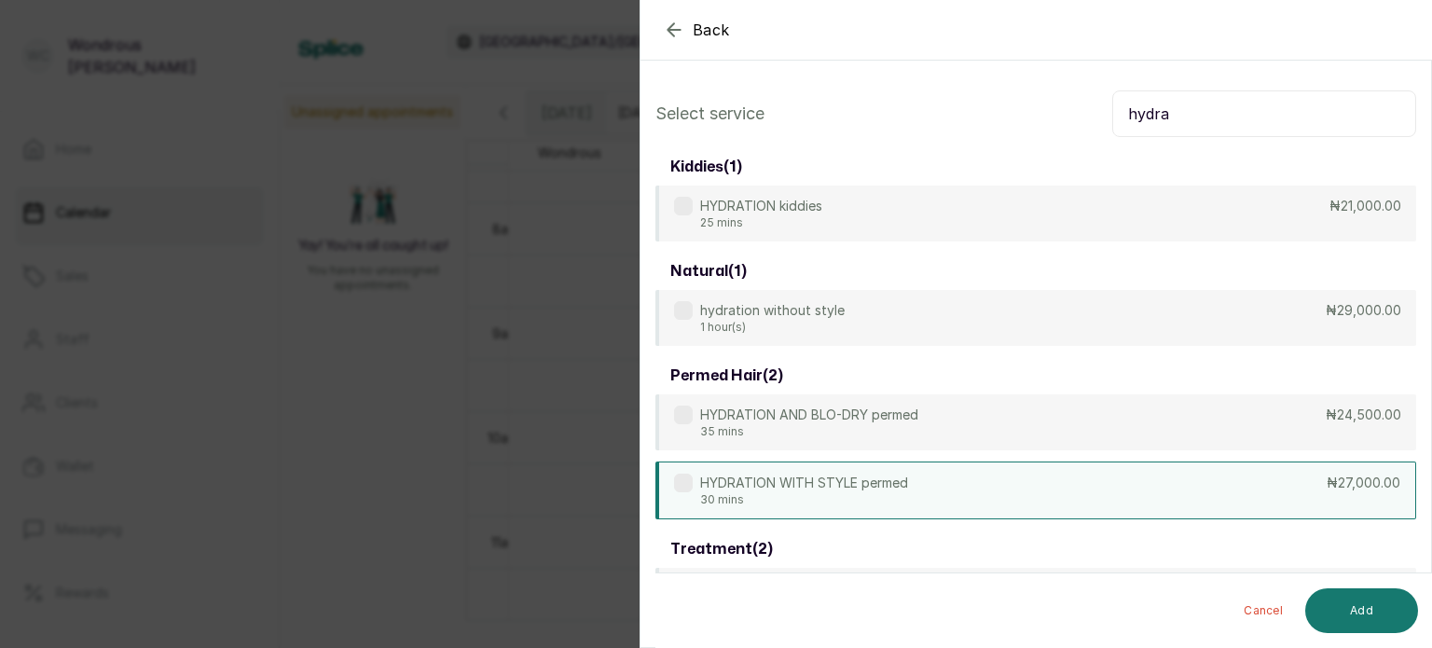
type input "hydra"
click at [1052, 480] on div "HYDRATION WITH STYLE permed 30 mins ₦27,000.00" at bounding box center [1035, 490] width 760 height 58
click at [1364, 602] on button "Add" at bounding box center [1361, 610] width 113 height 45
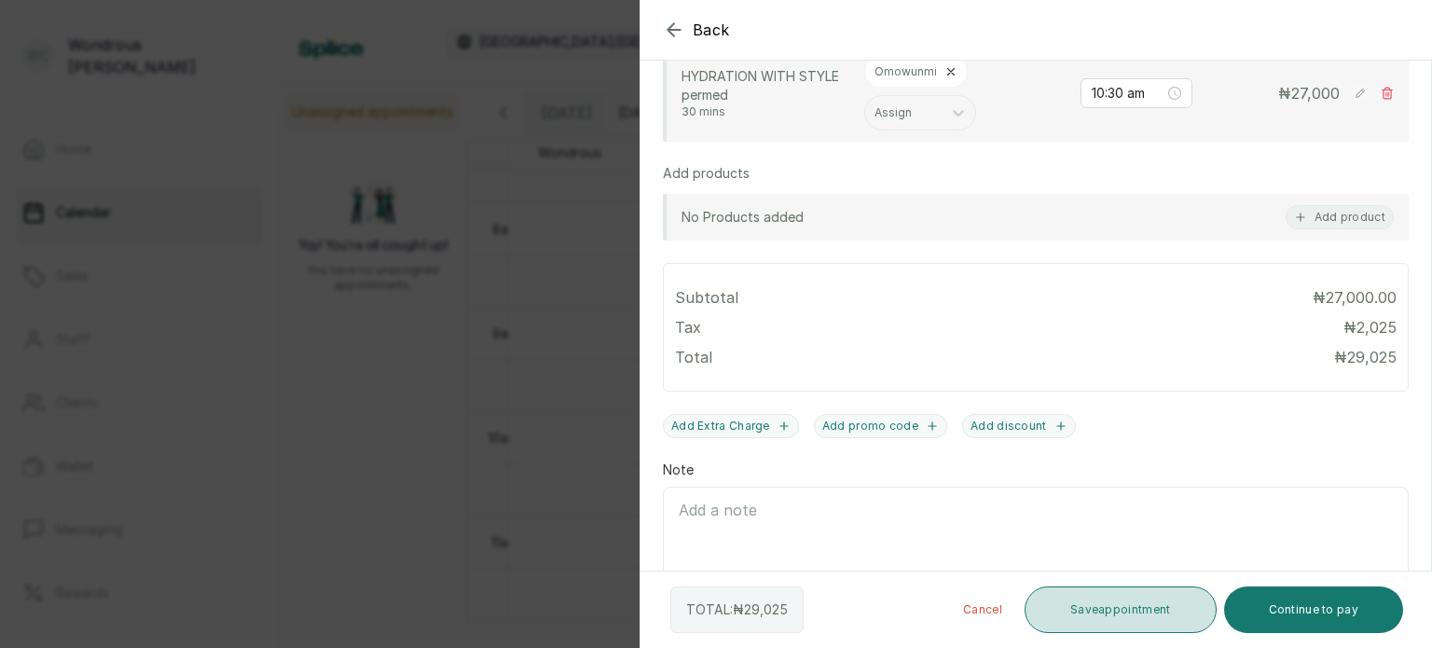
click at [1082, 603] on button "Save appointment" at bounding box center [1120, 609] width 192 height 47
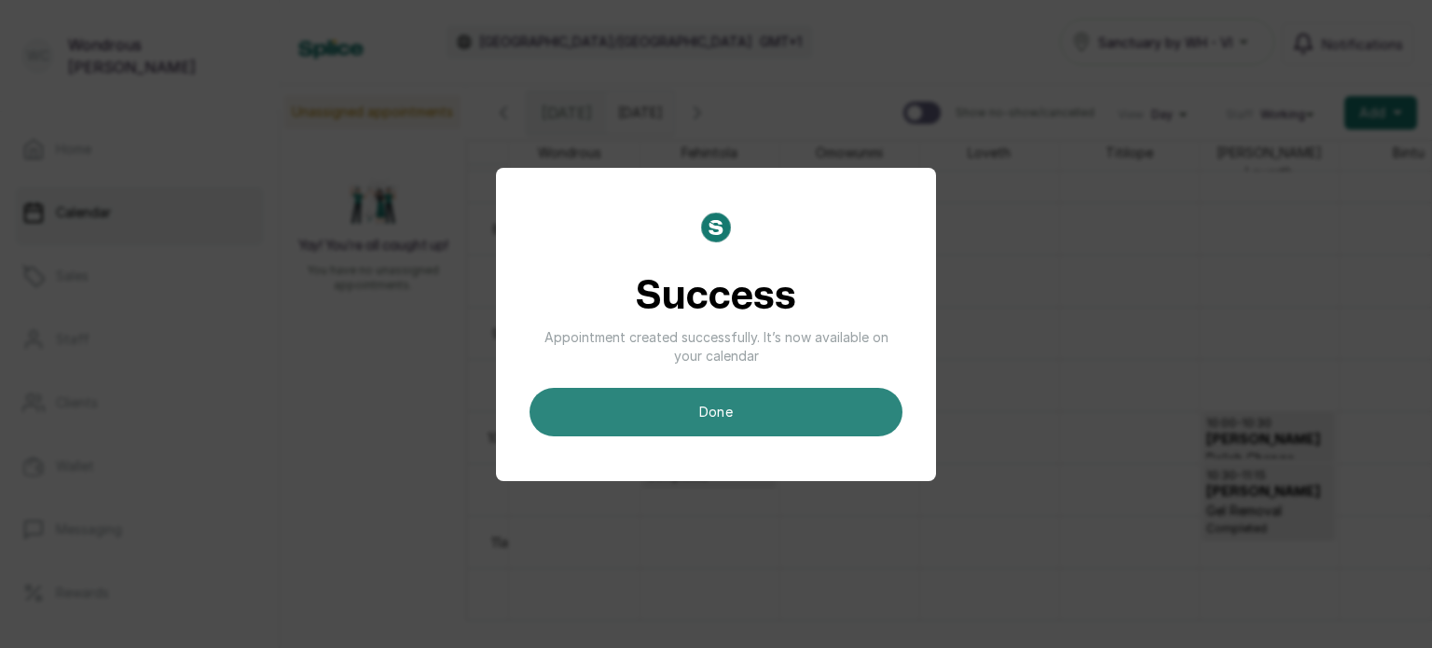
click at [839, 415] on button "done" at bounding box center [715, 412] width 373 height 48
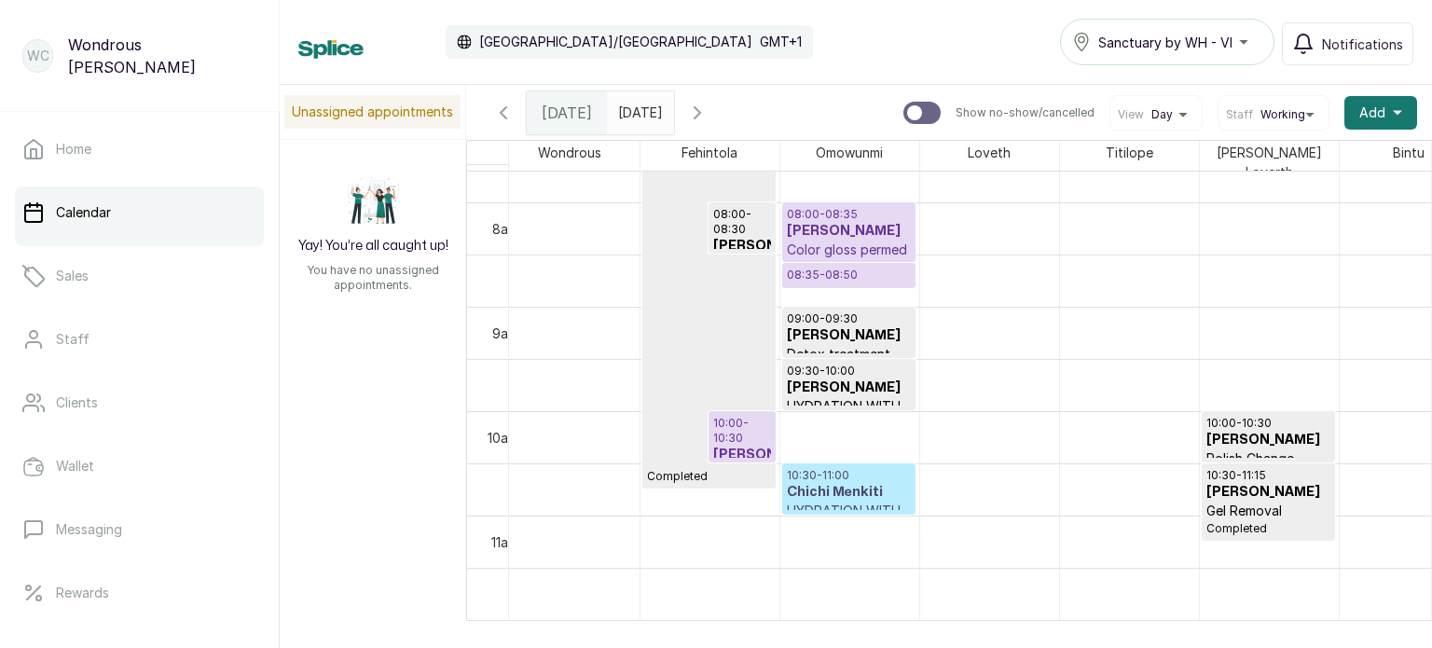
click at [862, 483] on h3 "Chichi Menkiti" at bounding box center [849, 492] width 124 height 19
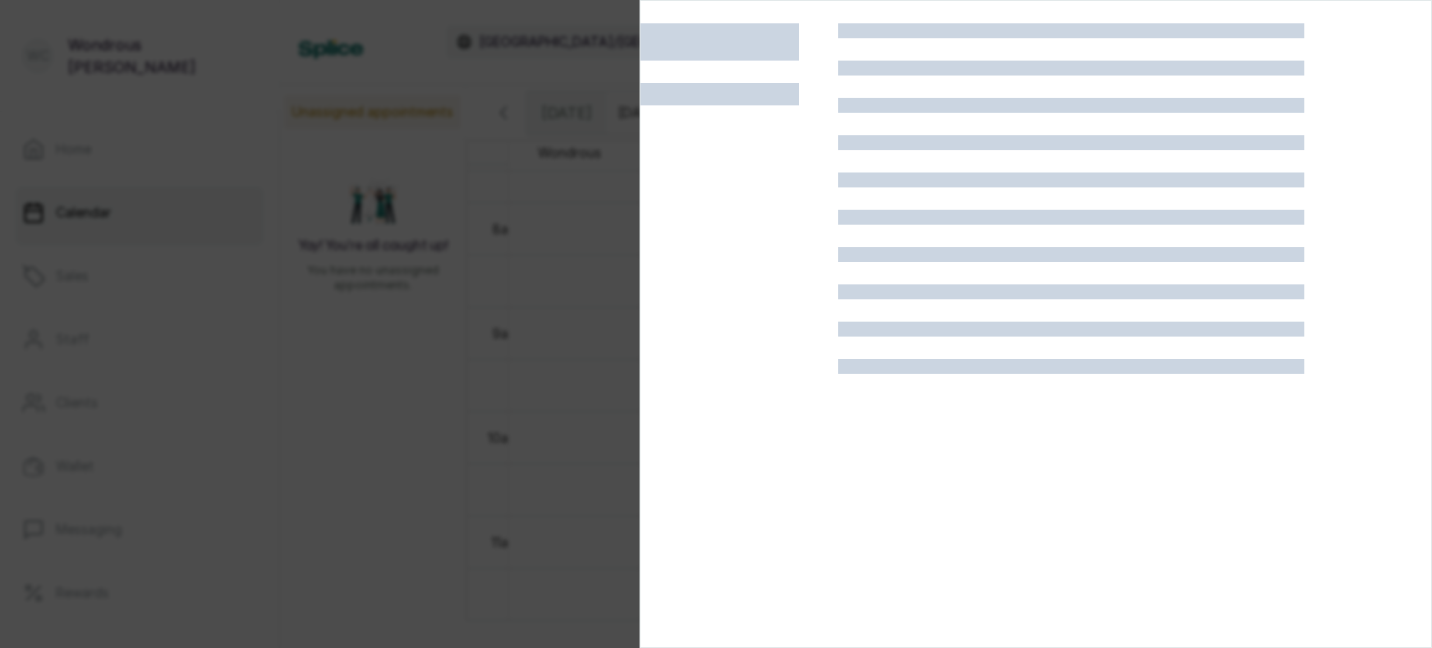
click at [862, 481] on div at bounding box center [1071, 347] width 466 height 648
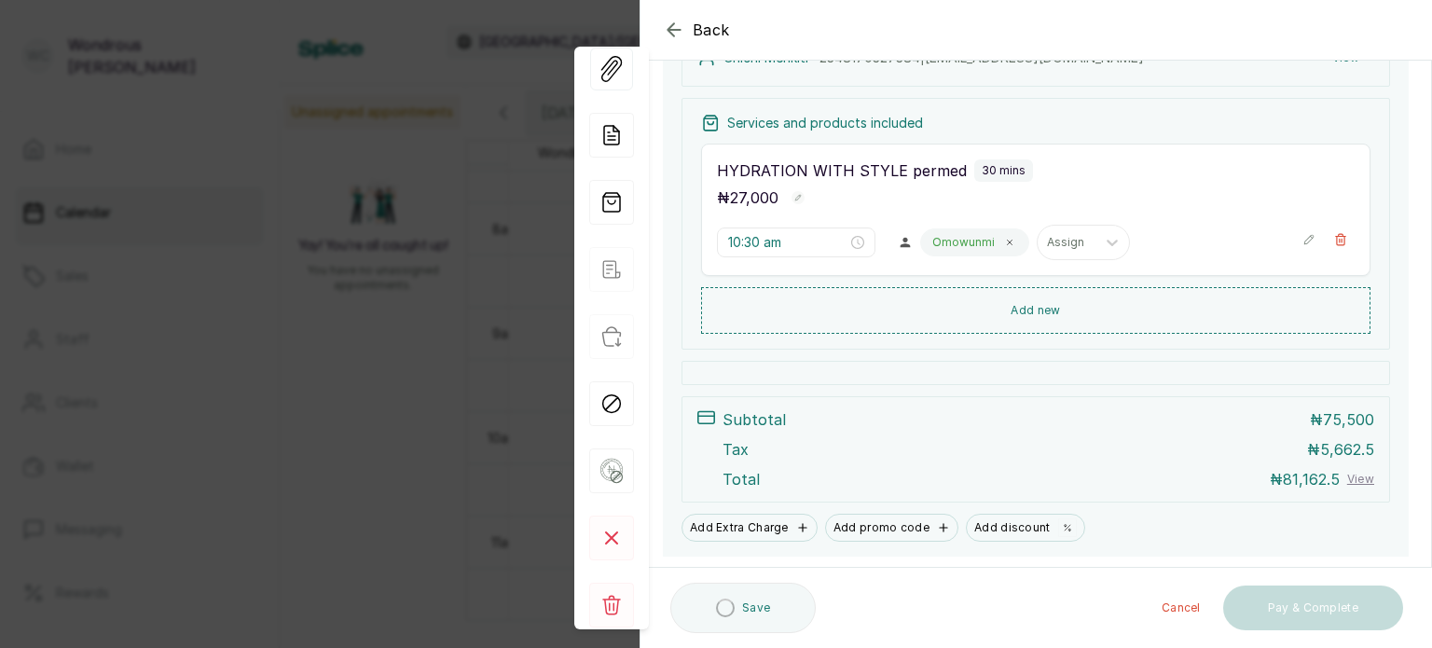
scroll to position [261, 0]
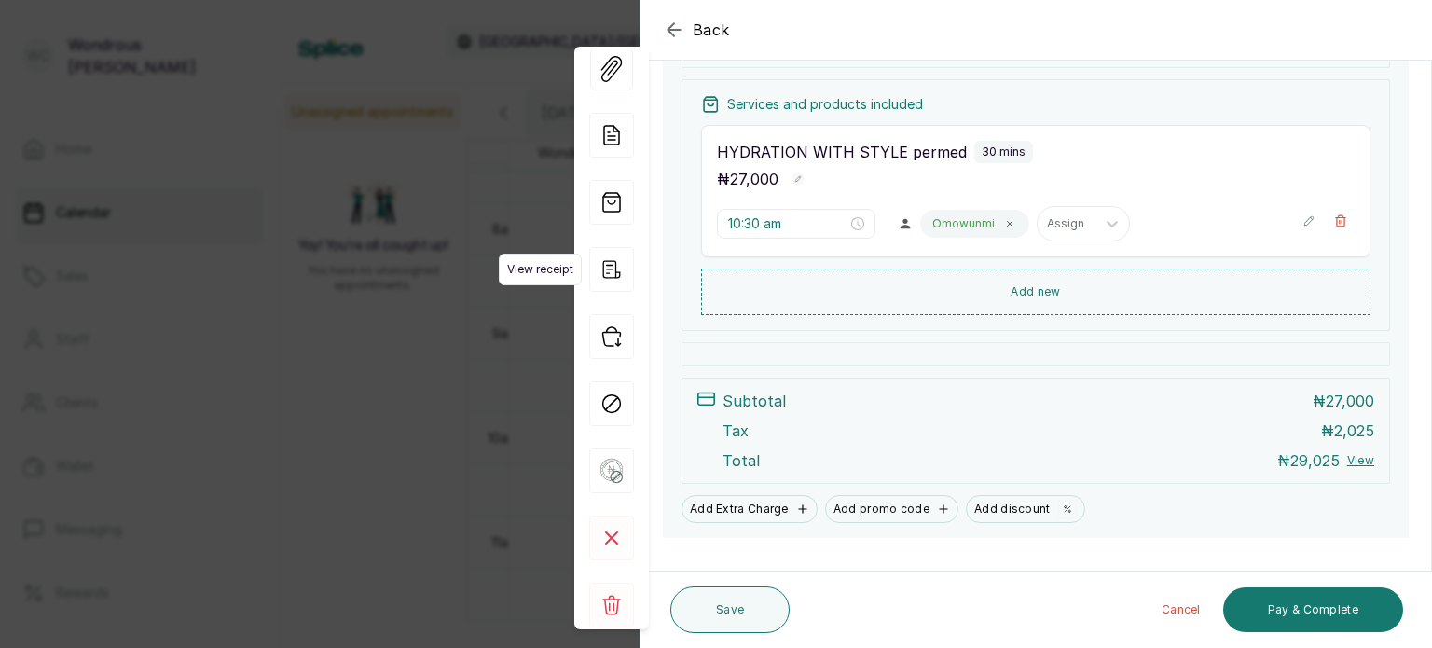
click at [610, 272] on icon "button" at bounding box center [611, 269] width 45 height 45
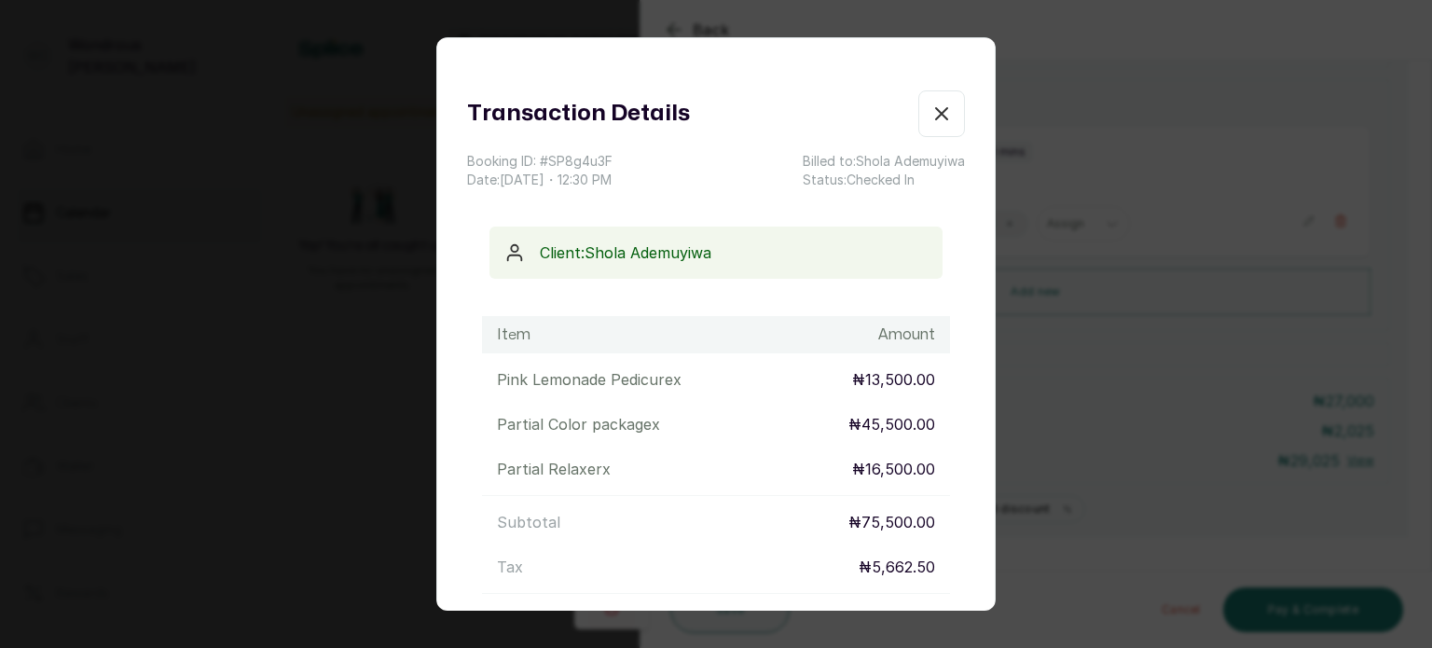
scroll to position [225, 0]
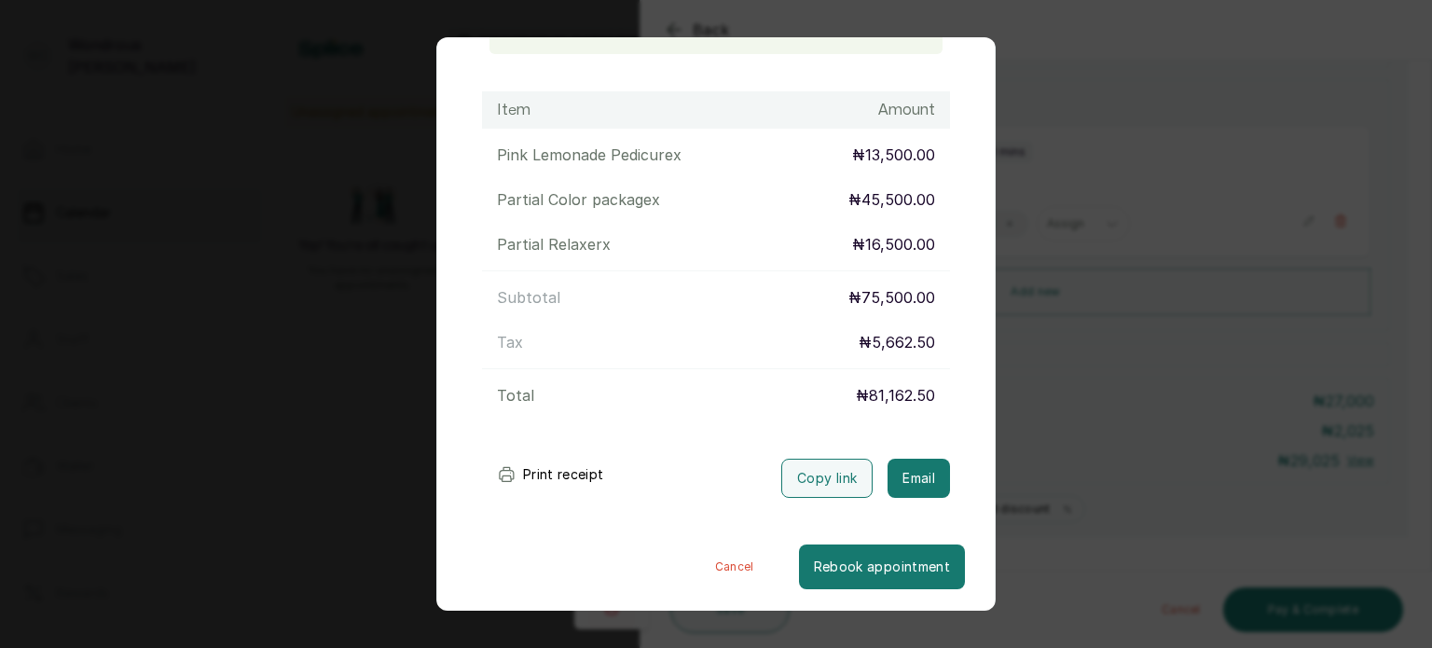
click at [1198, 292] on div "Transaction Details Booking ID: # SP8g4u3F Date: [DATE] ・ 12:30 PM Billed to: […" at bounding box center [716, 324] width 1432 height 648
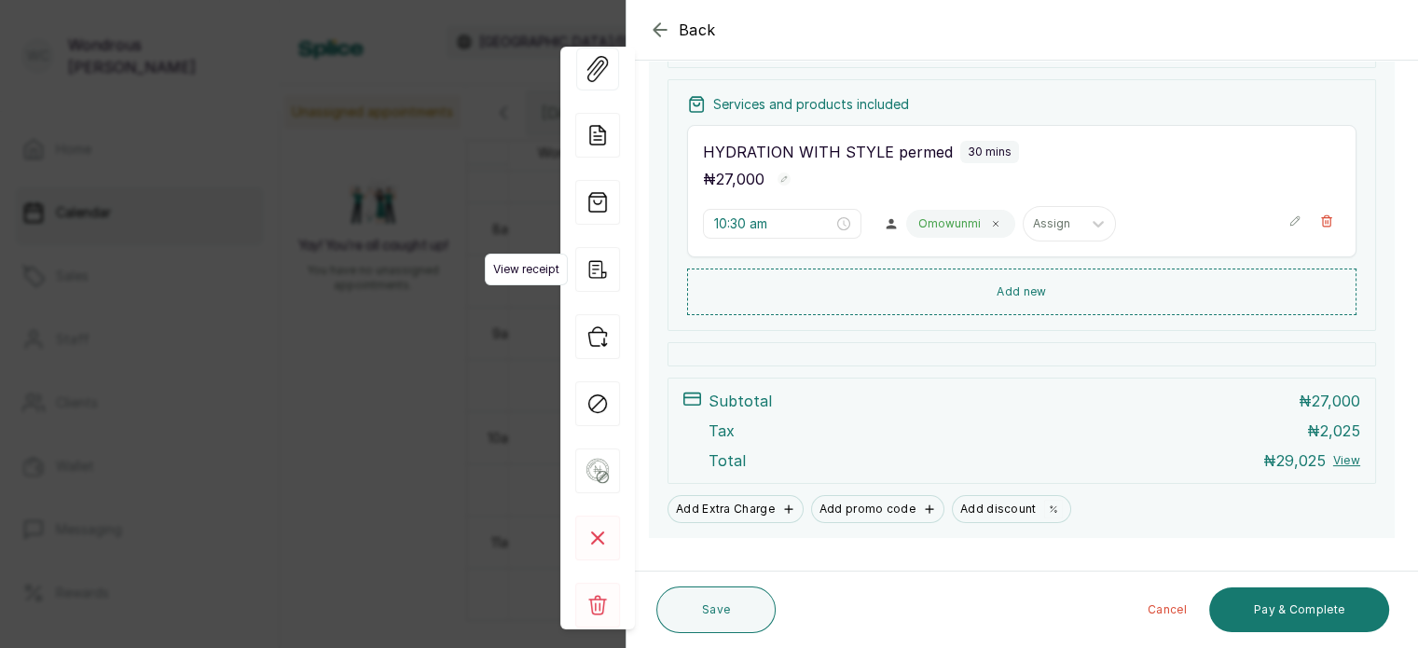
click at [597, 260] on icon "button" at bounding box center [597, 269] width 45 height 45
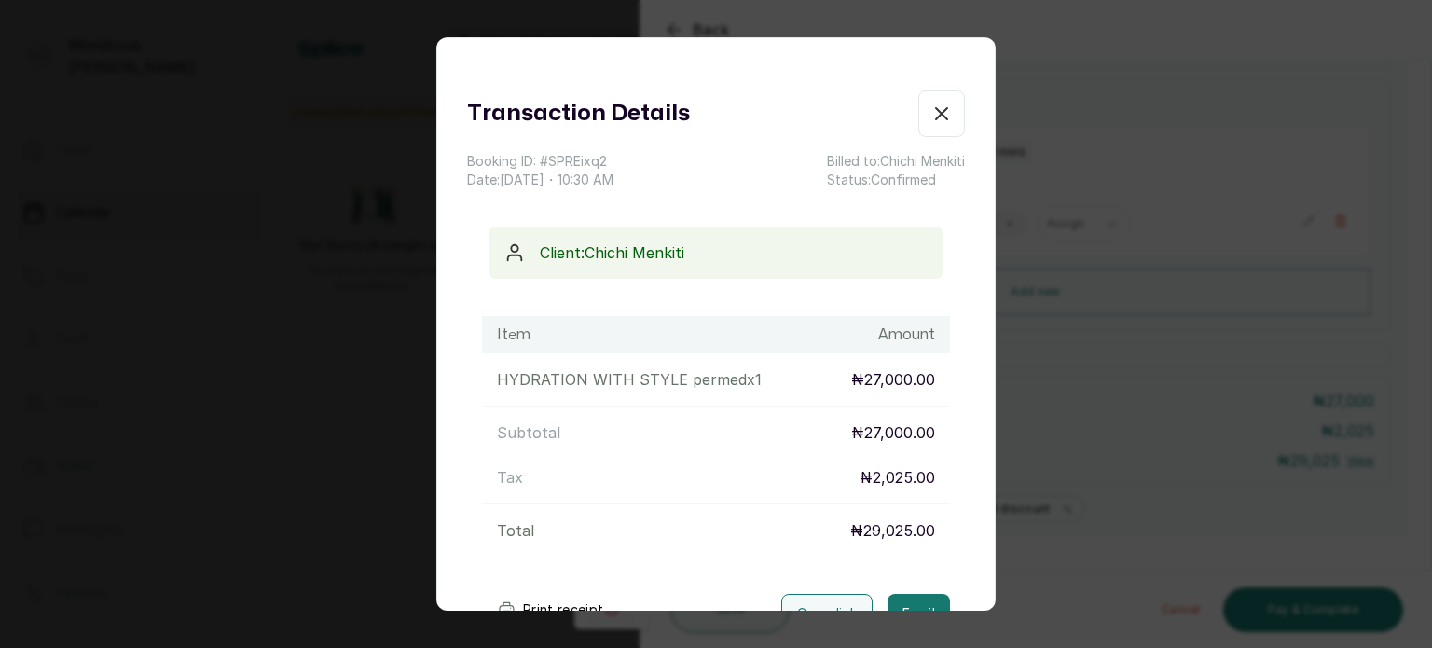
scroll to position [135, 0]
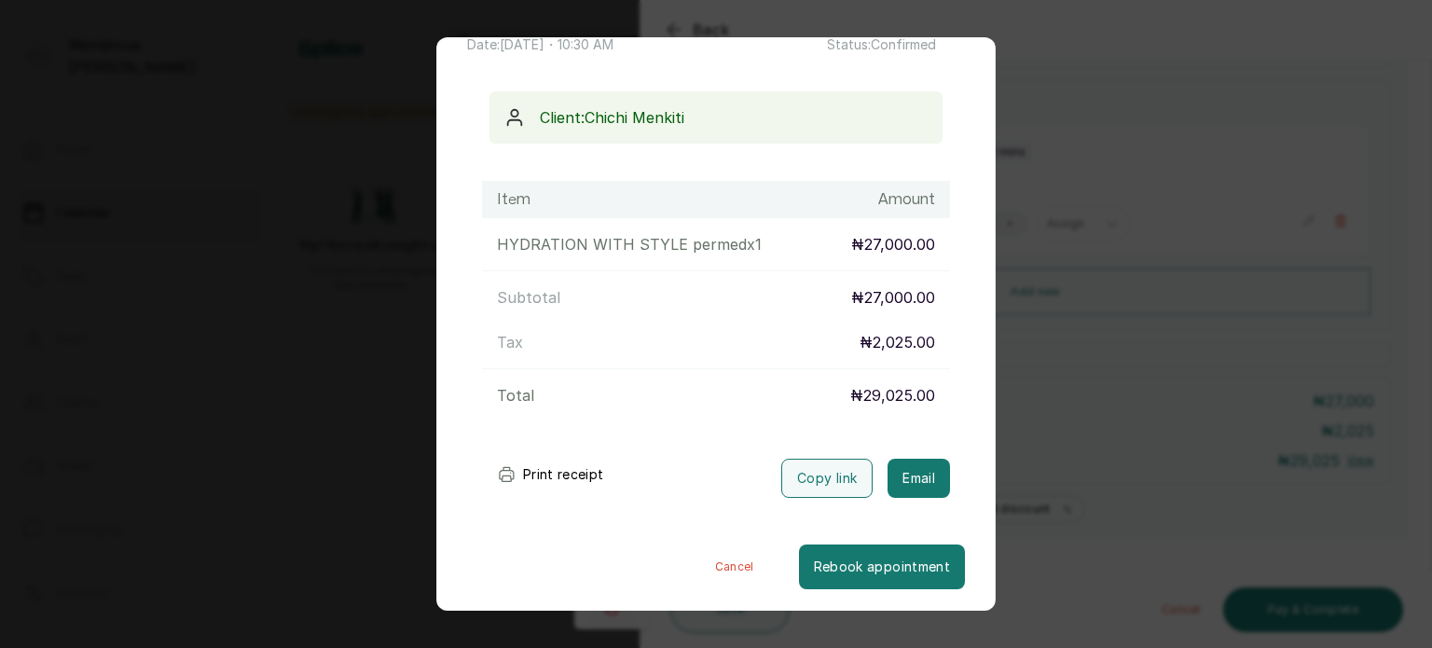
click at [547, 473] on button "Print receipt" at bounding box center [550, 474] width 137 height 37
click at [1165, 398] on div "Transaction Details Booking ID: # SPREixq2 Date: [DATE] ・ 10:30 AM Billed to: C…" at bounding box center [716, 324] width 1432 height 648
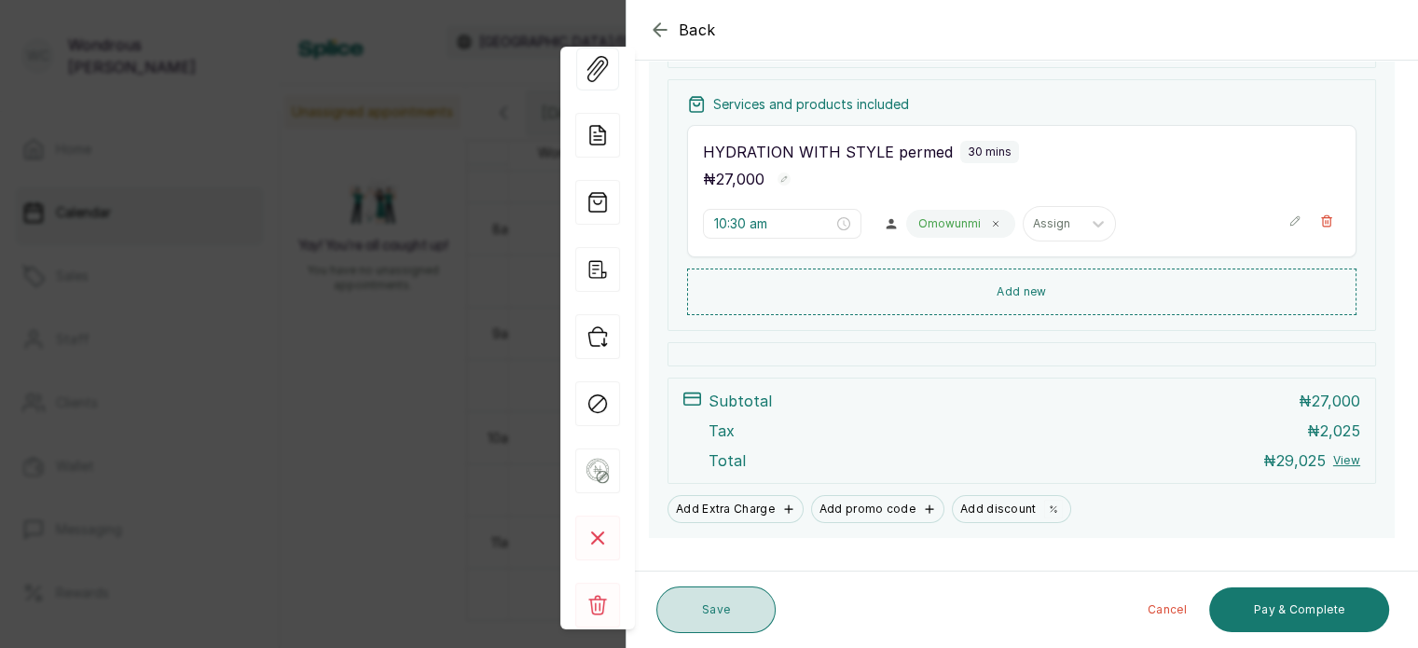
click at [747, 606] on button "Save" at bounding box center [715, 609] width 119 height 47
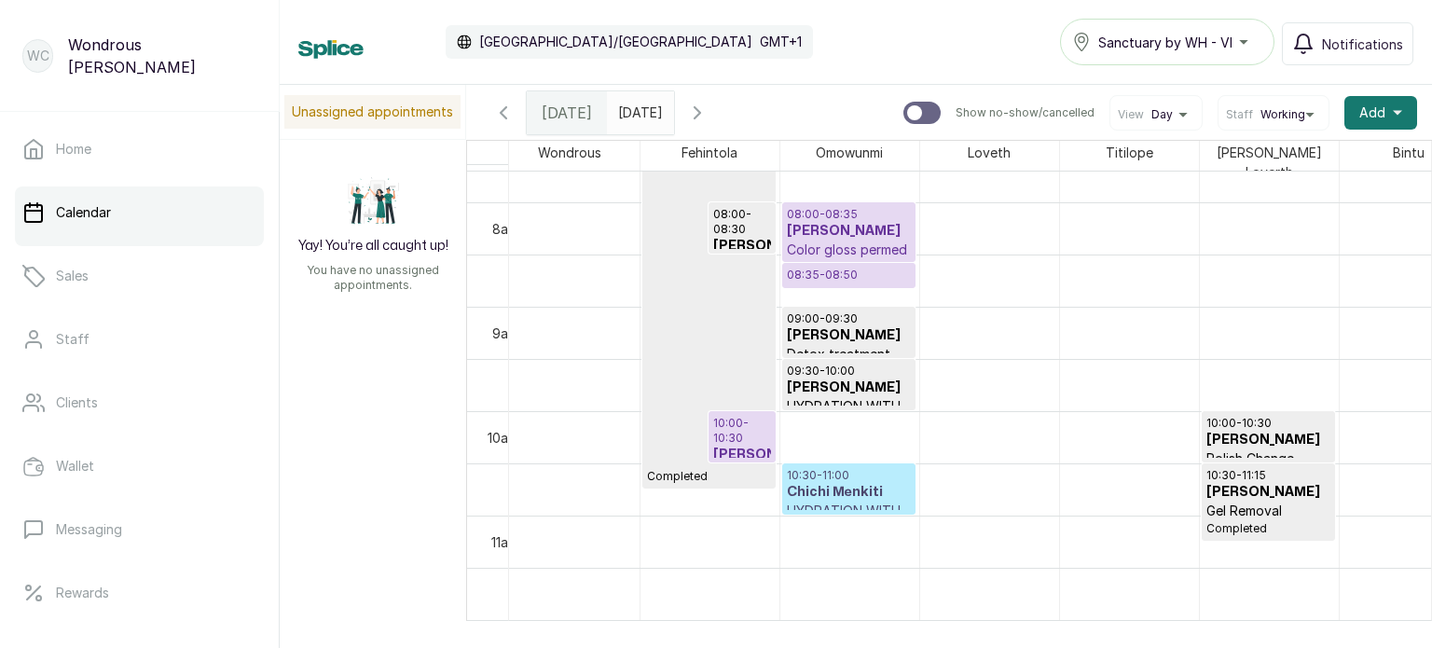
click at [867, 489] on h3 "Chichi Menkiti" at bounding box center [849, 492] width 124 height 19
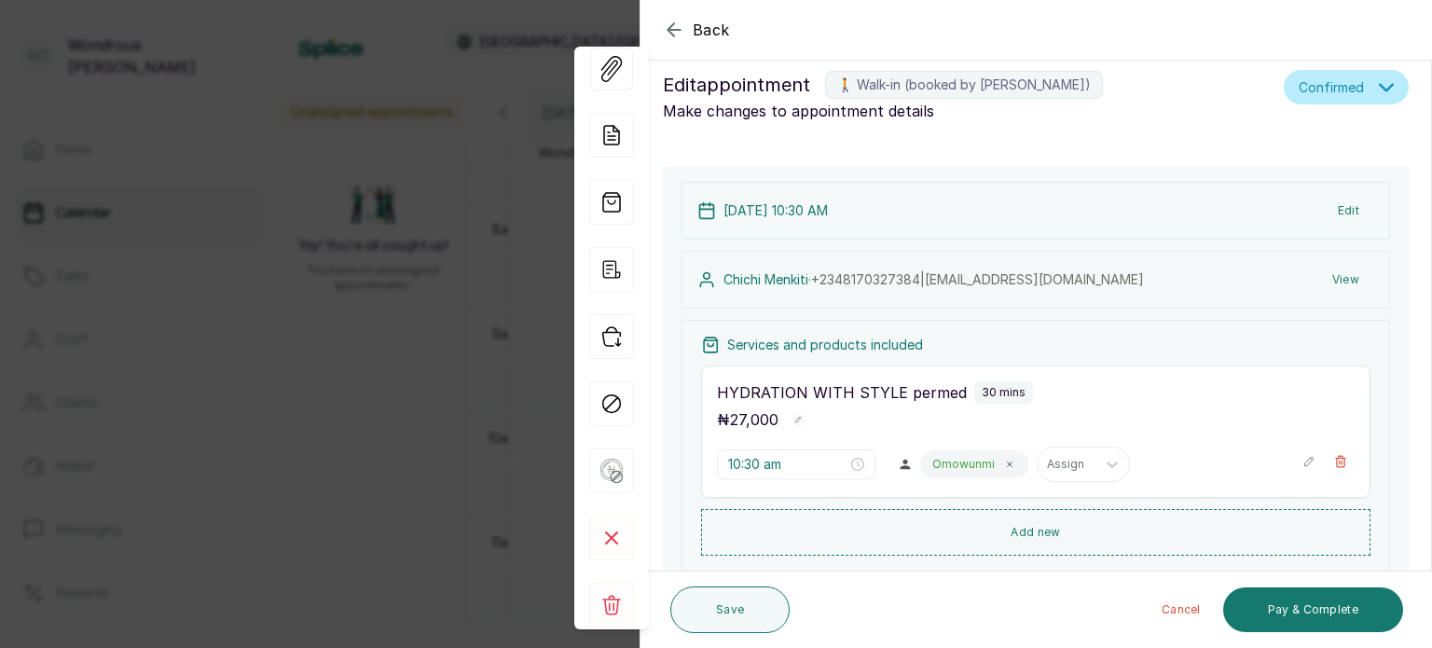
scroll to position [18, 0]
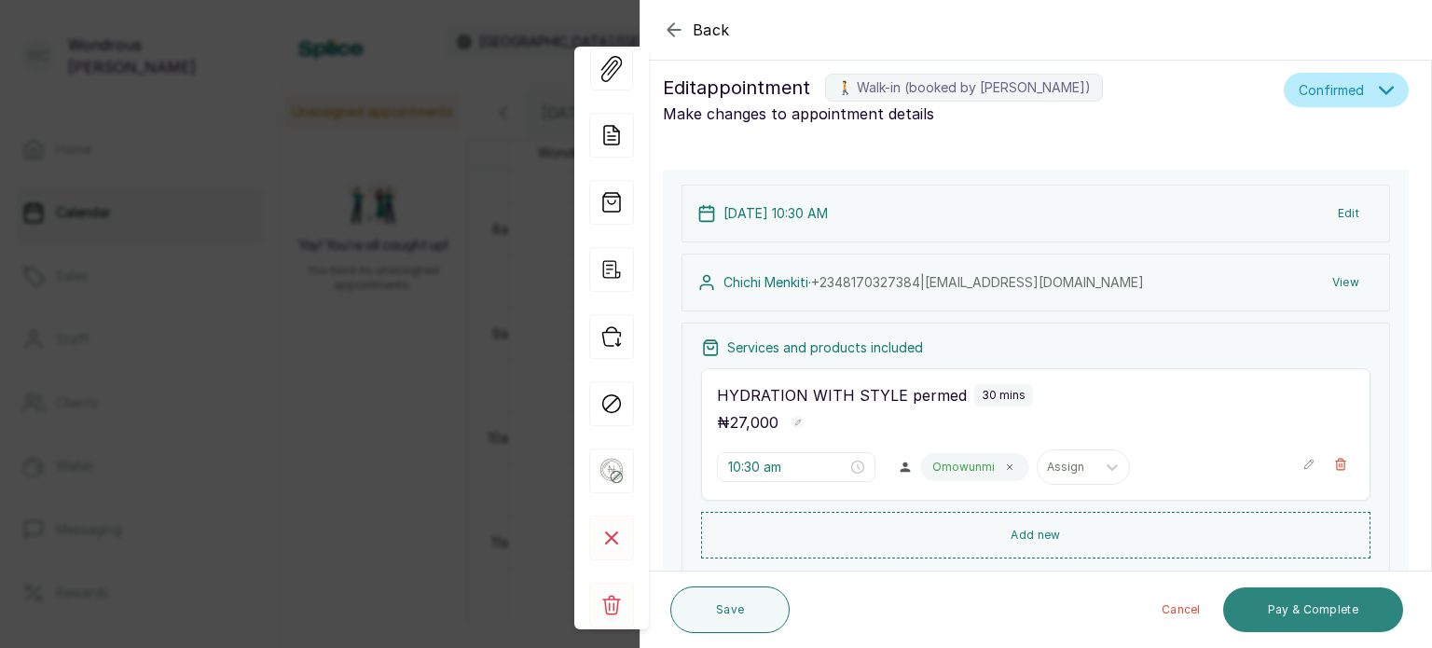
click at [1327, 607] on button "Pay & Complete" at bounding box center [1313, 609] width 180 height 45
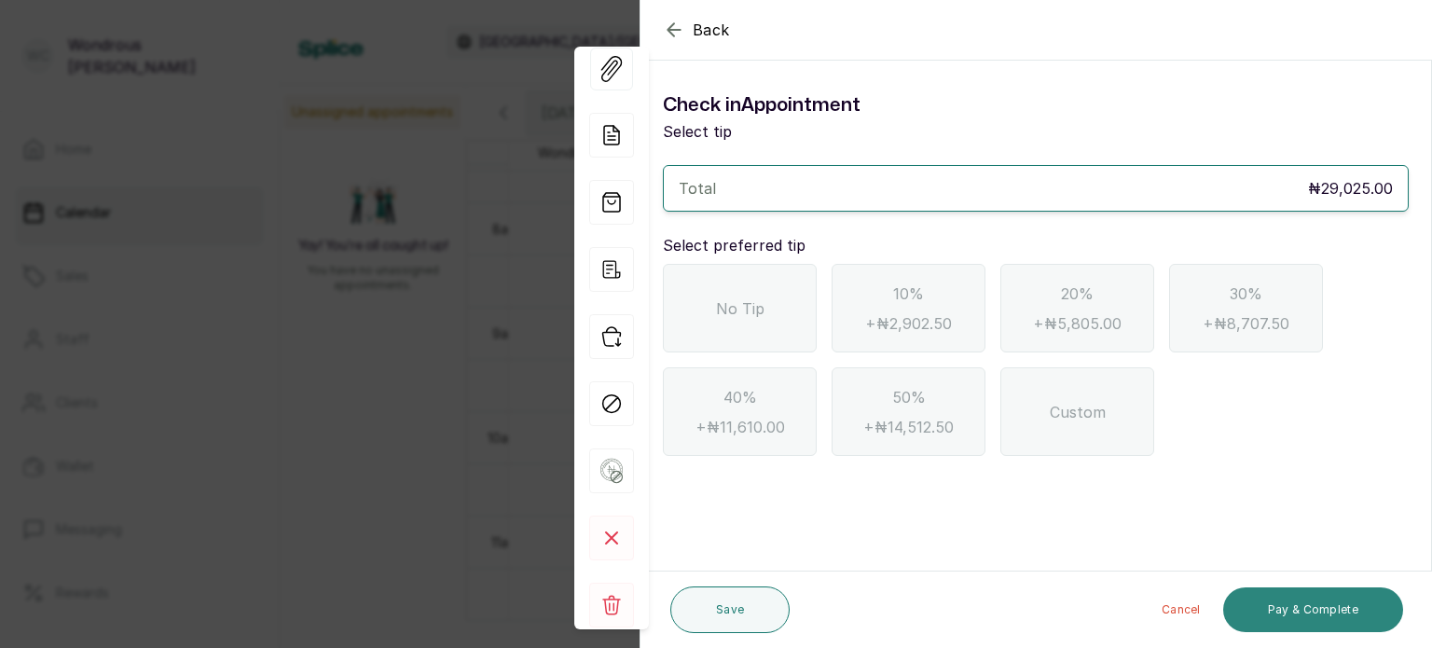
scroll to position [0, 0]
click at [758, 349] on div "No Tip" at bounding box center [740, 308] width 154 height 89
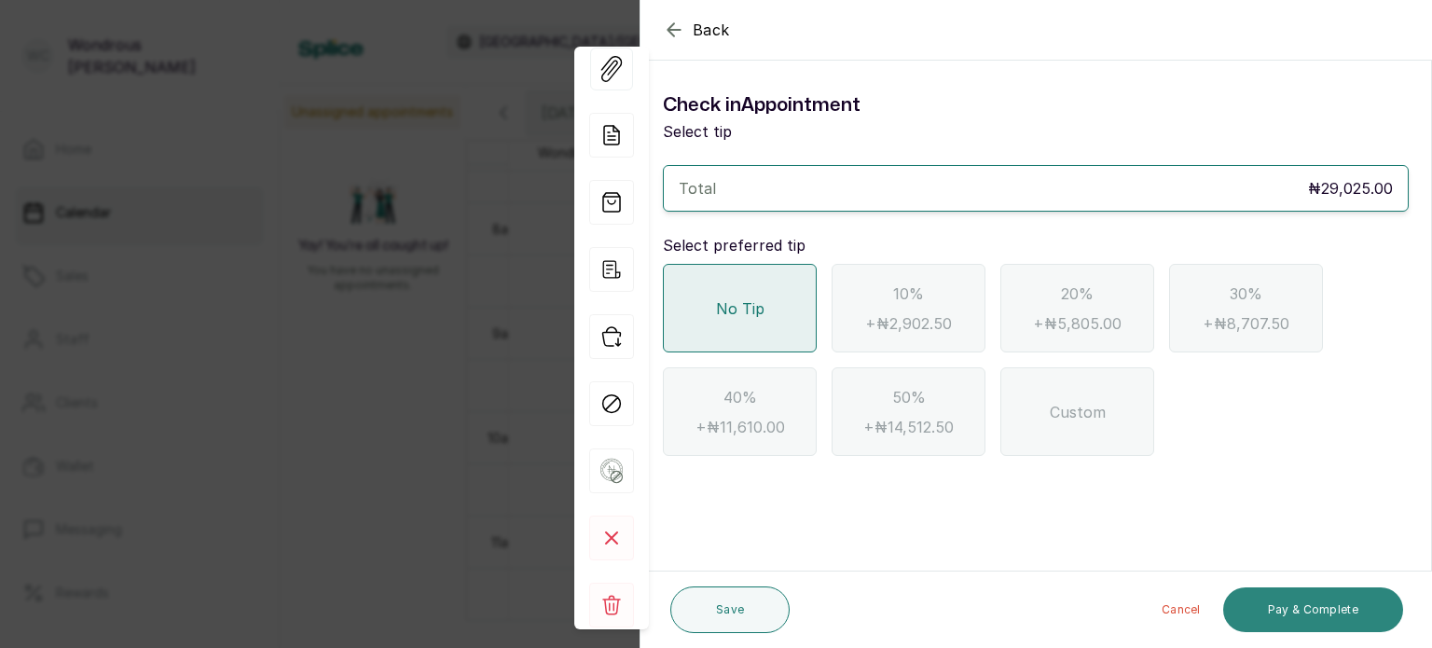
click at [1317, 607] on button "Pay & Complete" at bounding box center [1313, 609] width 180 height 45
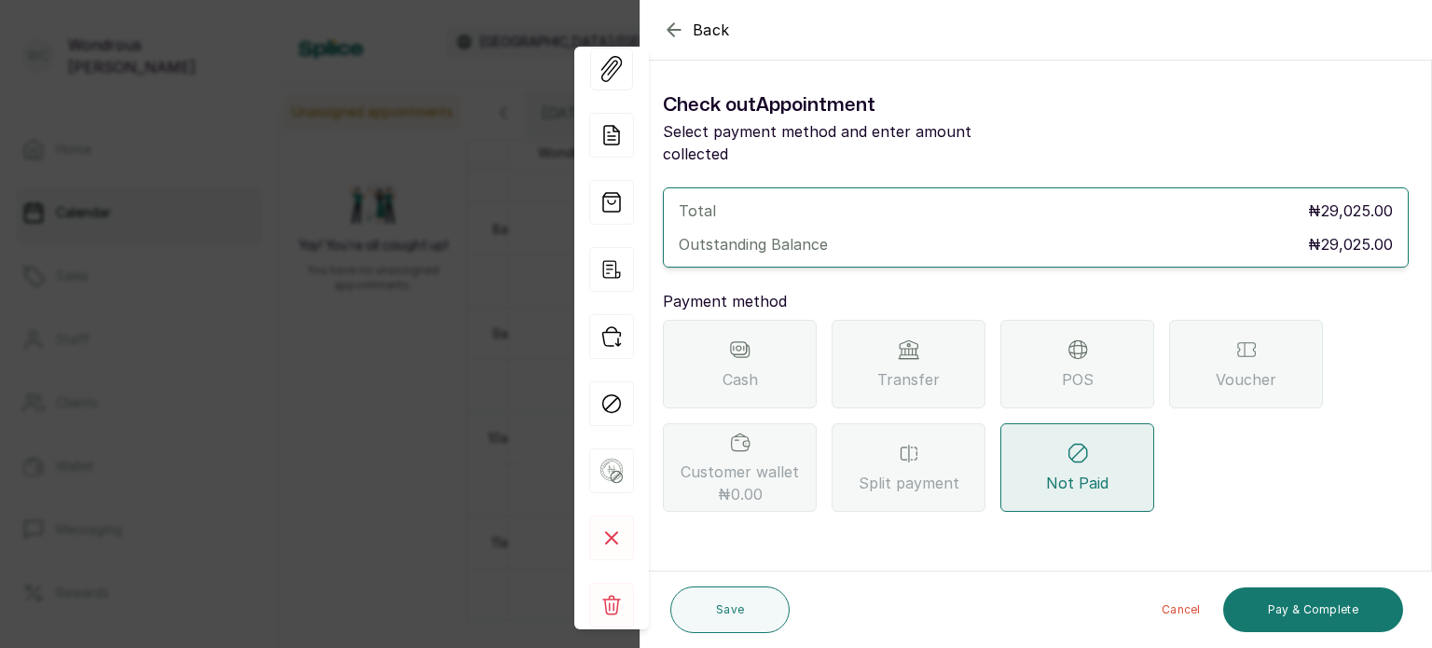
click at [895, 372] on div "Transfer" at bounding box center [908, 364] width 154 height 89
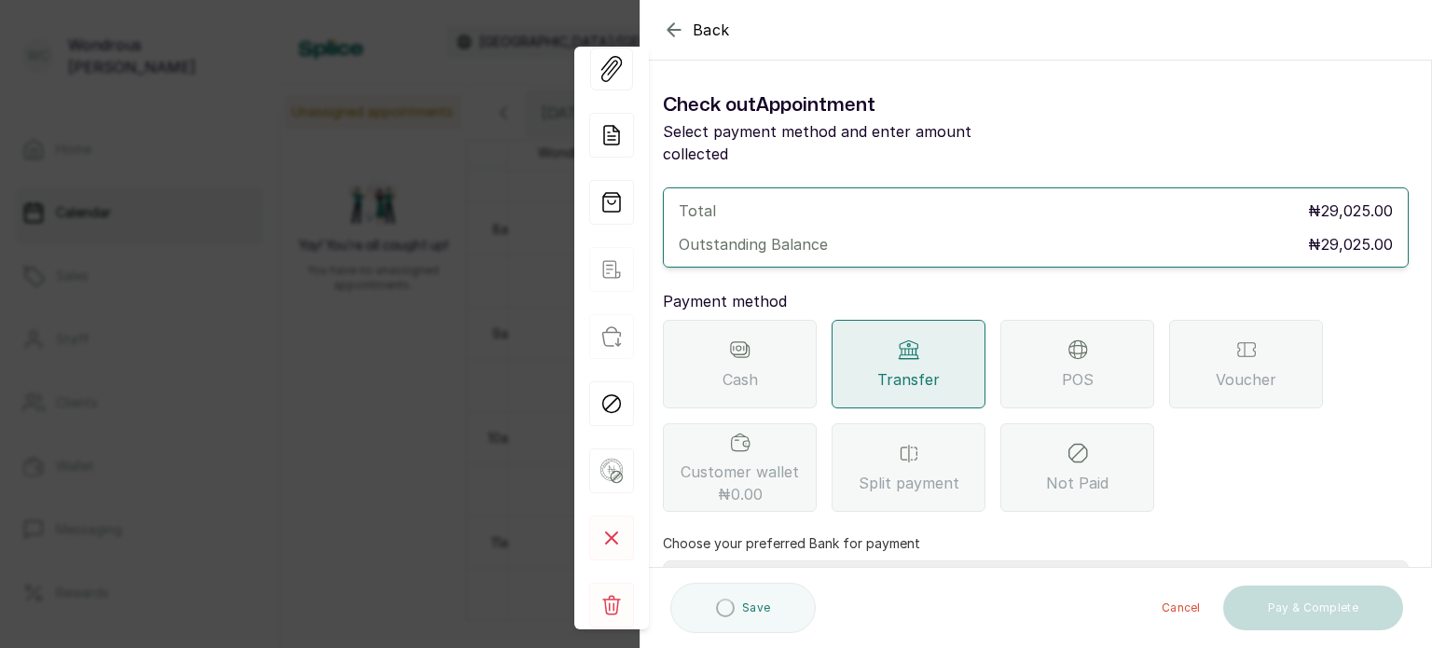
scroll to position [191, 0]
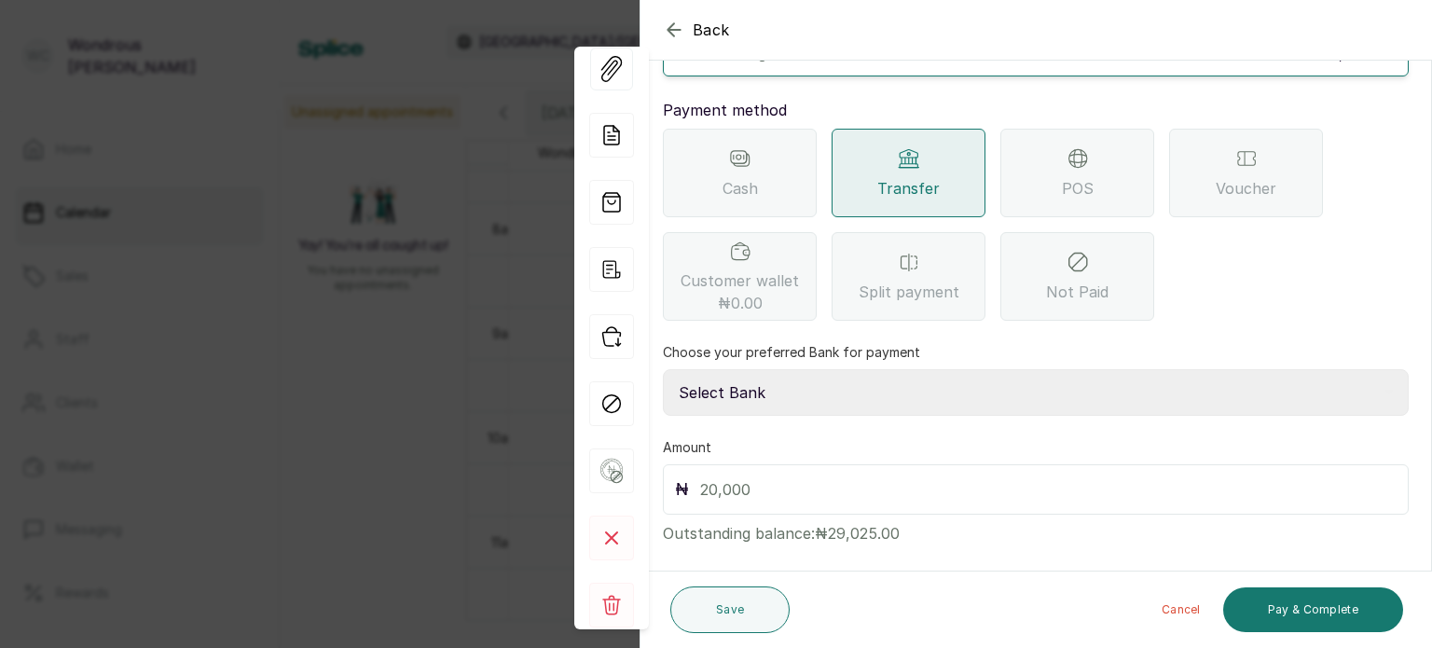
click at [739, 376] on select "Select Bank SBYWH ENTERPRISE Union Bank of Nigeria SBYWH ENTERPRISE Guaranty Tr…" at bounding box center [1036, 392] width 746 height 47
select select "4d00f10c-fa79-43ea-807e-2e57bb9eff76"
click at [663, 369] on select "Select Bank SBYWH ENTERPRISE Union Bank of Nigeria SBYWH ENTERPRISE Guaranty Tr…" at bounding box center [1036, 392] width 746 height 47
click at [753, 476] on input "text" at bounding box center [1048, 489] width 696 height 26
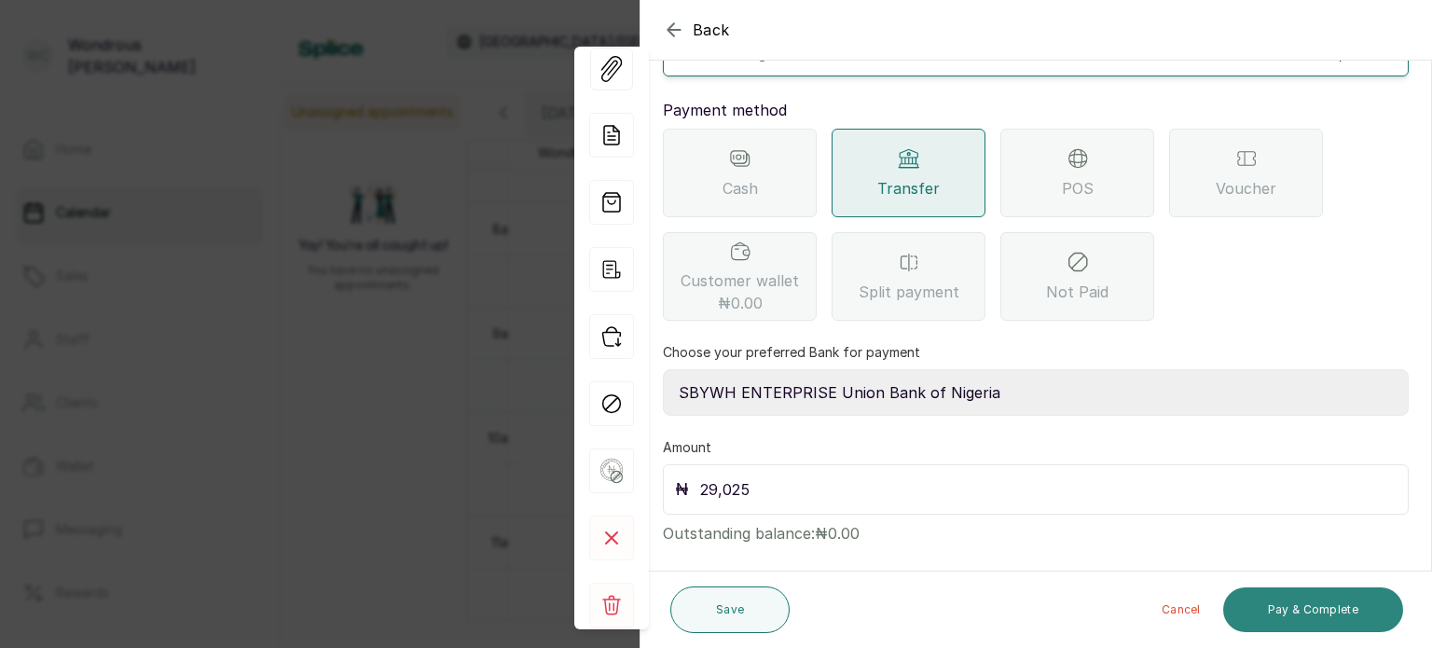
type input "29,025"
click at [1282, 603] on button "Pay & Complete" at bounding box center [1313, 609] width 180 height 45
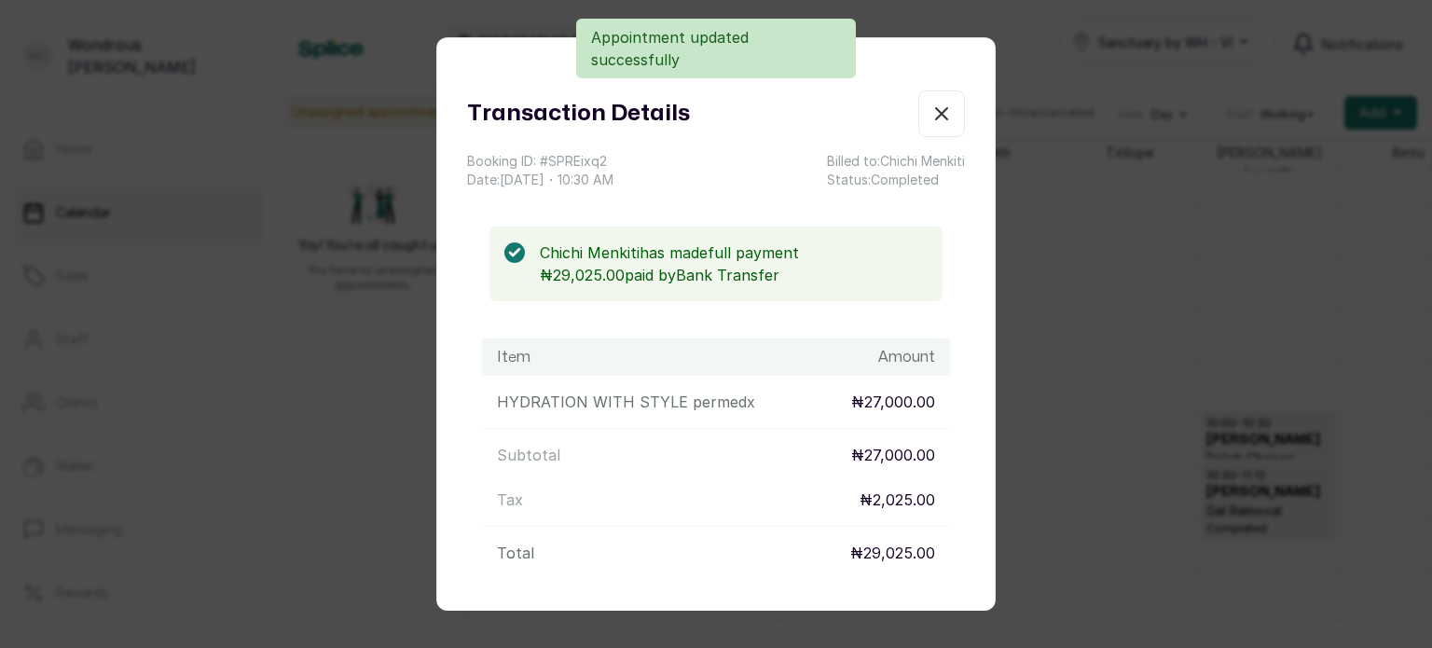
scroll to position [158, 0]
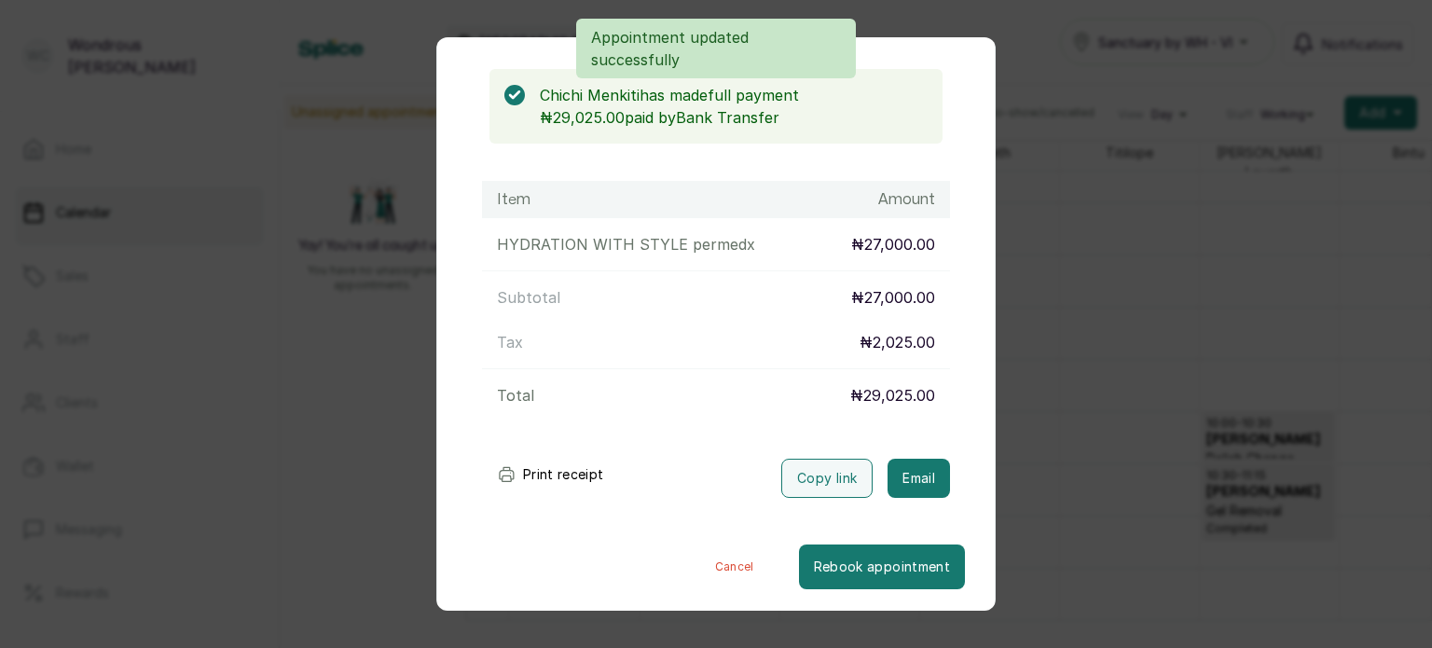
click at [544, 476] on button "Print receipt" at bounding box center [550, 474] width 137 height 37
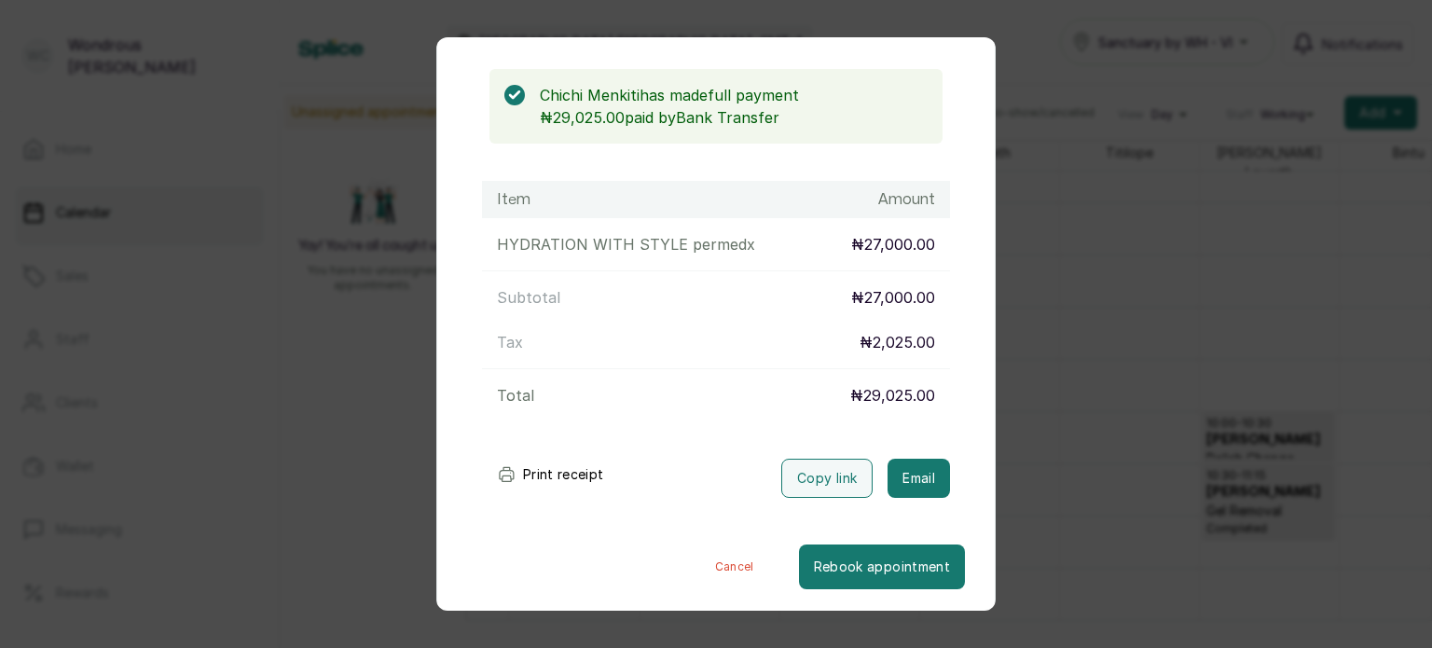
click at [1226, 377] on div "Transaction Details Booking ID: # SPREixq2 Date: [DATE] ・ 10:30 AM Billed to: C…" at bounding box center [716, 324] width 1432 height 648
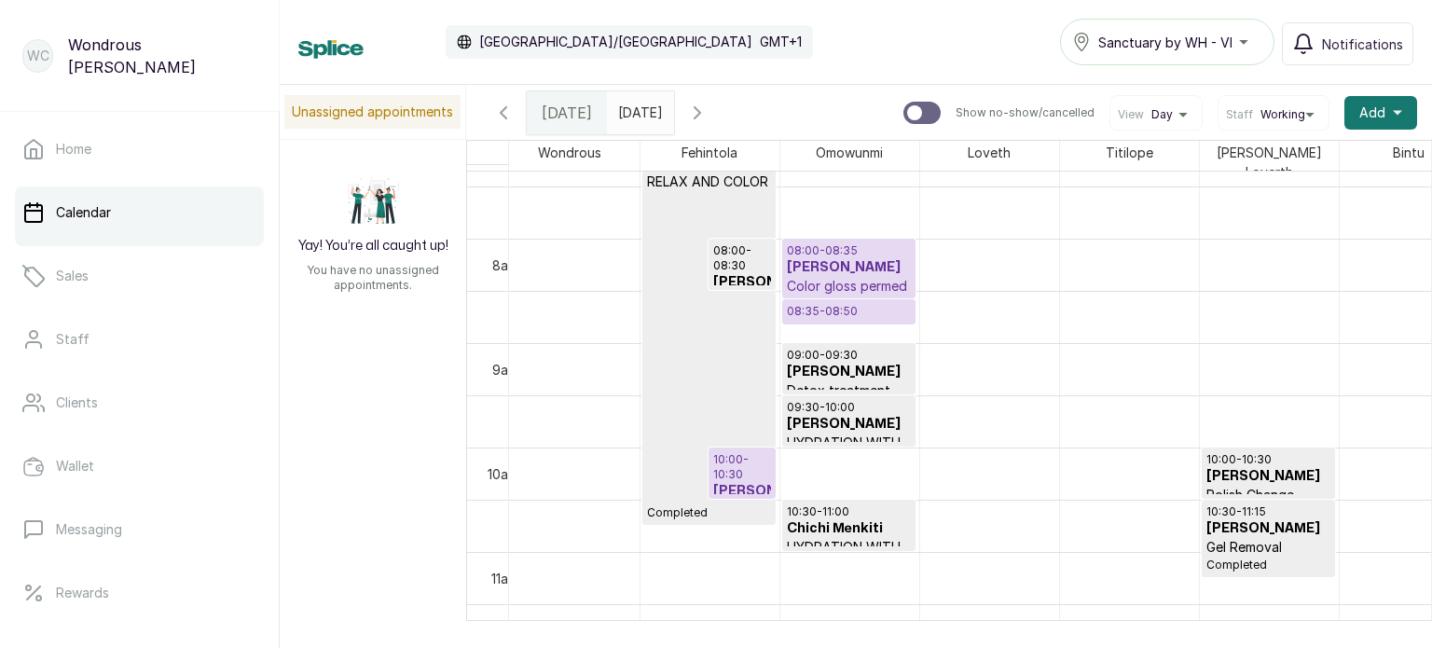
scroll to position [798, 0]
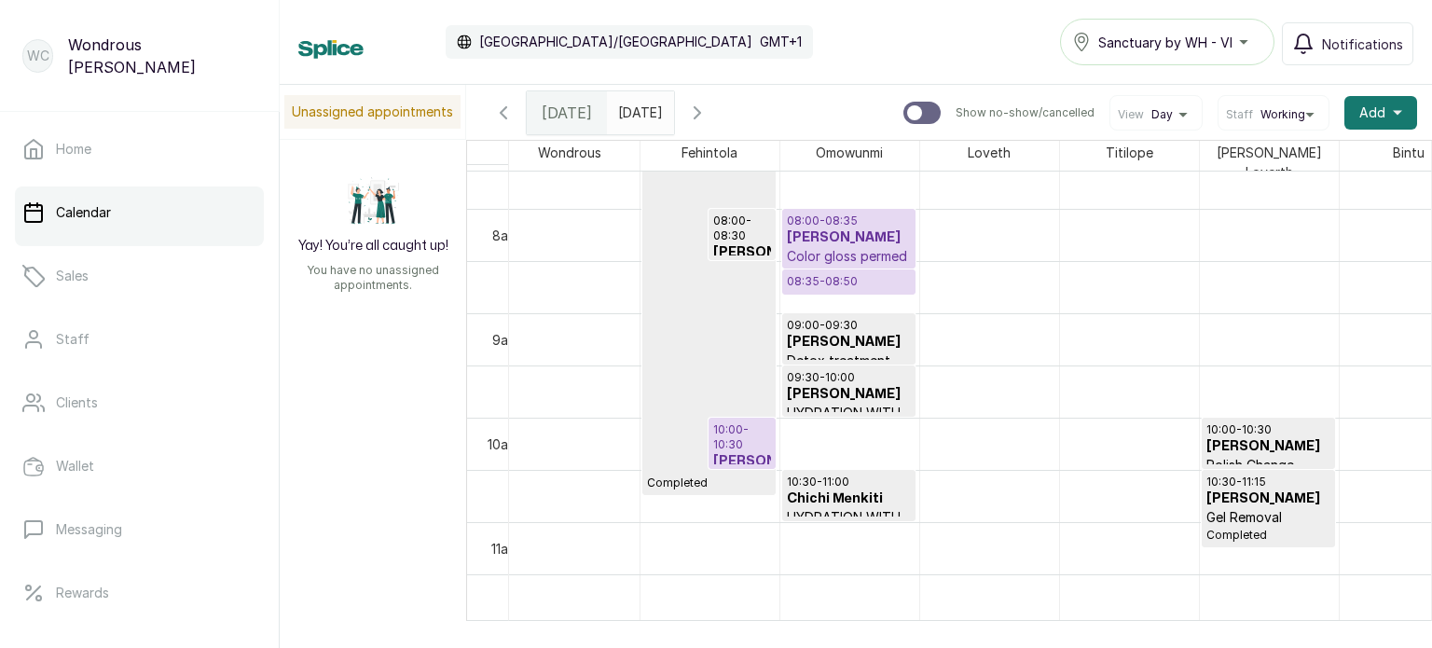
click at [877, 228] on h3 "[PERSON_NAME]" at bounding box center [849, 237] width 124 height 19
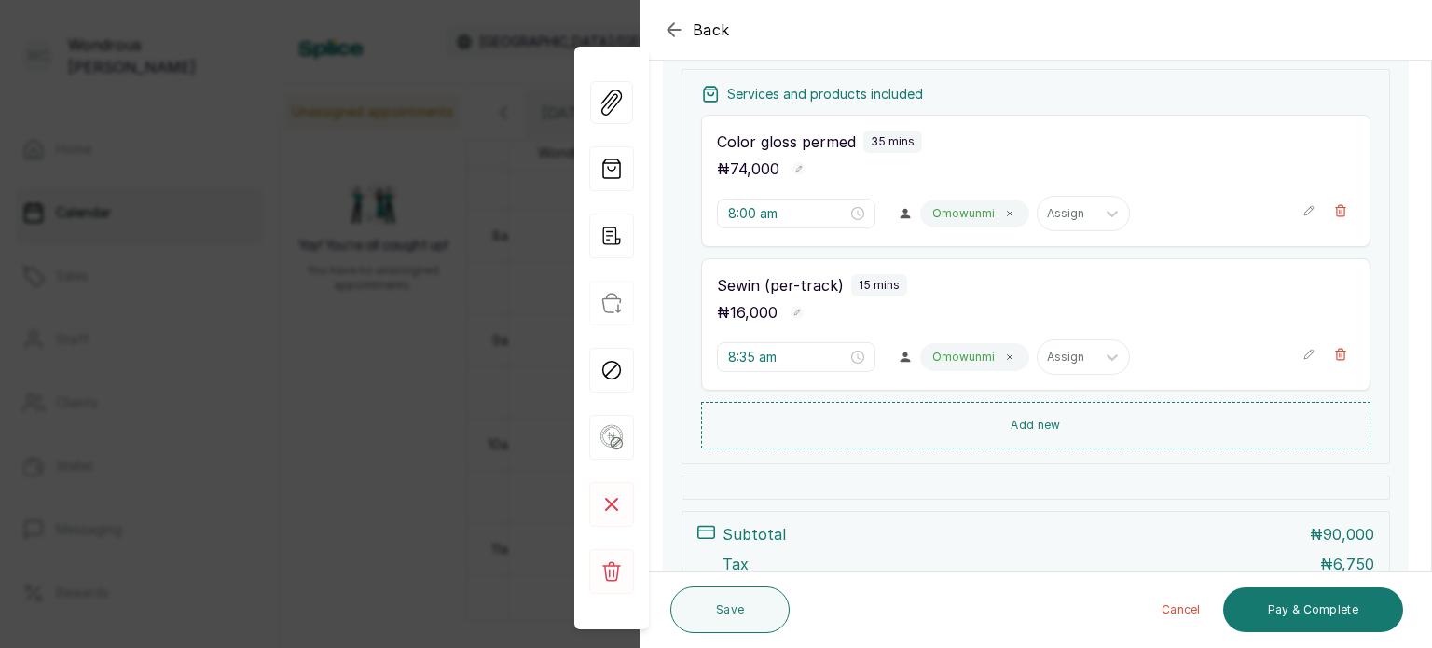
scroll to position [435, 0]
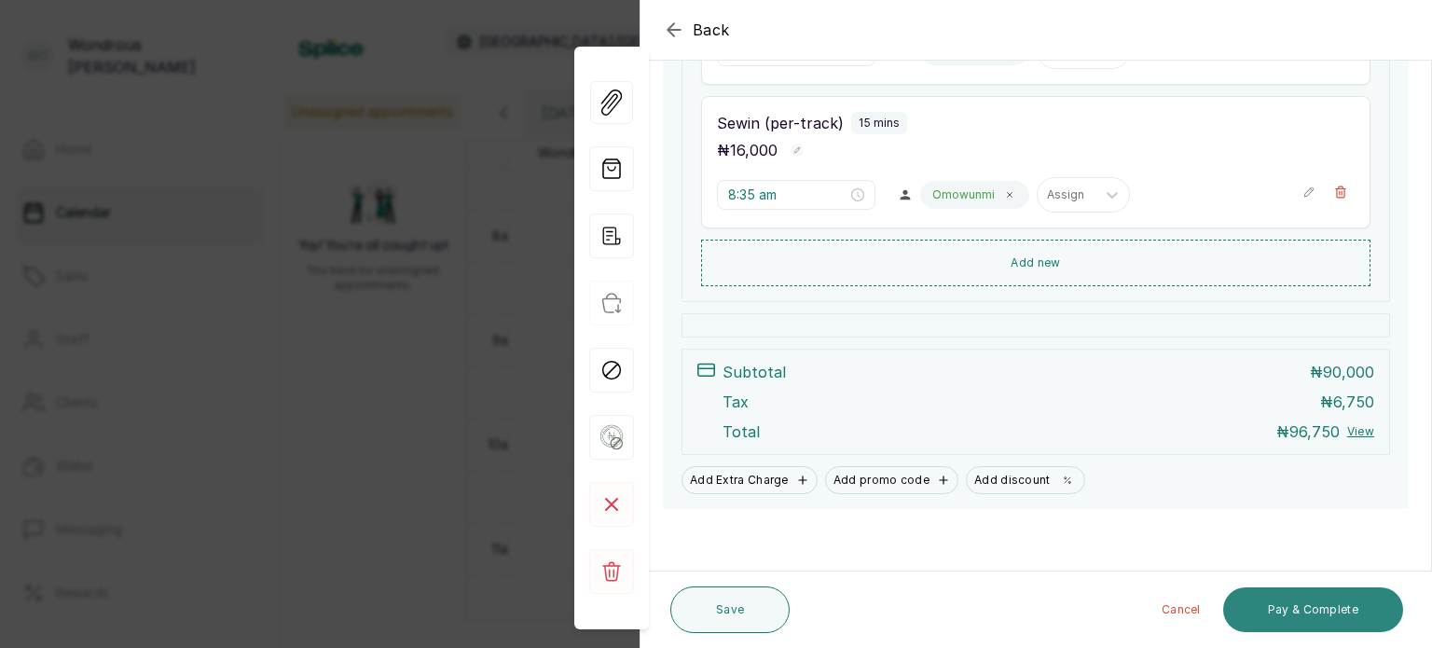
click at [1297, 610] on button "Pay & Complete" at bounding box center [1313, 609] width 180 height 45
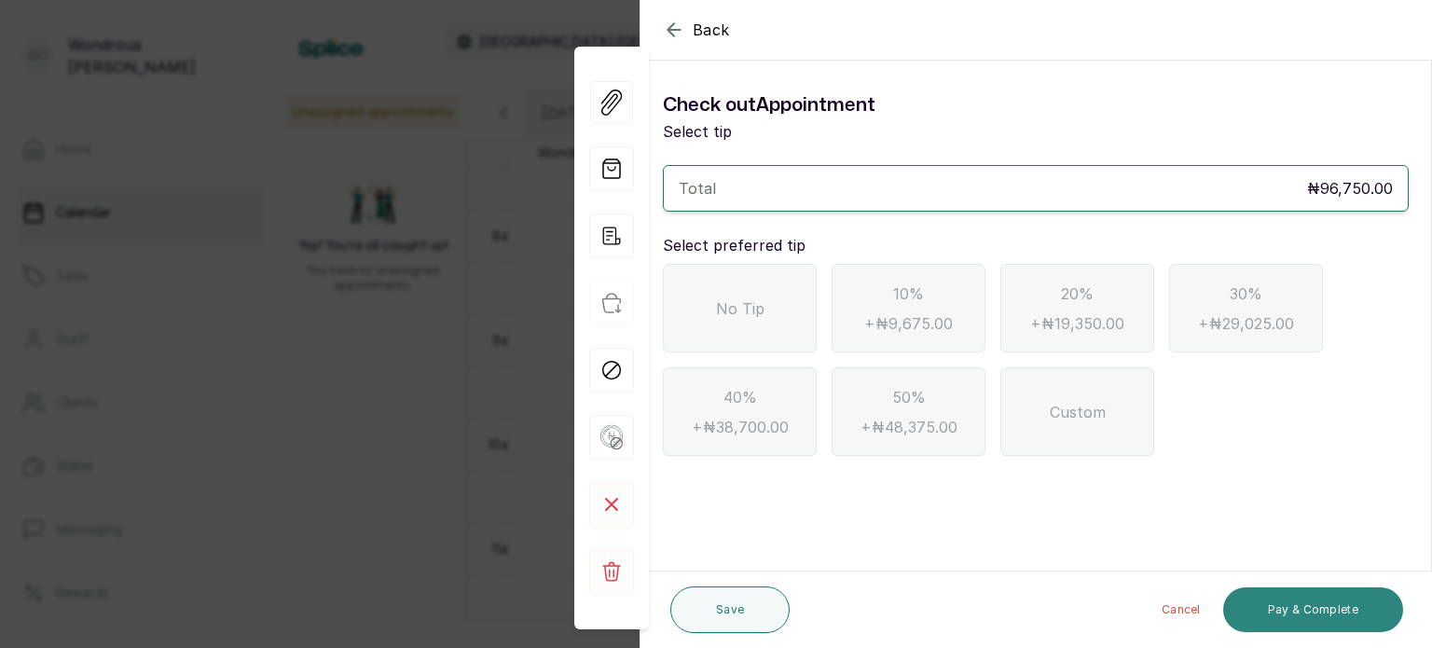
scroll to position [0, 0]
click at [735, 322] on div "No Tip" at bounding box center [740, 308] width 154 height 89
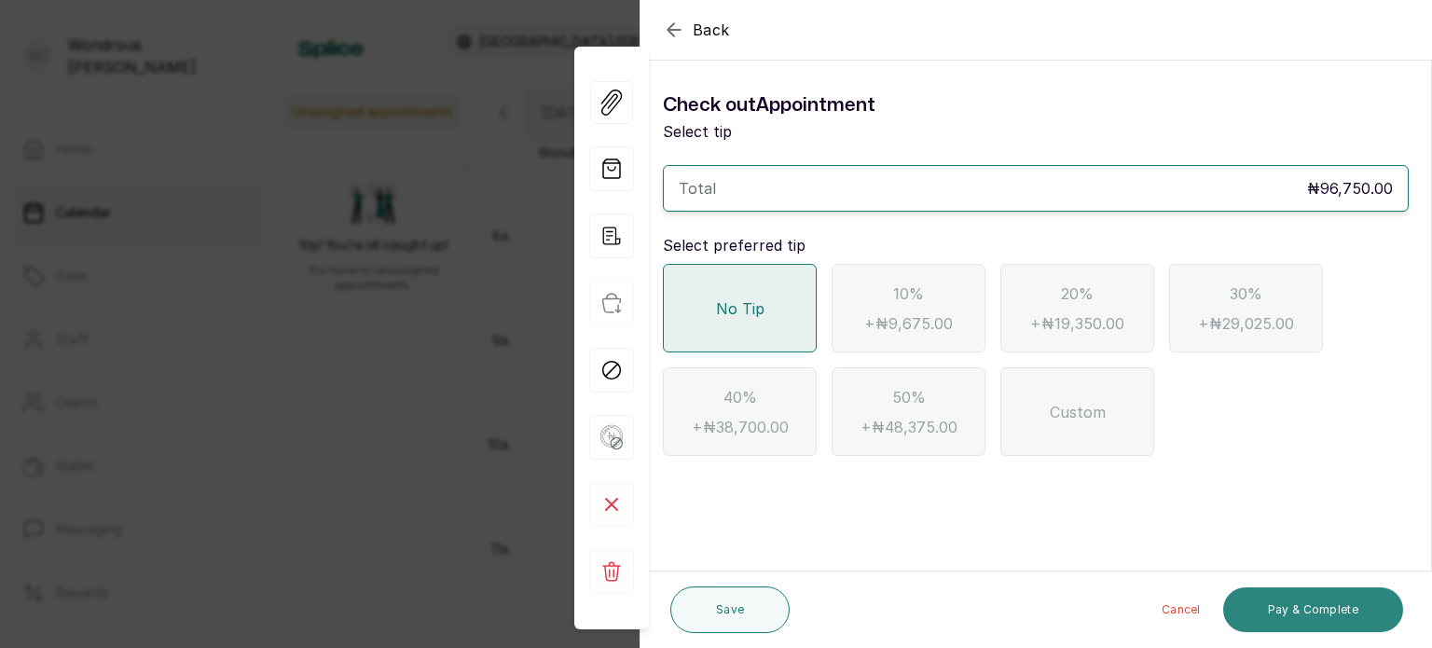
click at [1291, 609] on button "Pay & Complete" at bounding box center [1313, 609] width 180 height 45
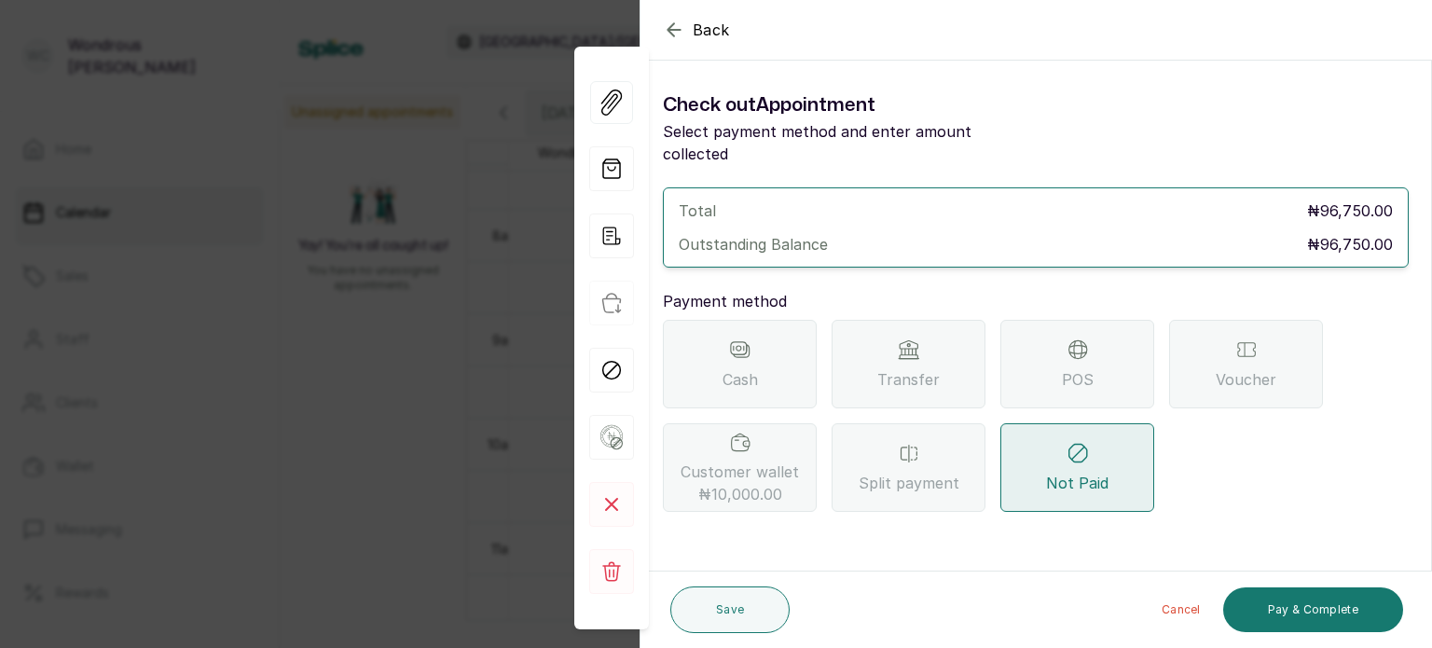
click at [955, 328] on div "Transfer" at bounding box center [908, 364] width 154 height 89
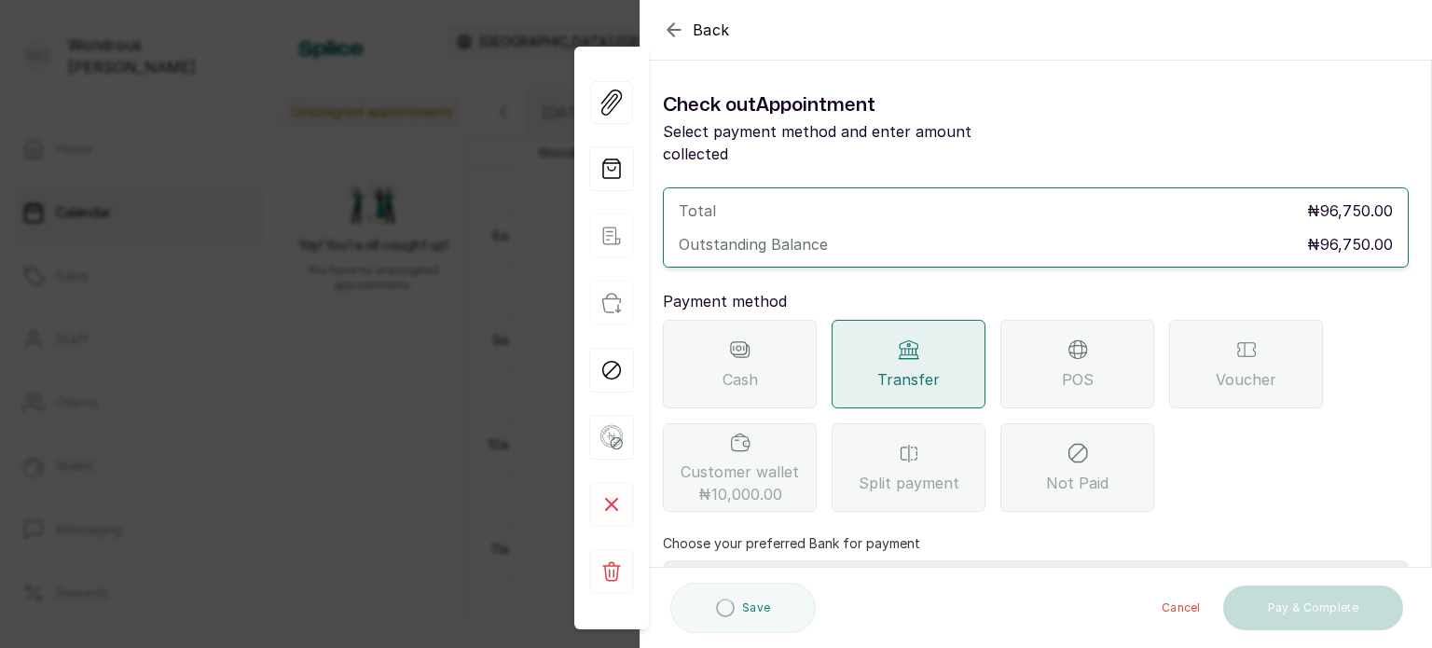
scroll to position [191, 0]
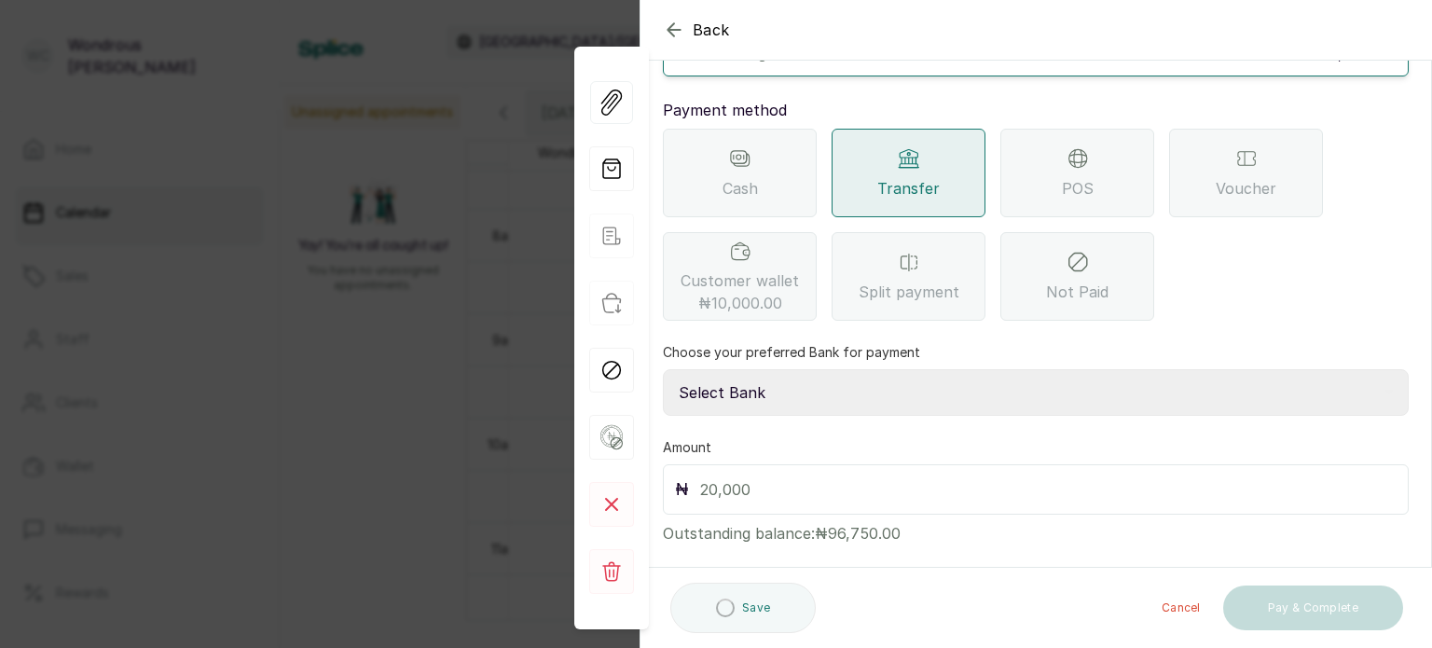
click at [824, 369] on select "Select Bank SBYWH ENTERPRISE Union Bank of Nigeria SBYWH ENTERPRISE Guaranty Tr…" at bounding box center [1036, 392] width 746 height 47
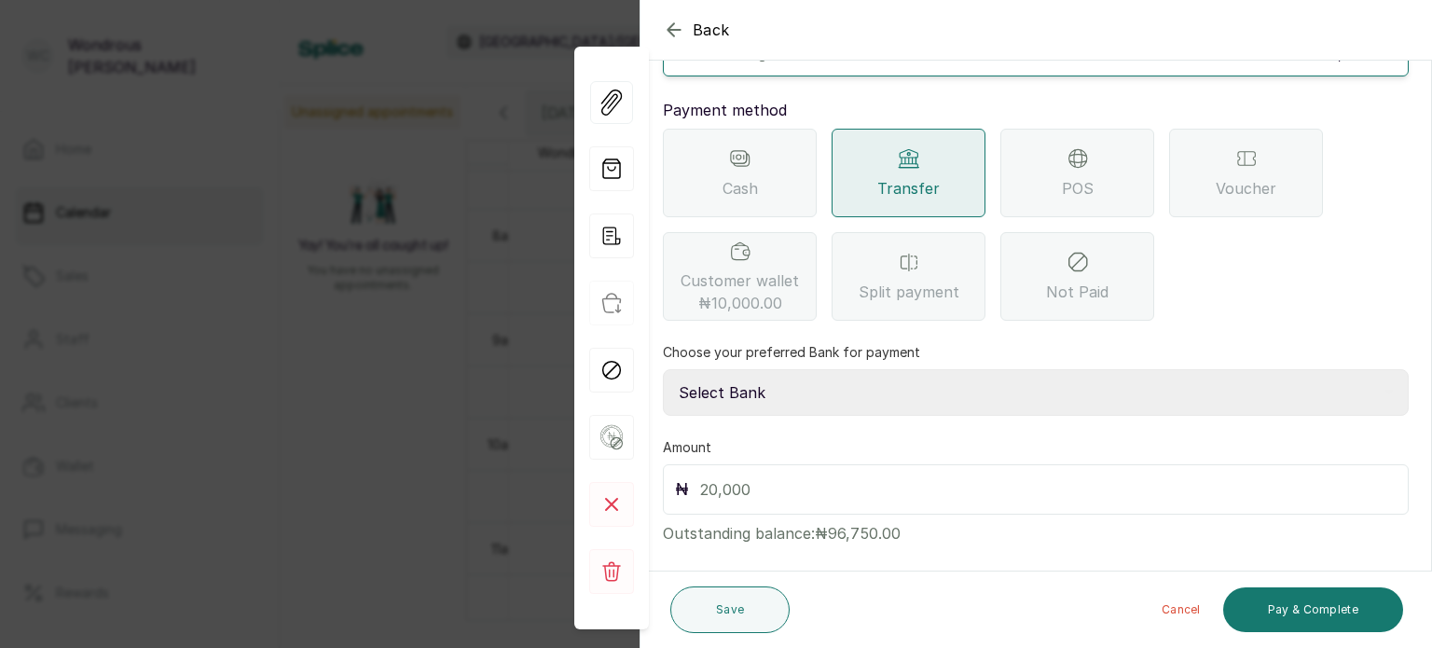
select select "8fb54e95-ef8c-4328-b98d-ff4cf8a4a716"
click at [663, 369] on select "Select Bank SBYWH ENTERPRISE Union Bank of Nigeria SBYWH ENTERPRISE Guaranty Tr…" at bounding box center [1036, 392] width 746 height 47
click at [809, 476] on input "text" at bounding box center [1048, 489] width 696 height 26
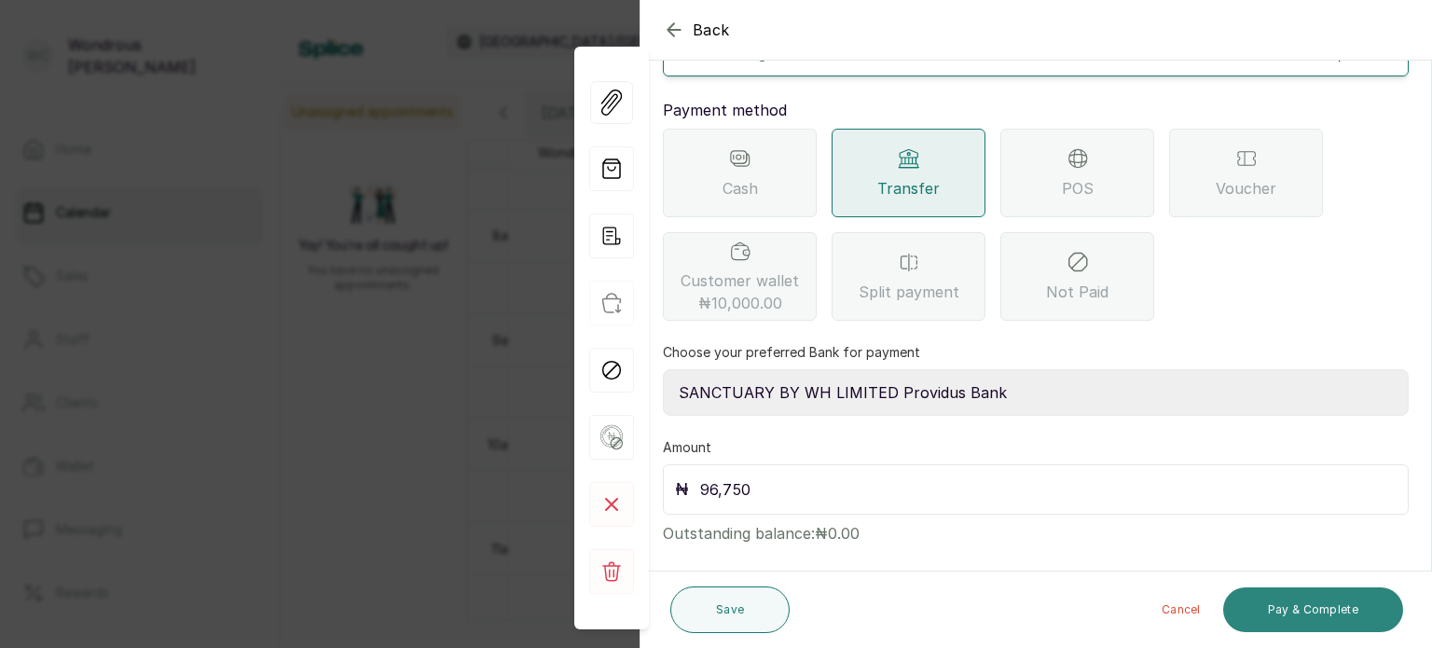
type input "96,750"
click at [1277, 601] on button "Pay & Complete" at bounding box center [1313, 609] width 180 height 45
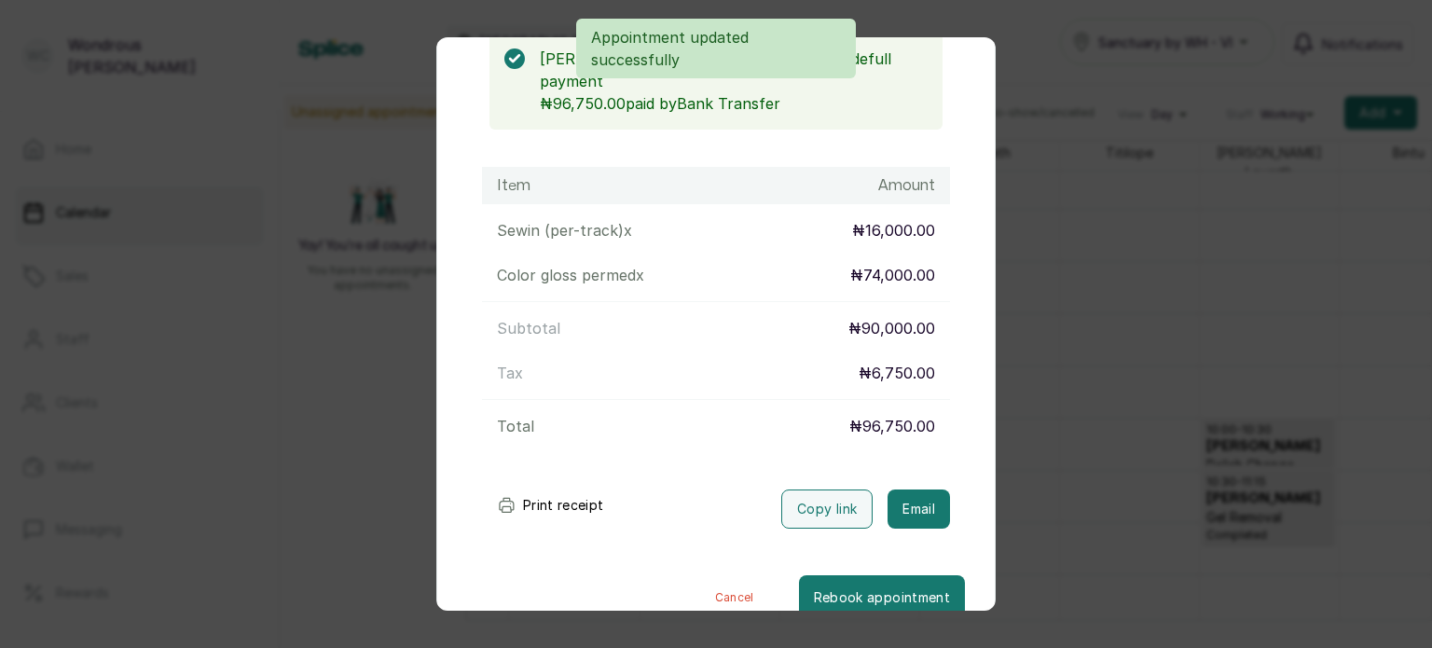
scroll to position [198, 0]
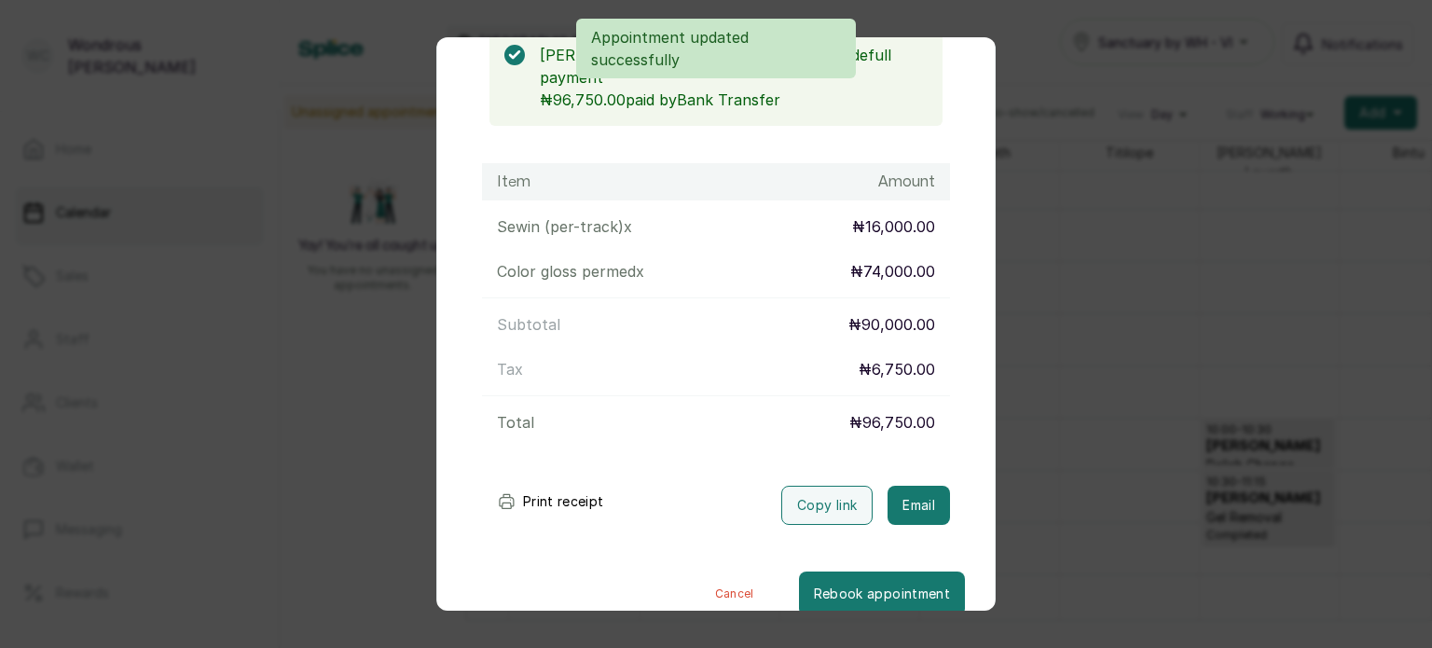
click at [546, 483] on button "Print receipt" at bounding box center [550, 501] width 137 height 37
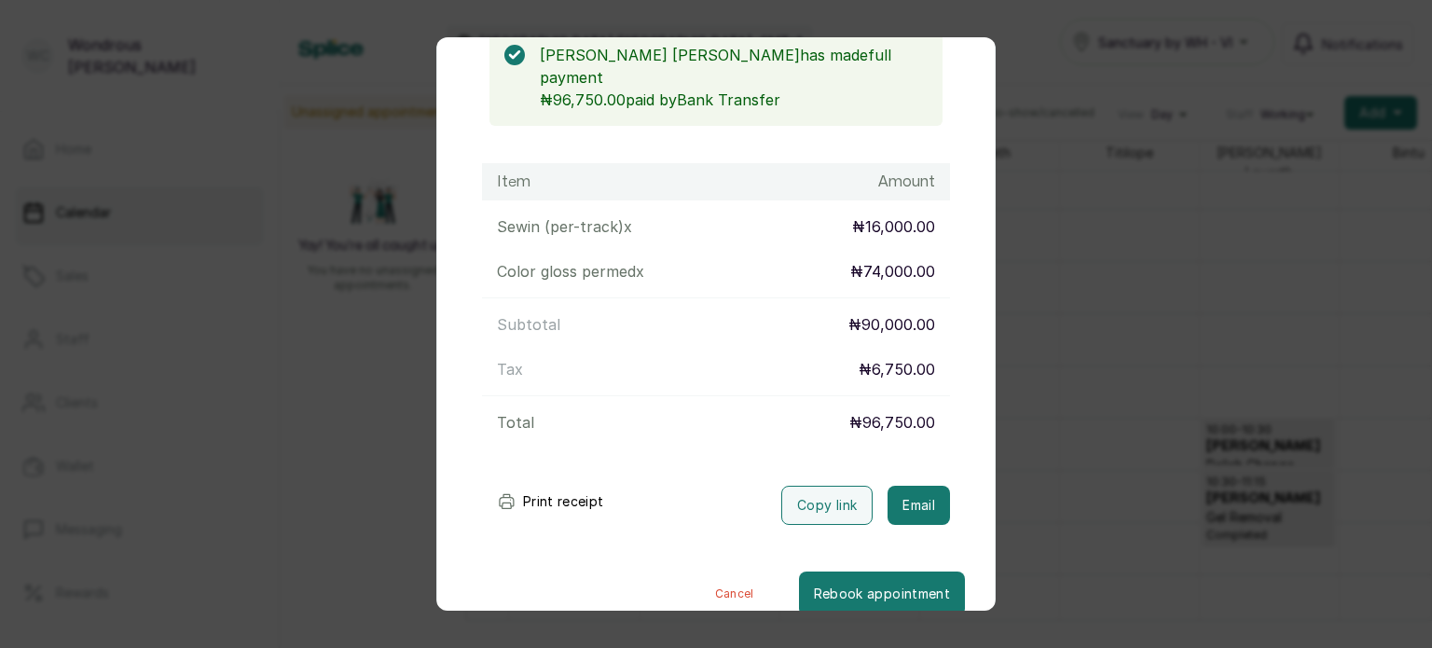
click at [1089, 431] on div "Transaction Details Booking ID: # SPy7GkWn Date: [DATE] ・ 8:00 AM Billed to: [P…" at bounding box center [716, 324] width 1432 height 648
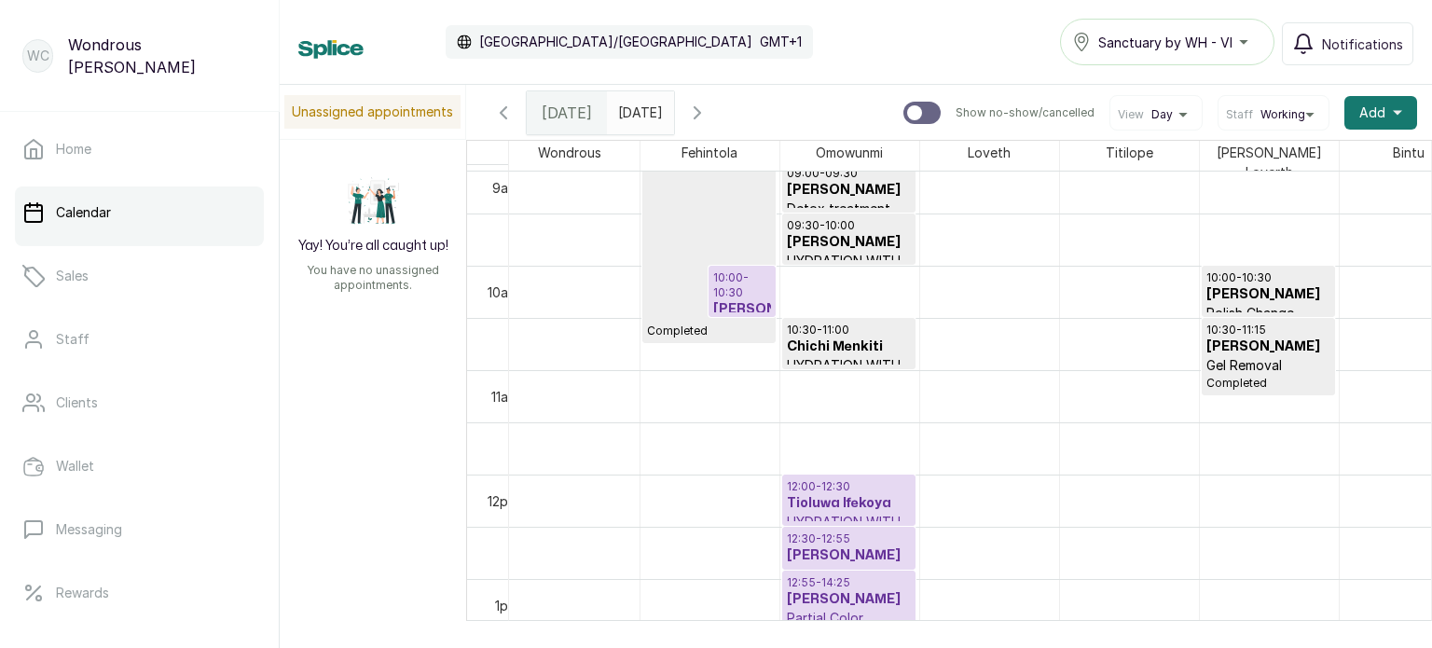
scroll to position [0, 15]
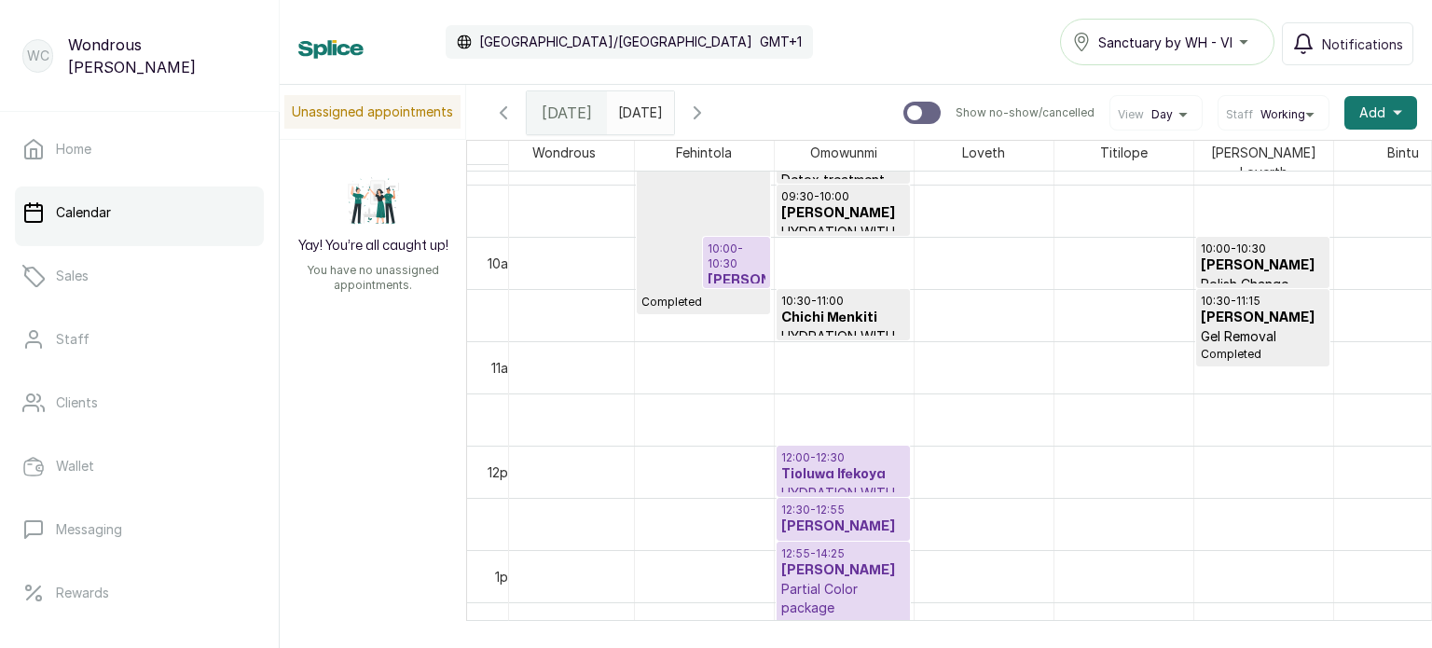
click at [708, 111] on icon "button" at bounding box center [697, 113] width 22 height 22
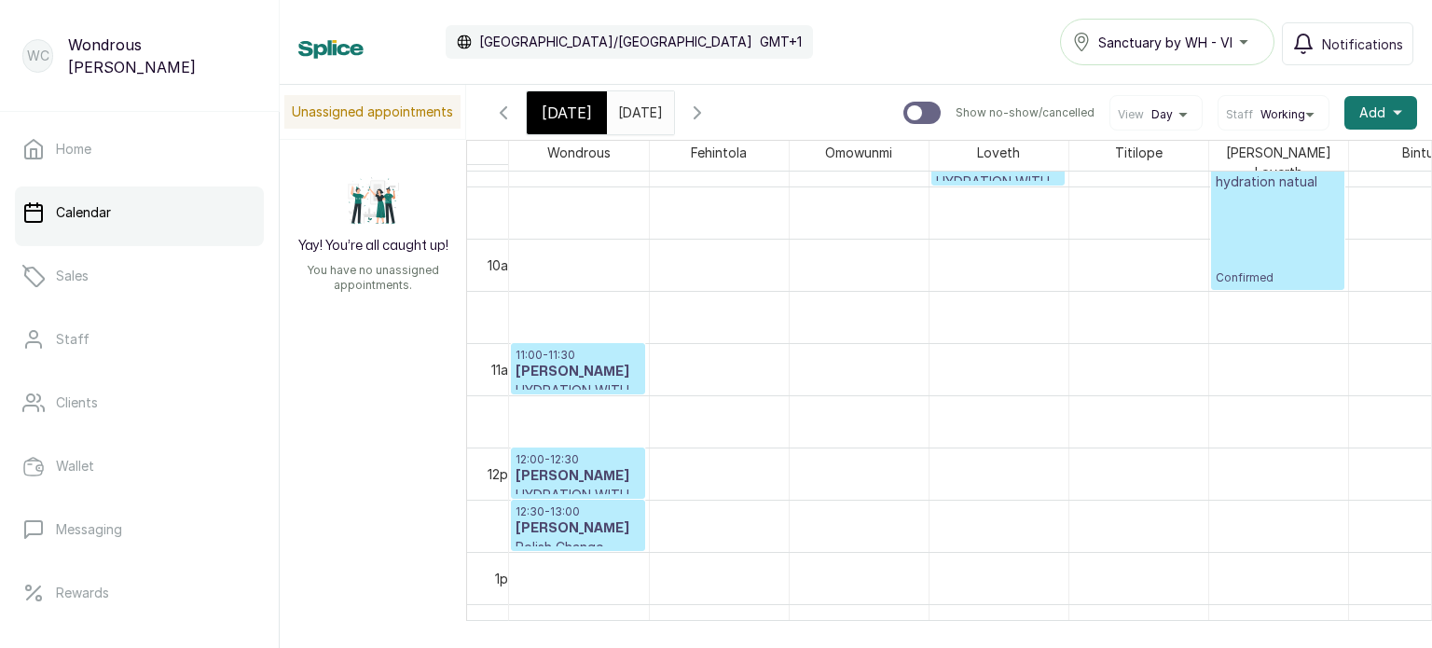
scroll to position [992, 0]
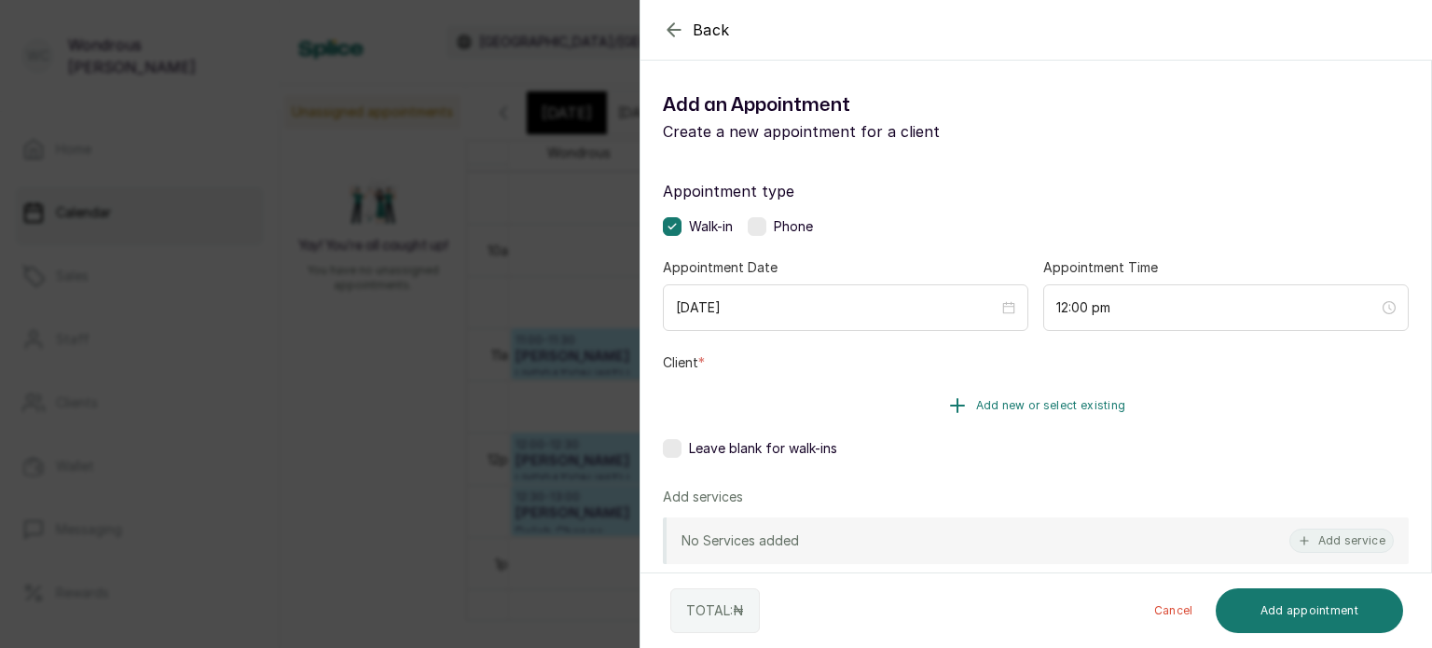
click at [1089, 414] on button "Add new or select existing" at bounding box center [1036, 405] width 746 height 52
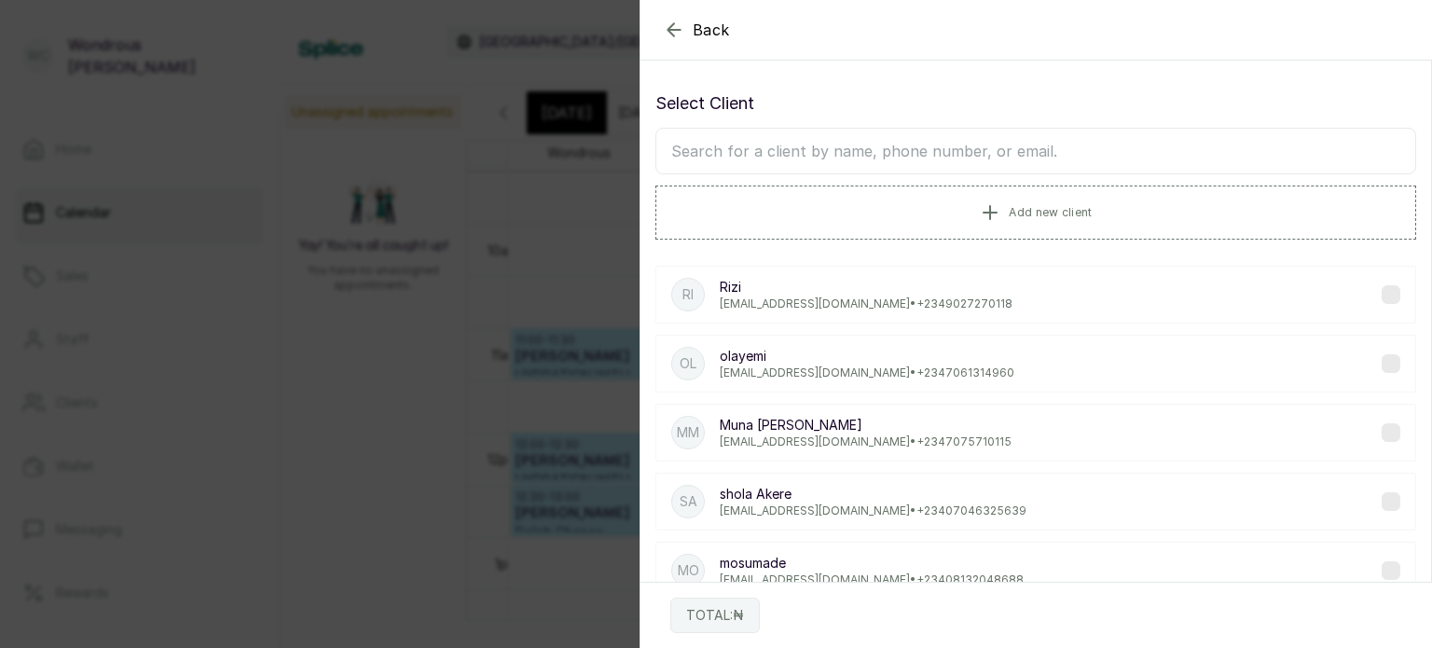
click at [994, 147] on input "text" at bounding box center [1035, 151] width 760 height 47
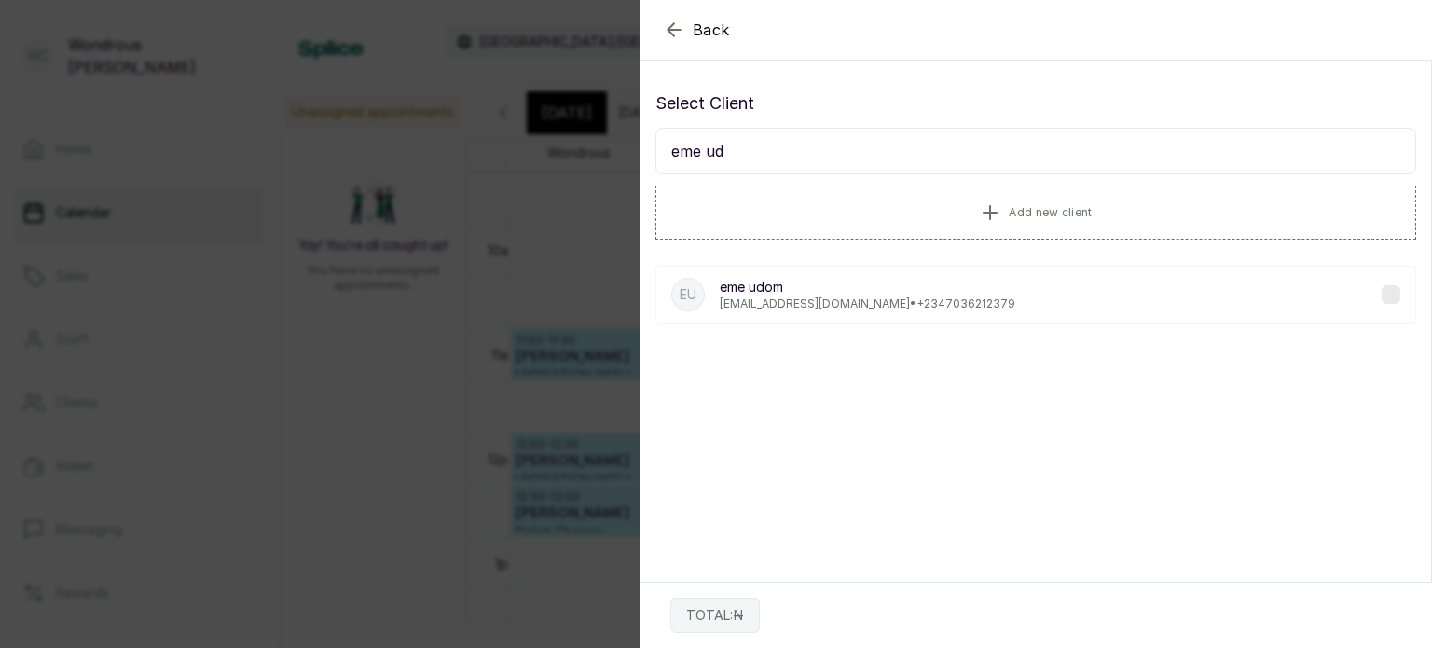
type input "eme ud"
click at [884, 303] on p "[EMAIL_ADDRESS][DOMAIN_NAME] • [PHONE_NUMBER]" at bounding box center [866, 303] width 295 height 15
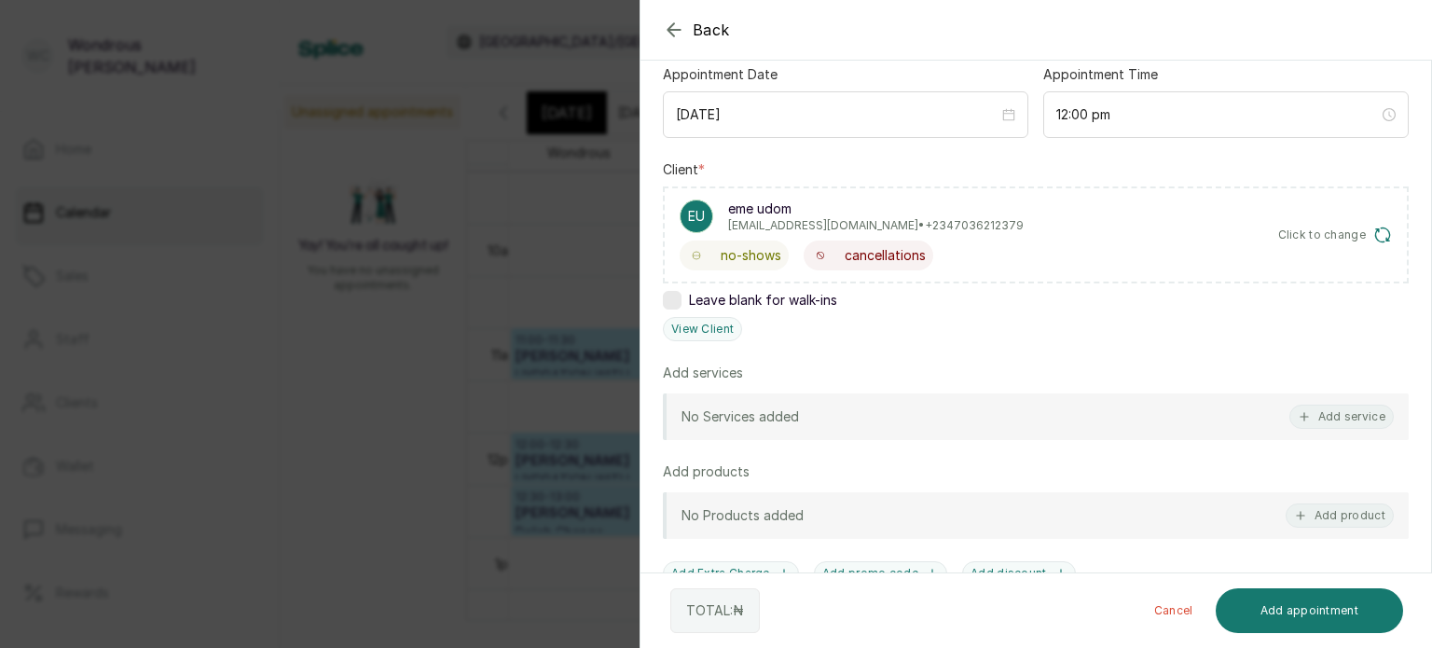
scroll to position [194, 0]
click at [1328, 418] on button "Add service" at bounding box center [1341, 416] width 104 height 24
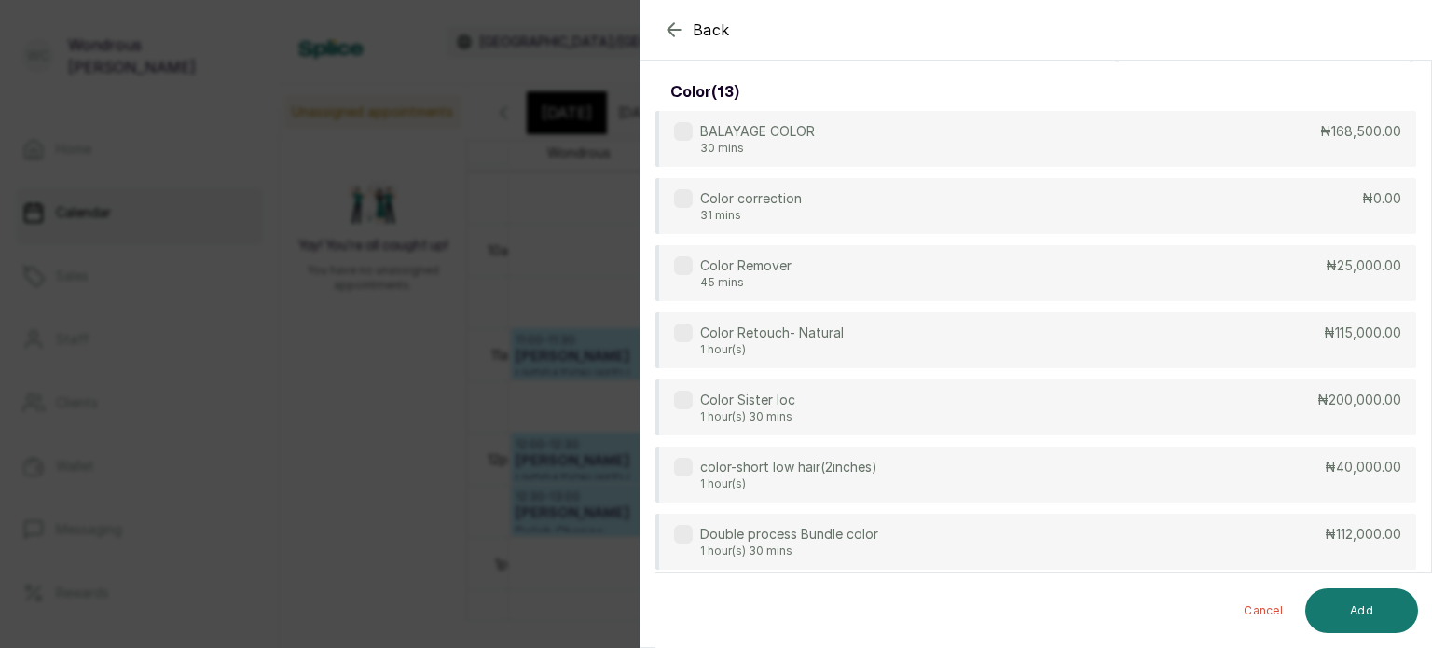
scroll to position [0, 0]
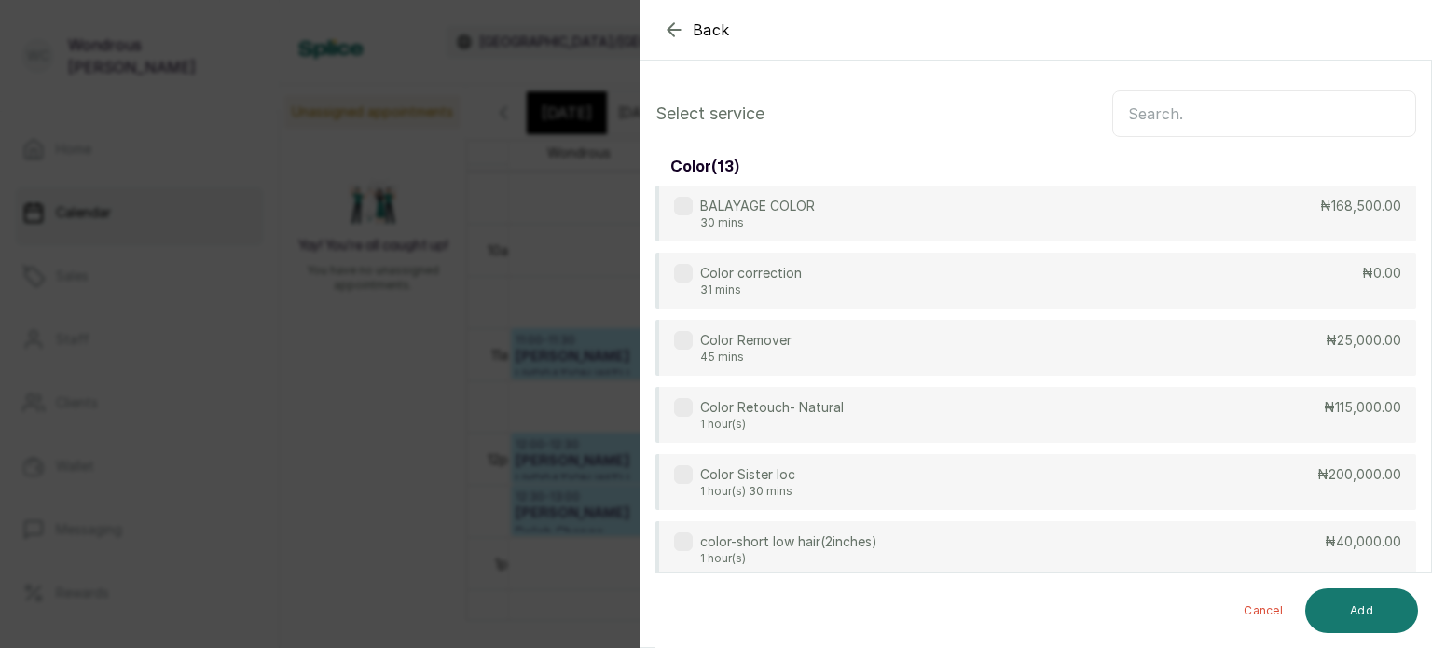
click at [1132, 108] on input "text" at bounding box center [1264, 113] width 304 height 47
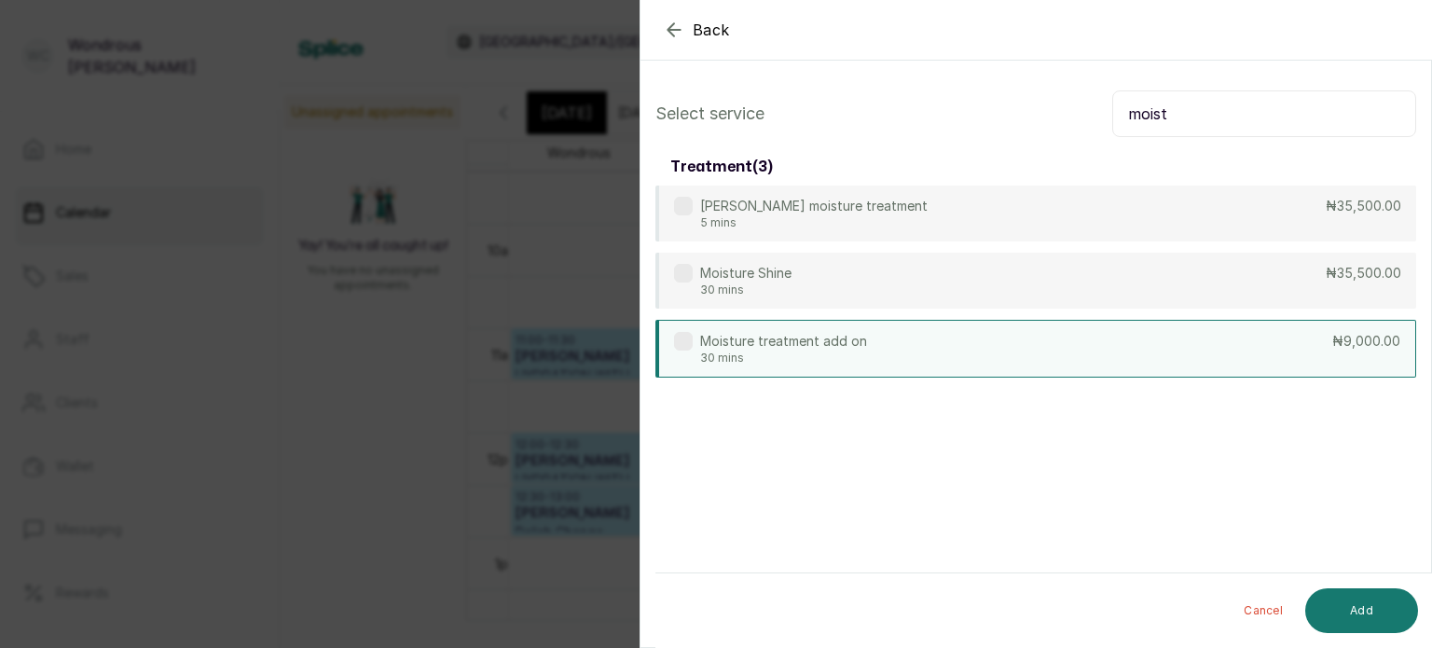
click at [869, 350] on div "Moisture treatment add on 30 mins ₦9,000.00" at bounding box center [1035, 349] width 760 height 58
click at [1173, 119] on input "moist" at bounding box center [1264, 113] width 304 height 47
type input "m"
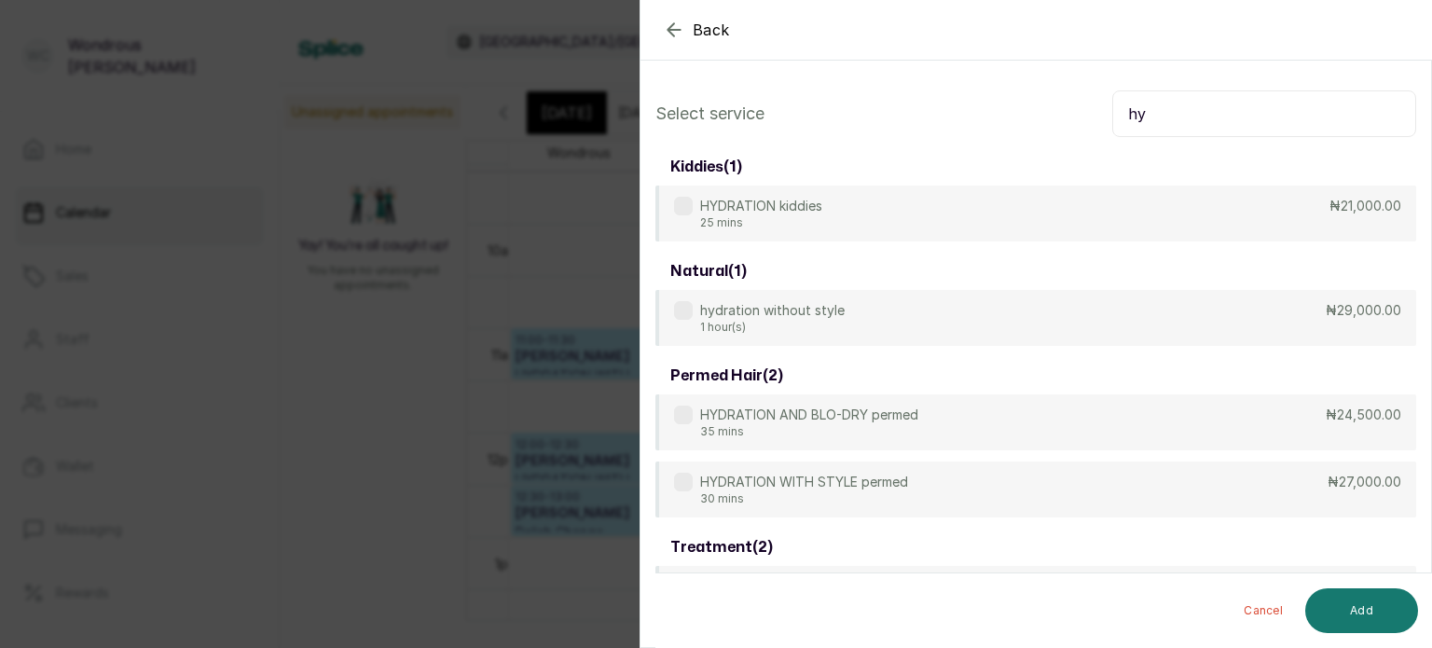
type input "h"
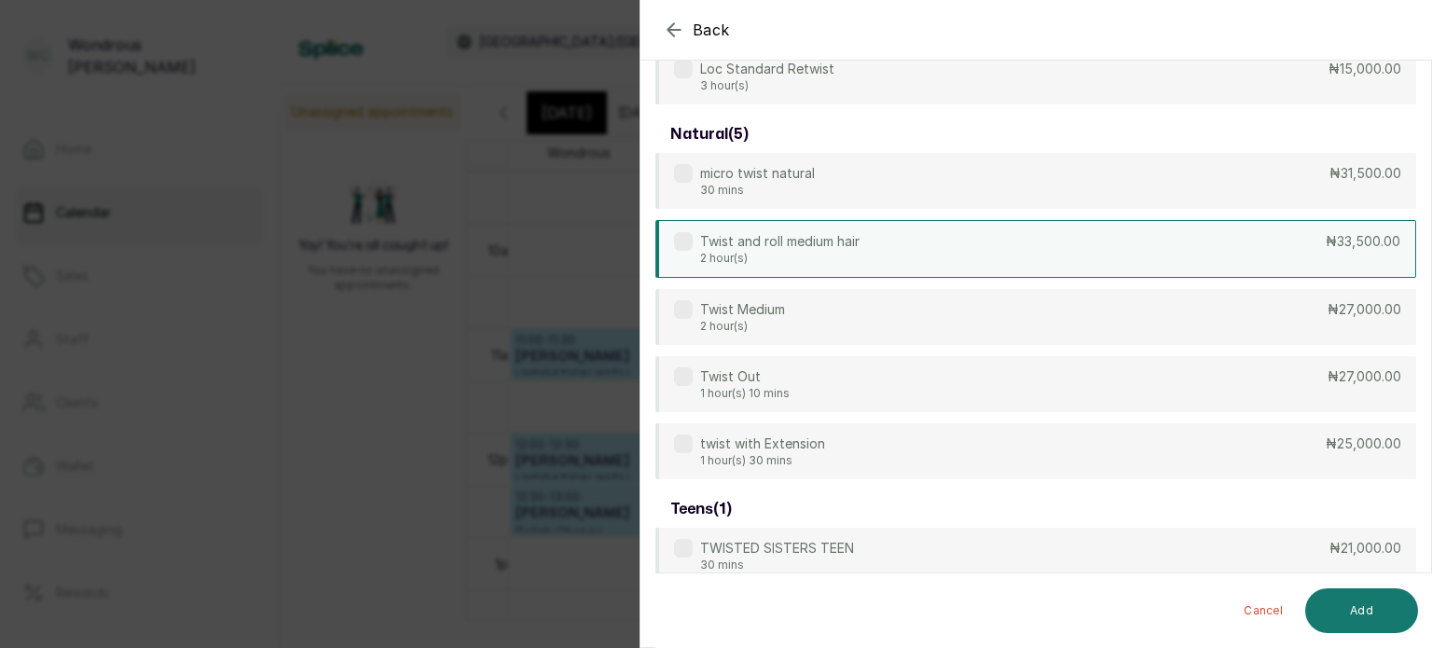
scroll to position [211, 0]
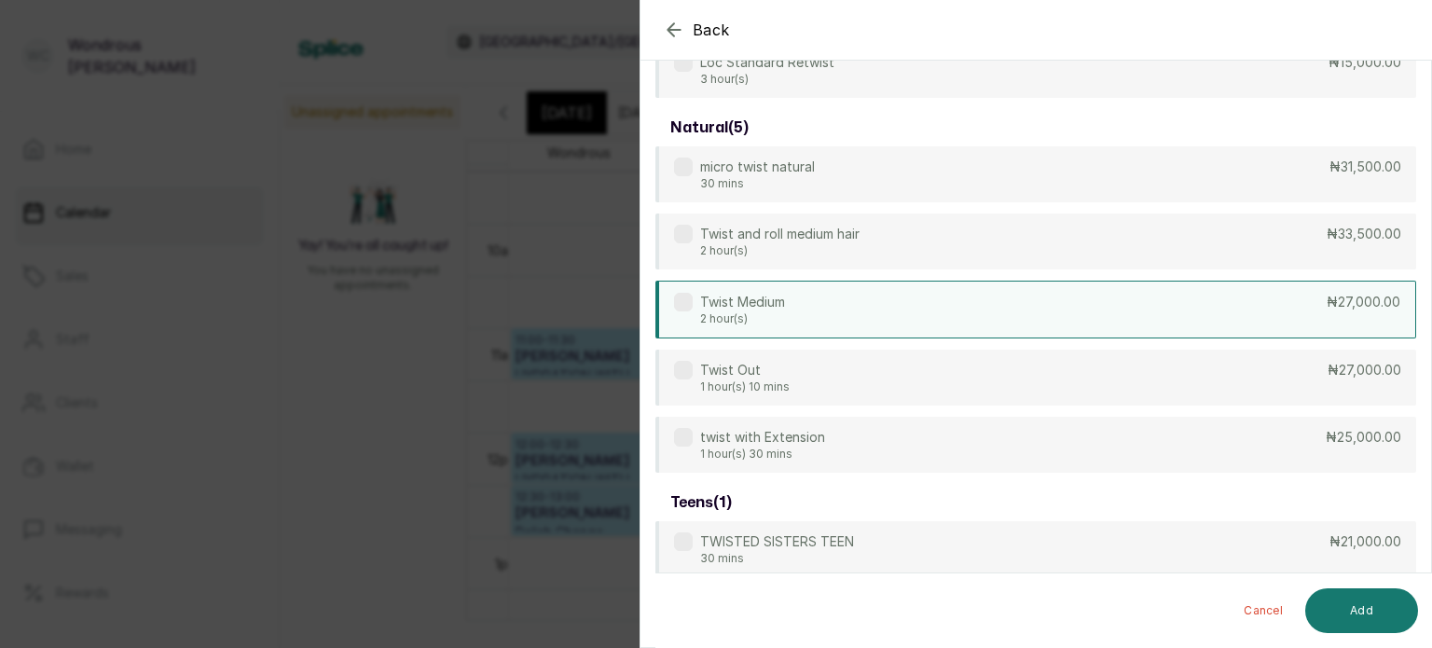
click at [860, 290] on div "Twist Medium 2 hour(s) ₦27,000.00" at bounding box center [1035, 310] width 760 height 58
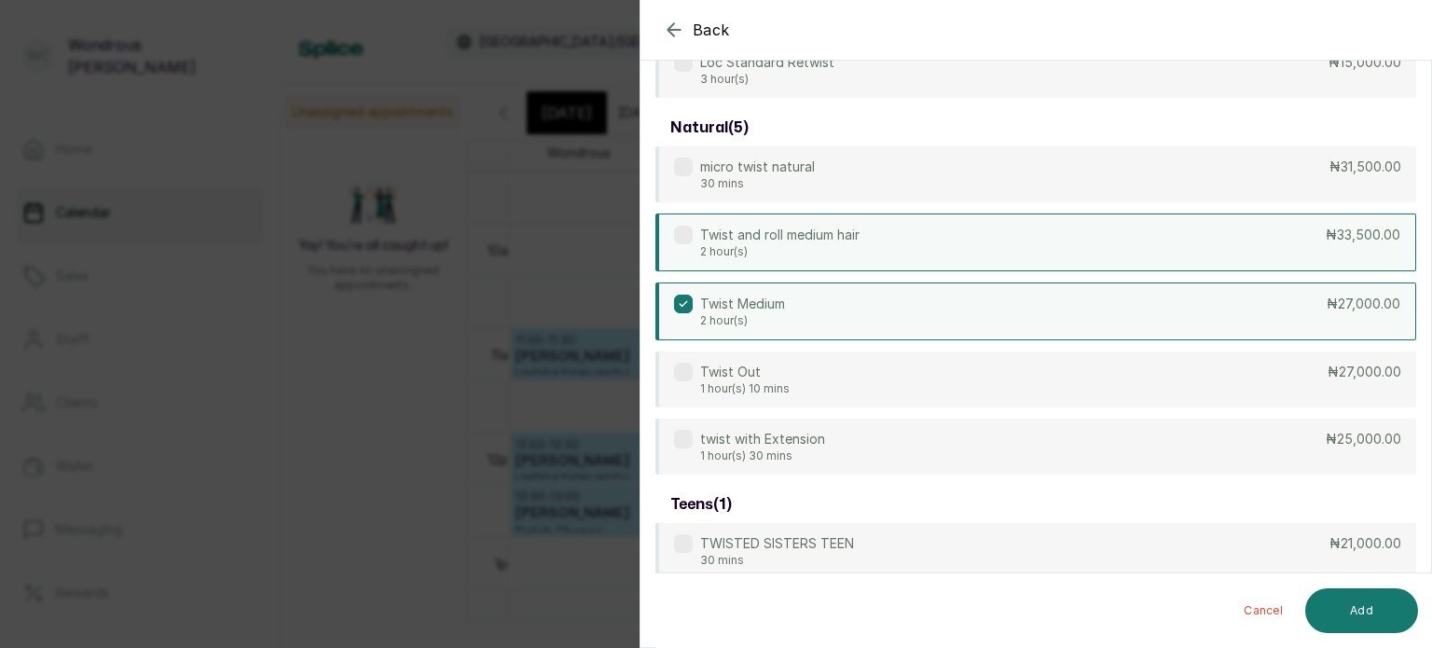
scroll to position [0, 0]
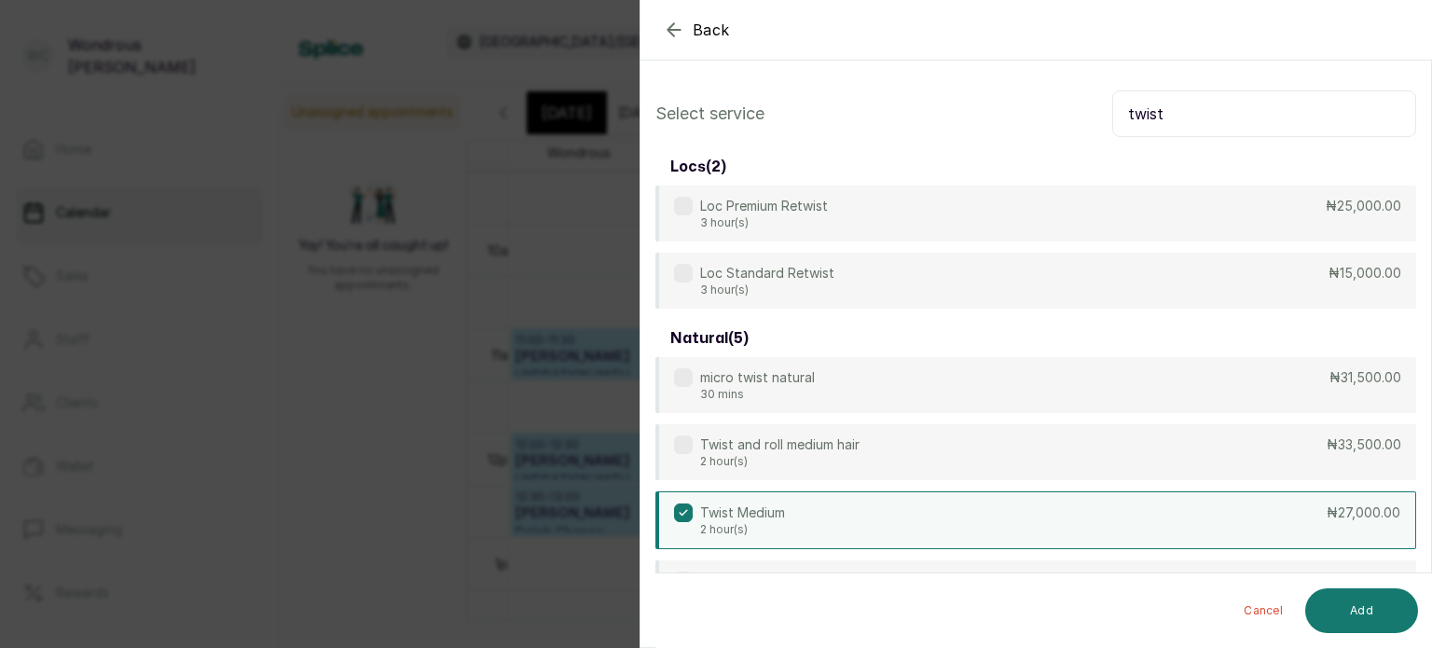
click at [1211, 115] on input "twist" at bounding box center [1264, 113] width 304 height 47
type input "t"
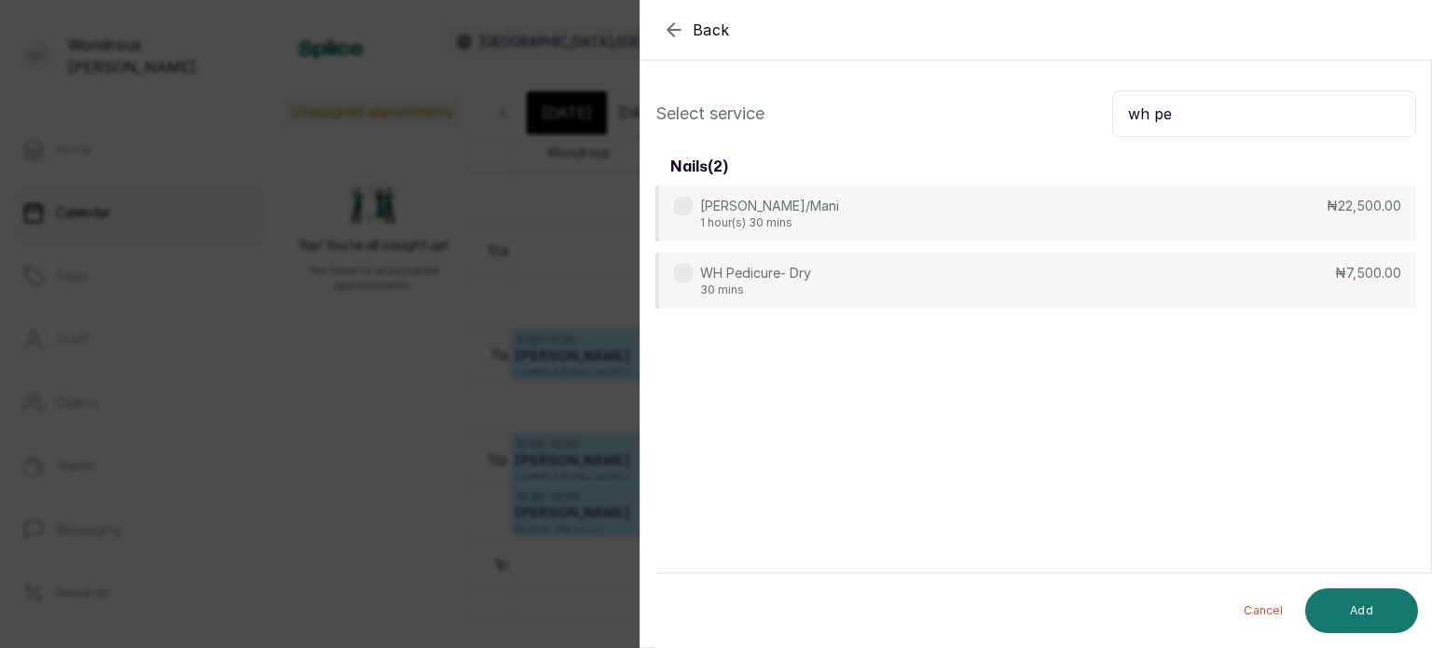
type input "wh pe"
click at [904, 181] on div "nails ( 2 )" at bounding box center [1035, 166] width 760 height 37
click at [954, 217] on div "[PERSON_NAME]/Mani 1 hour(s) 30 mins ₦22,500.00" at bounding box center [1035, 214] width 760 height 58
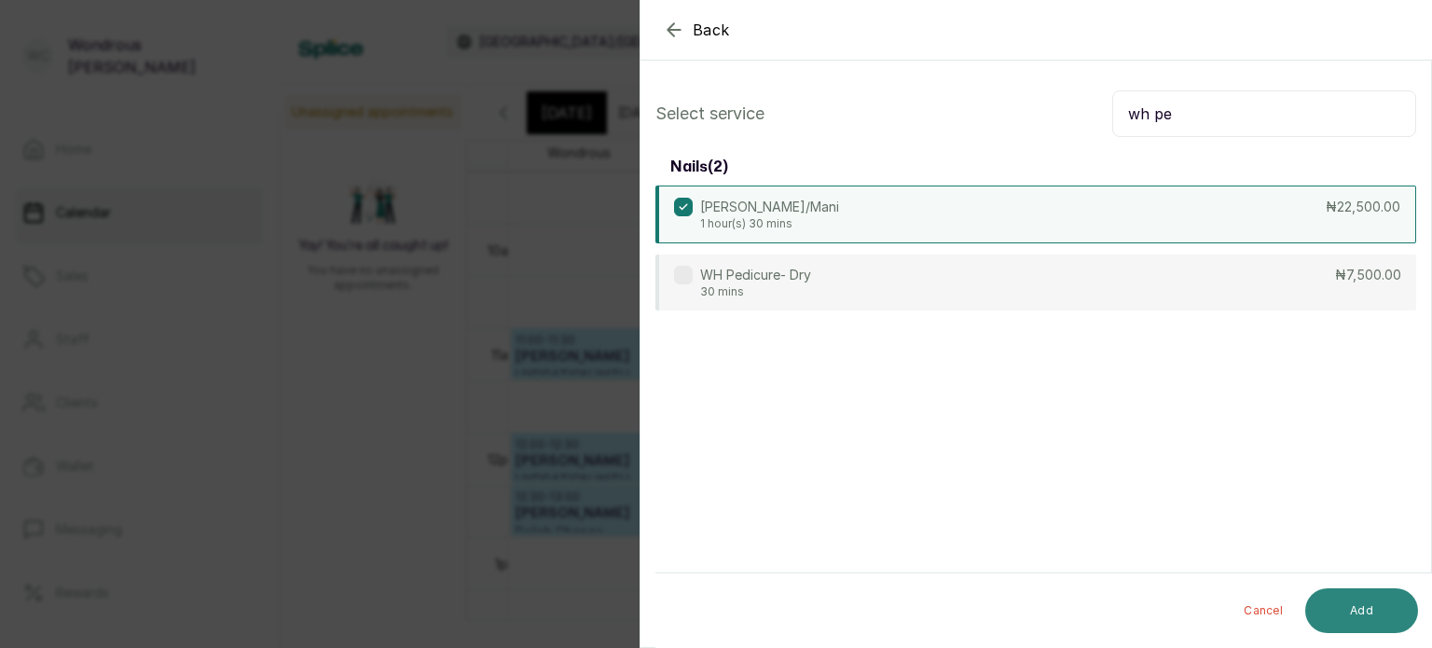
click at [1364, 607] on button "Add" at bounding box center [1361, 610] width 113 height 45
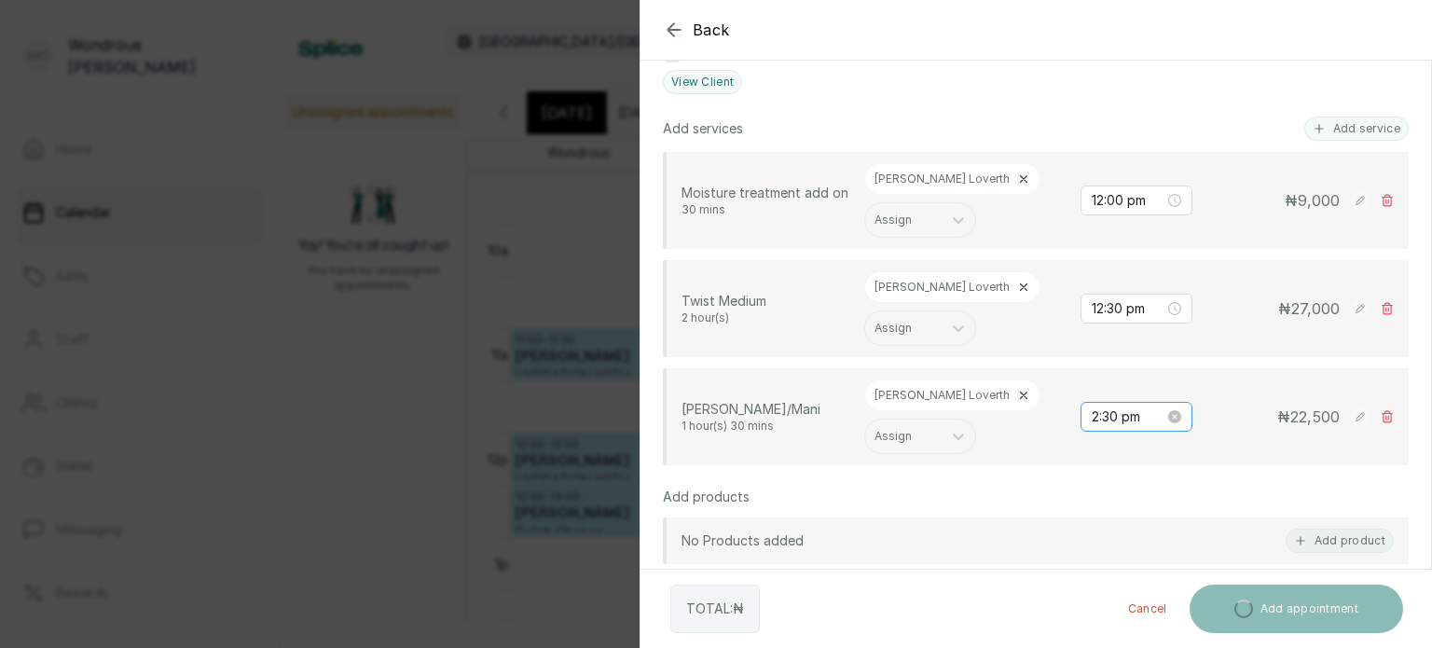
scroll to position [442, 0]
click at [961, 393] on p "[PERSON_NAME] Loverth" at bounding box center [941, 393] width 135 height 15
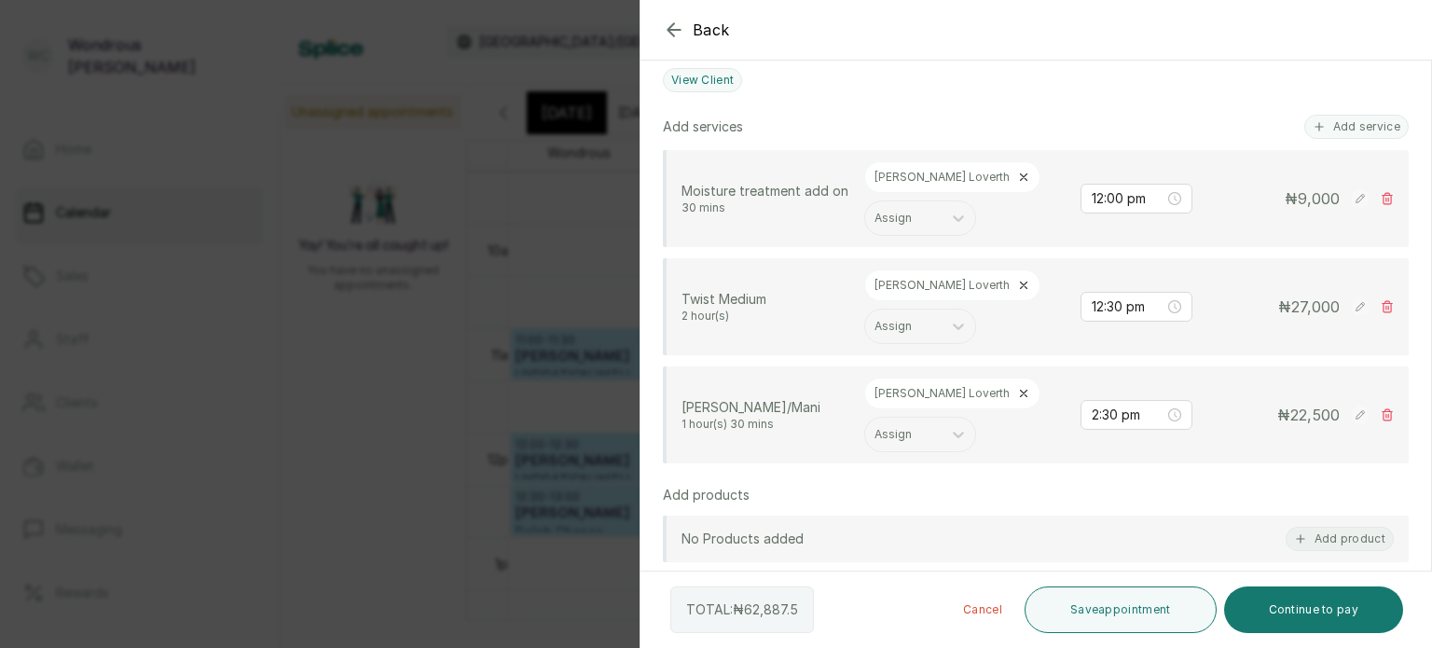
click at [969, 386] on div "[PERSON_NAME] Loverth" at bounding box center [952, 393] width 176 height 32
click at [1021, 390] on icon at bounding box center [1024, 393] width 7 height 7
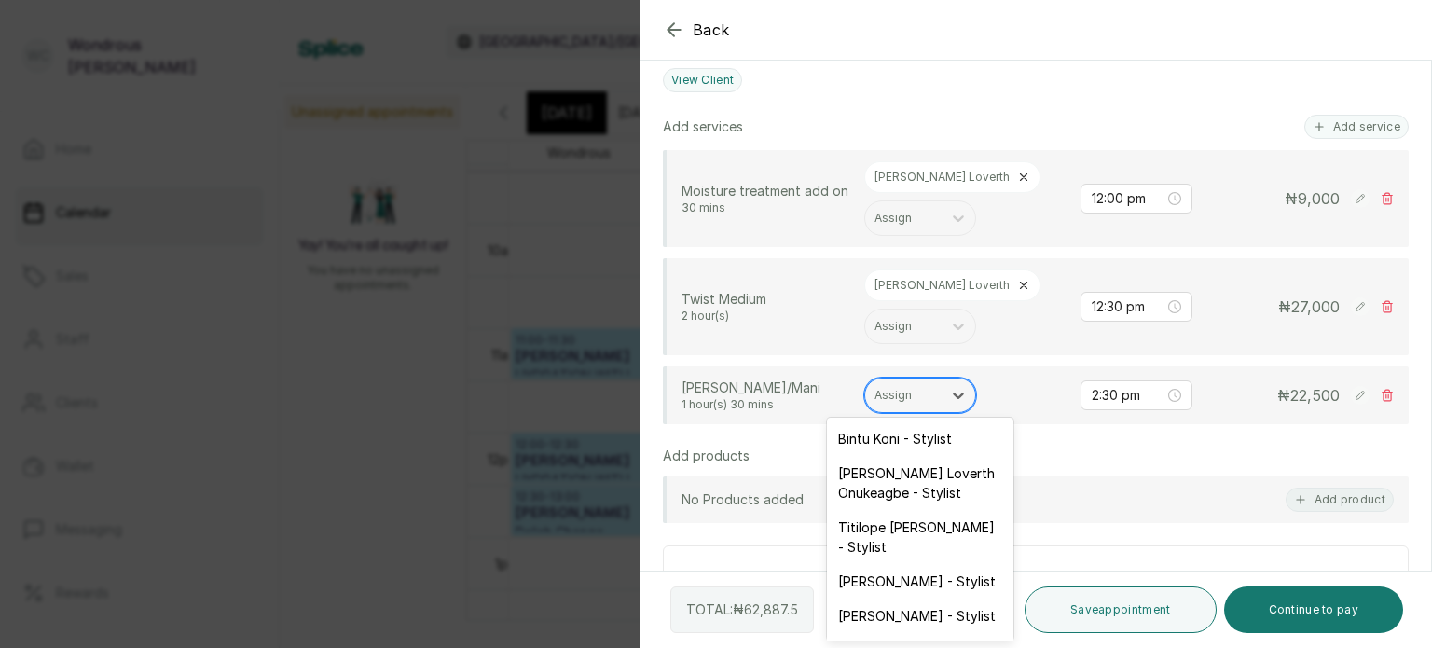
click at [914, 387] on div at bounding box center [903, 395] width 58 height 17
click at [895, 525] on div "Titilope [PERSON_NAME] - Stylist" at bounding box center [920, 537] width 186 height 54
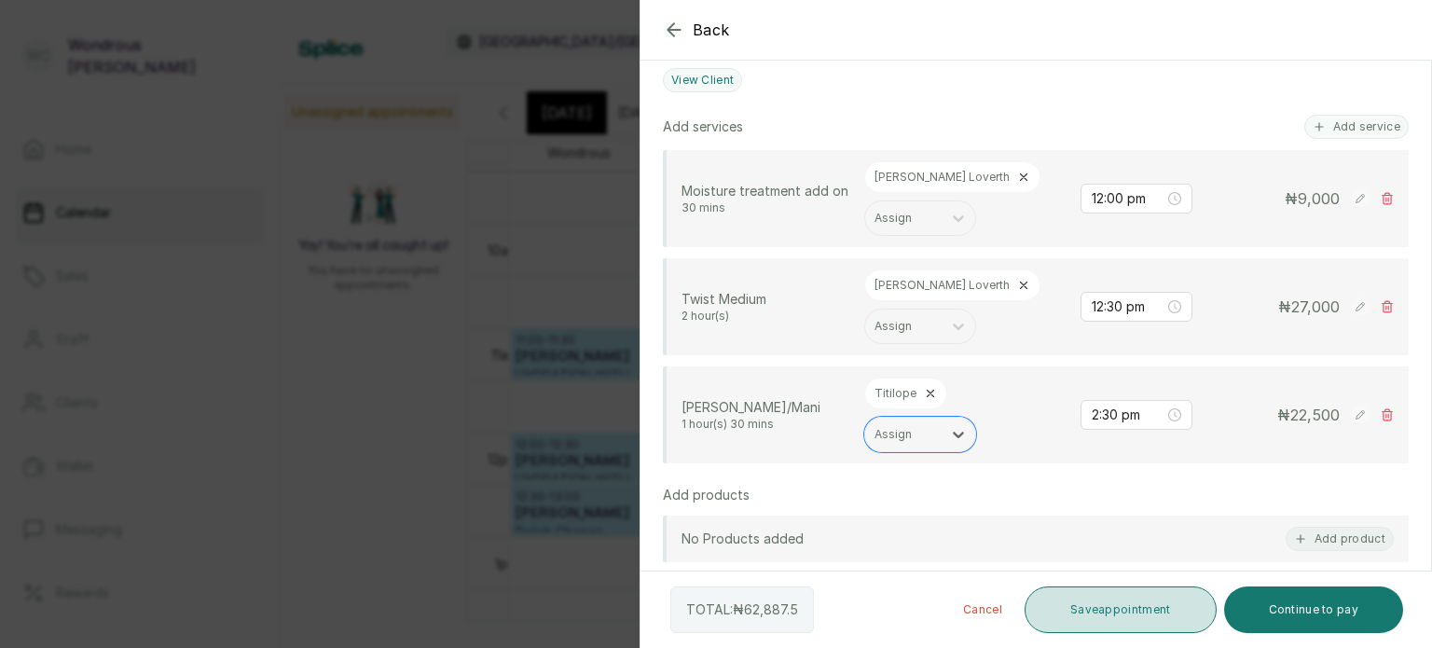
click at [1089, 607] on button "Save appointment" at bounding box center [1120, 609] width 192 height 47
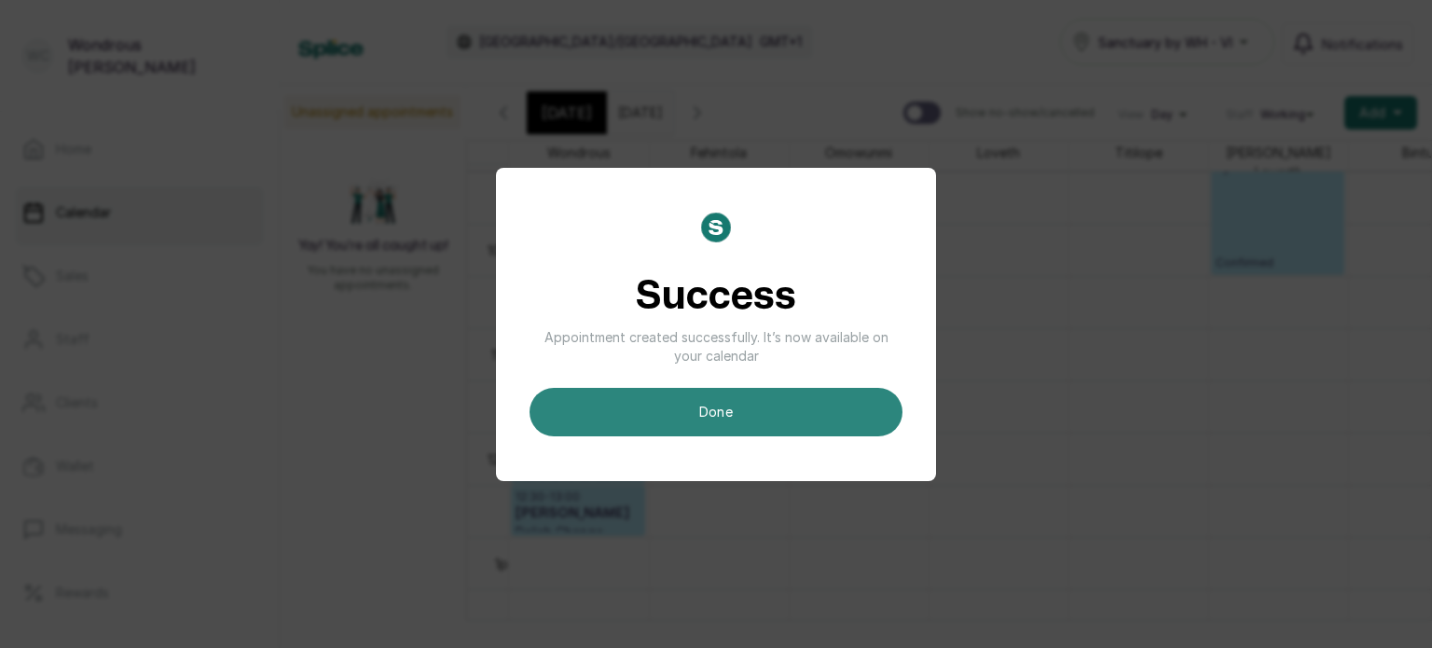
click at [726, 402] on button "done" at bounding box center [715, 412] width 373 height 48
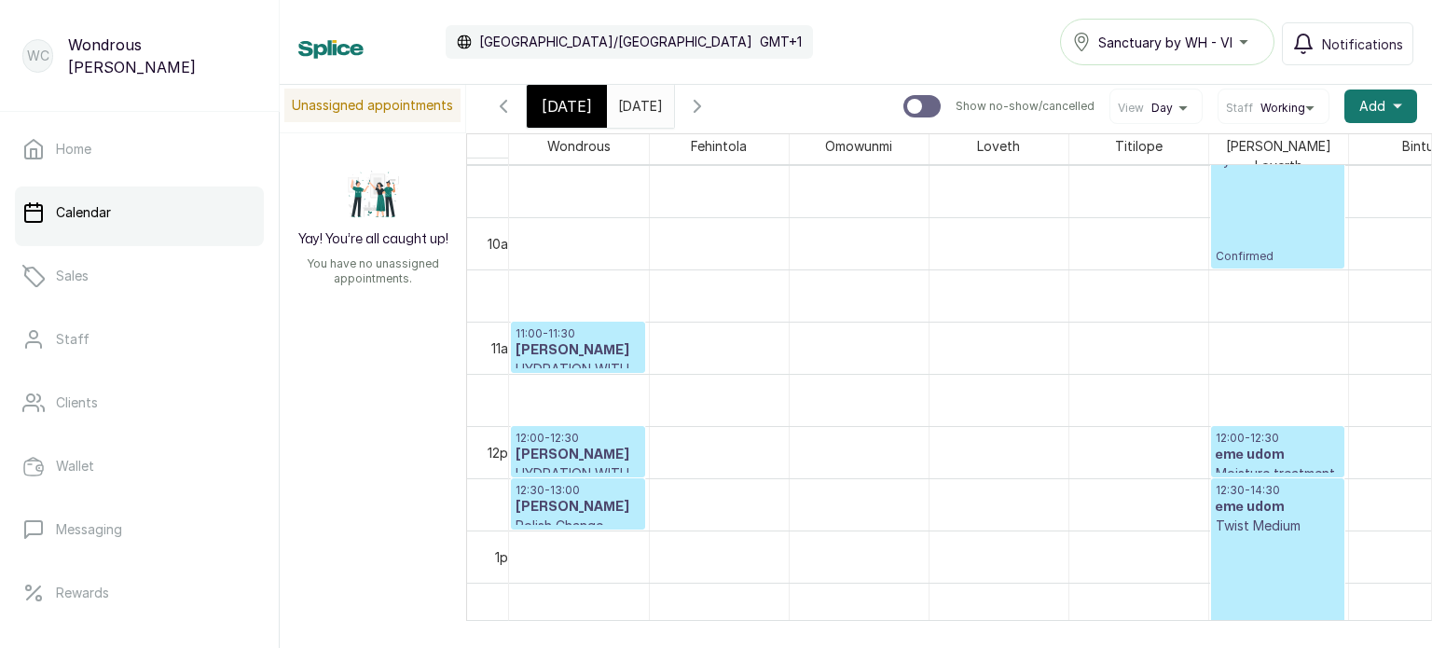
scroll to position [0, 0]
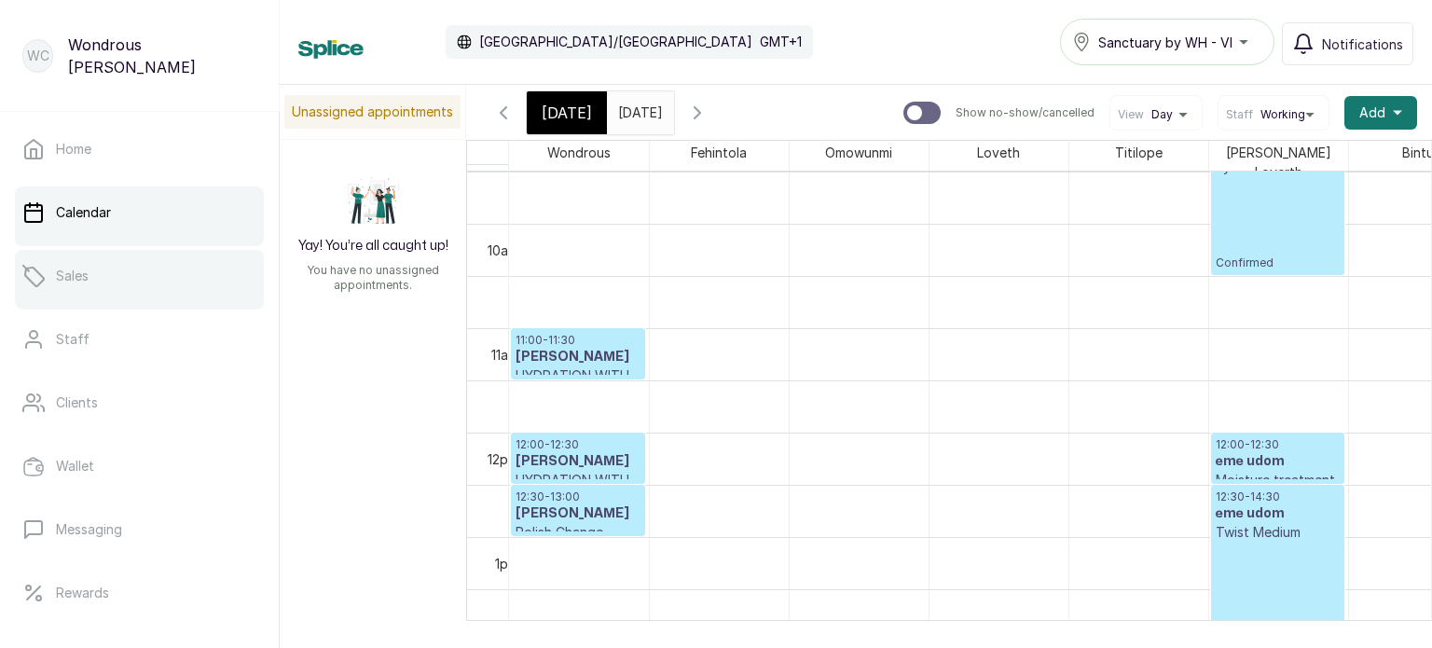
click at [103, 278] on link "Sales" at bounding box center [139, 276] width 249 height 52
